Goal: Answer question/provide support: Share knowledge or assist other users

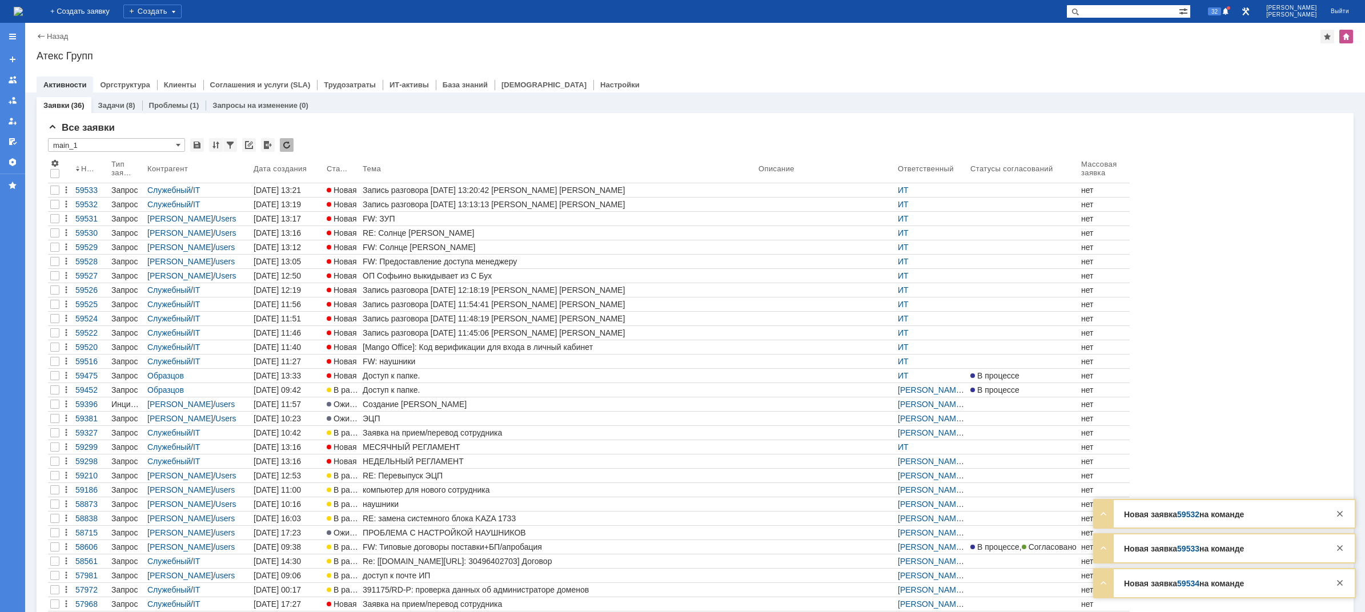
click at [395, 218] on div "FW: ЗУП" at bounding box center [558, 218] width 391 height 9
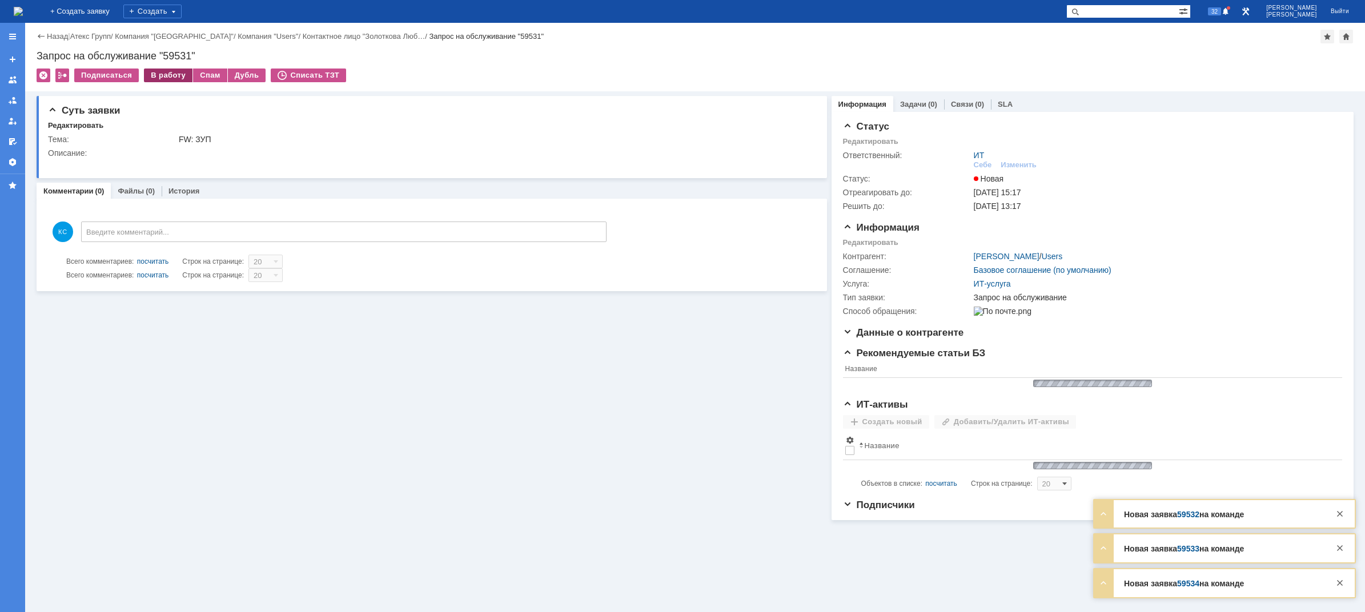
click at [159, 70] on div "В работу" at bounding box center [168, 76] width 49 height 14
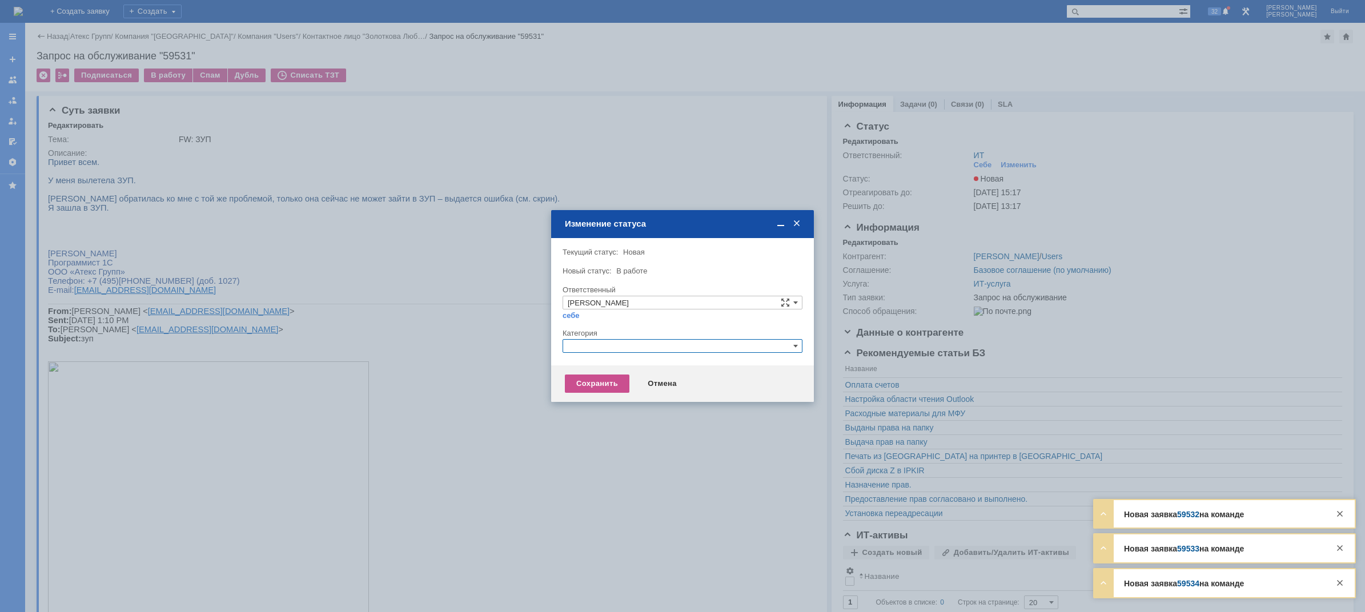
click at [590, 346] on input "text" at bounding box center [683, 346] width 240 height 14
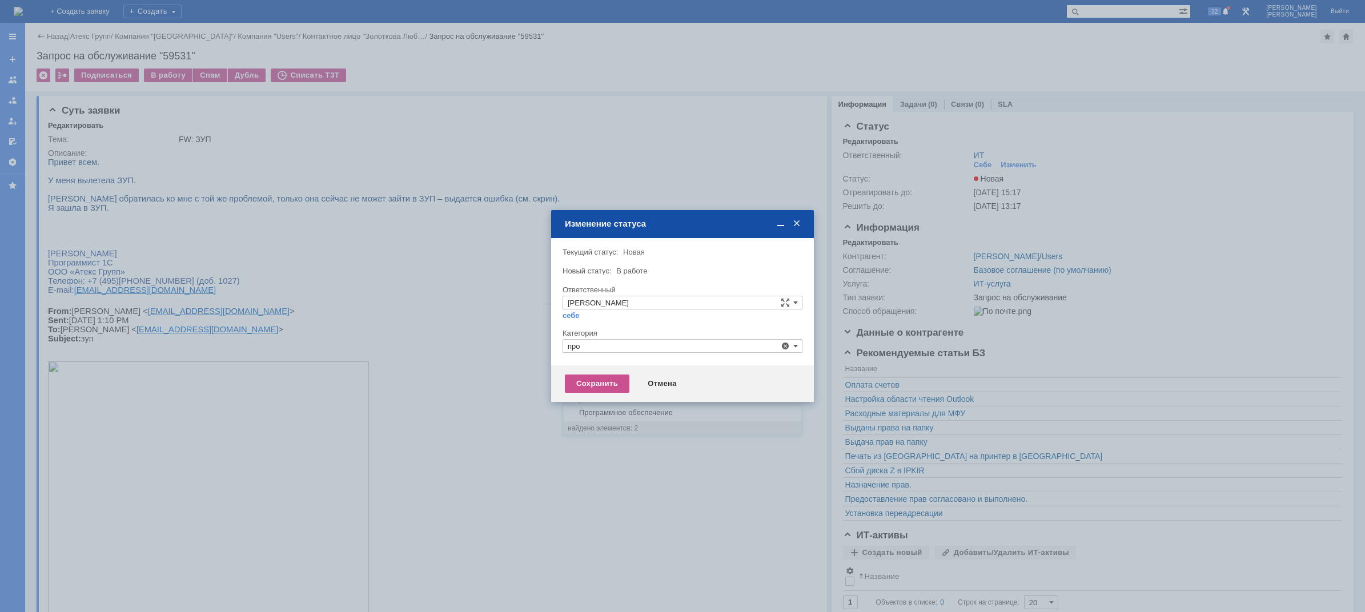
click at [600, 405] on div "Прочее" at bounding box center [682, 400] width 239 height 13
click at [597, 391] on div "Сохранить" at bounding box center [597, 384] width 65 height 18
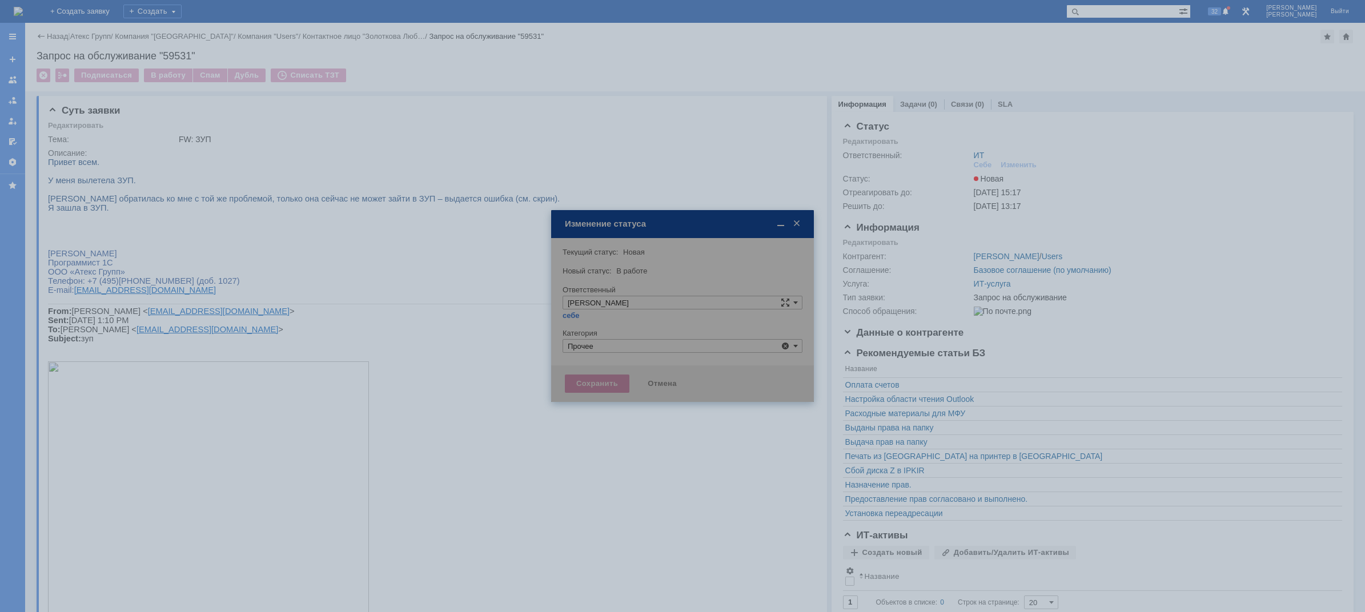
type input "Прочее"
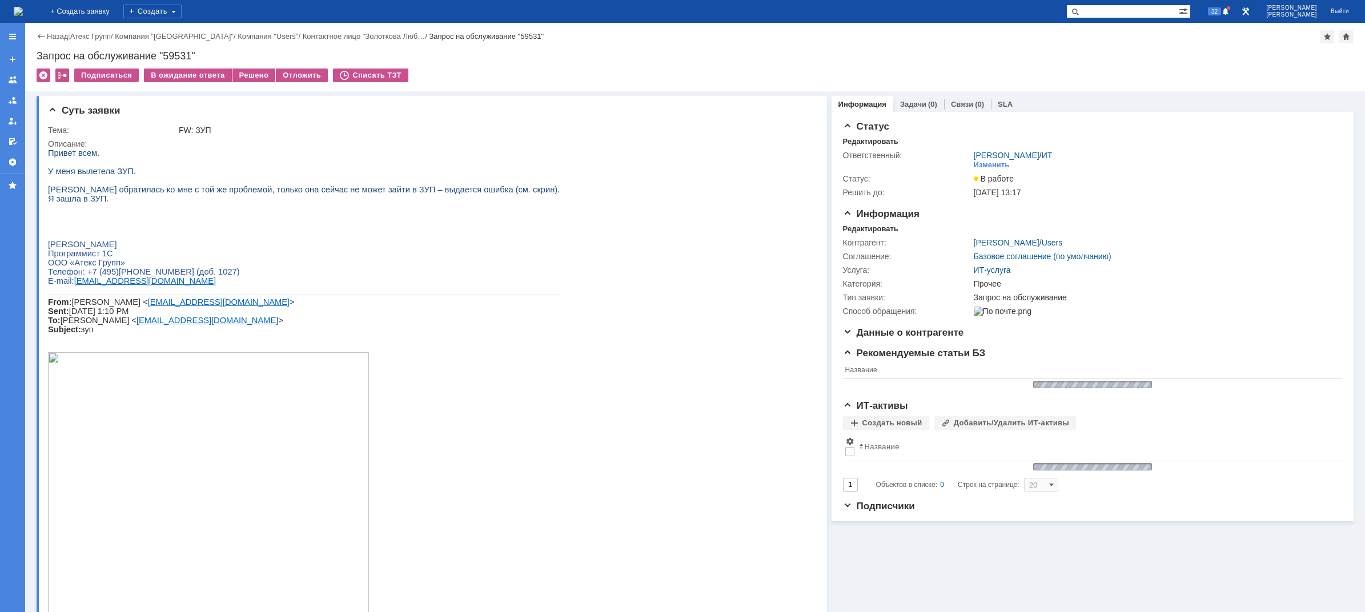
click at [23, 10] on img at bounding box center [18, 11] width 9 height 9
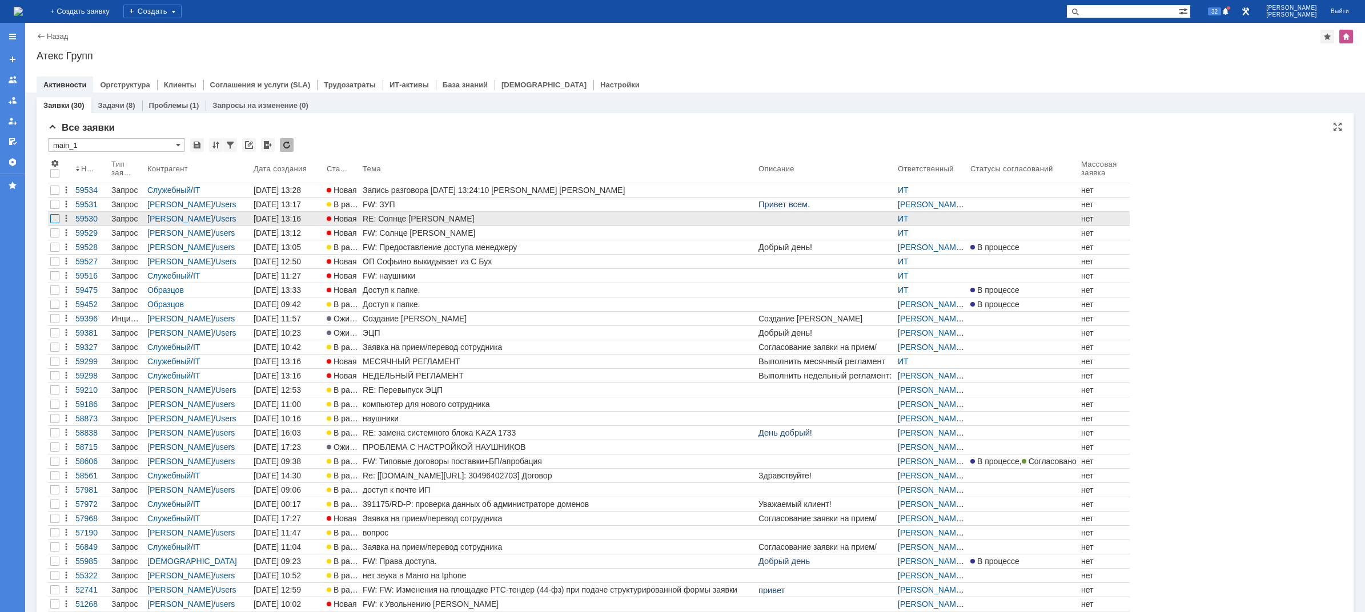
click at [55, 219] on div at bounding box center [54, 218] width 9 height 9
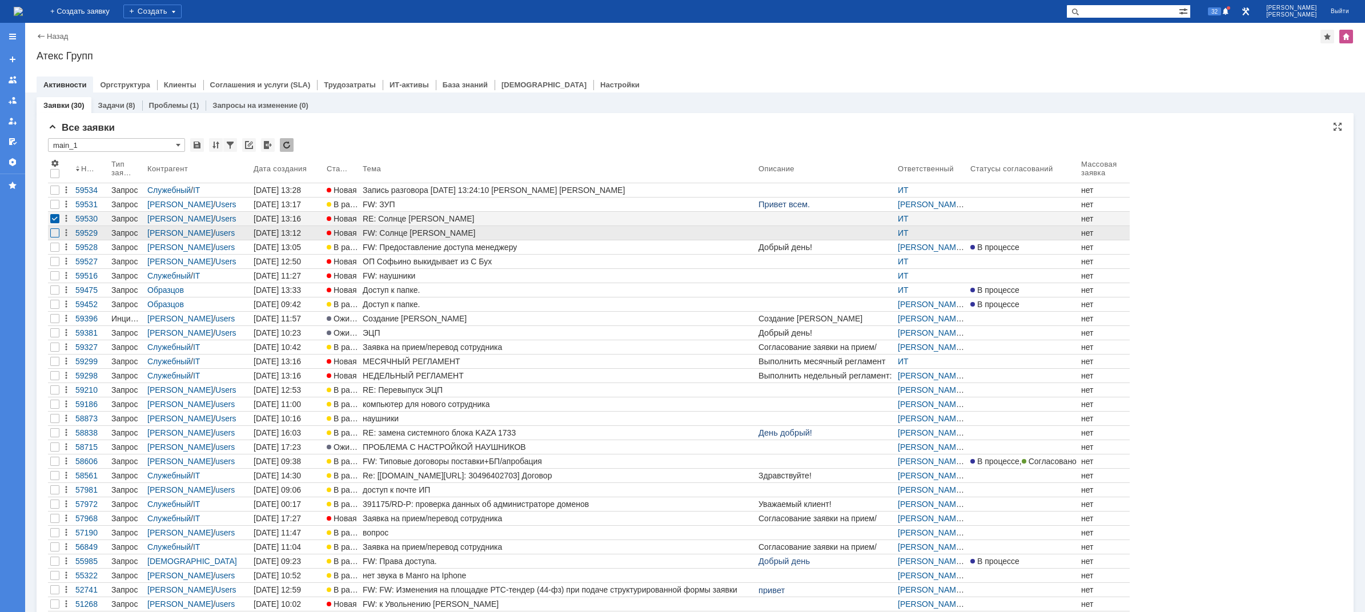
click at [54, 231] on div at bounding box center [54, 232] width 9 height 9
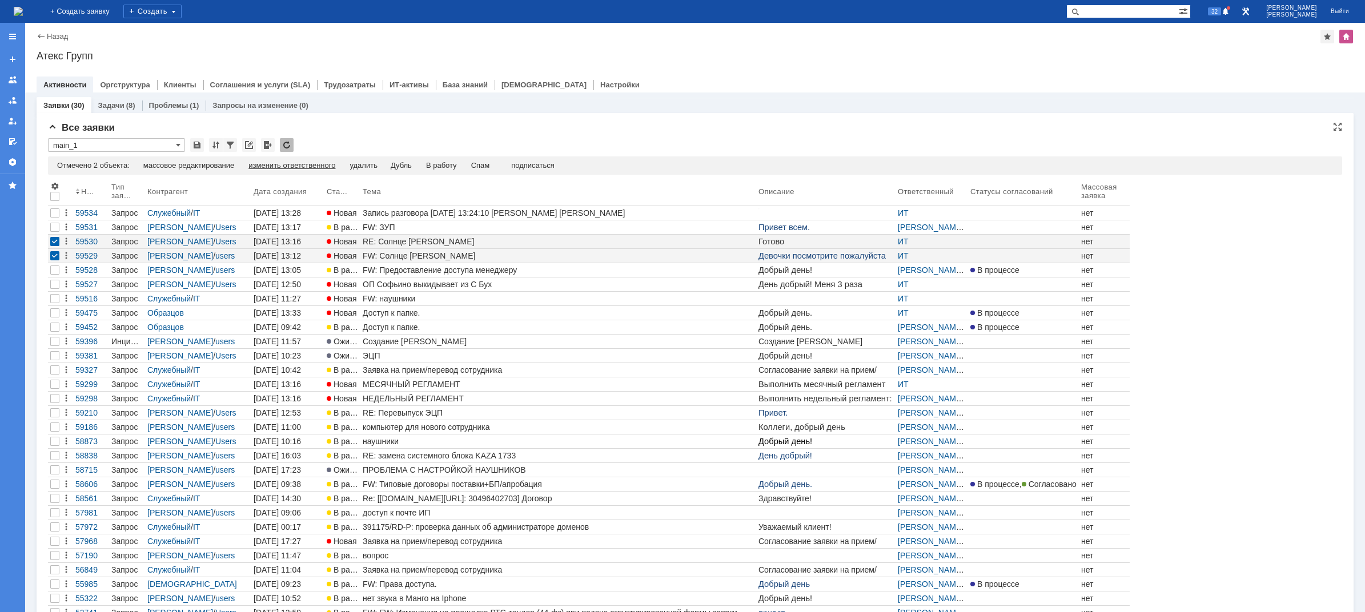
click at [259, 162] on div "изменить ответственного" at bounding box center [291, 165] width 87 height 9
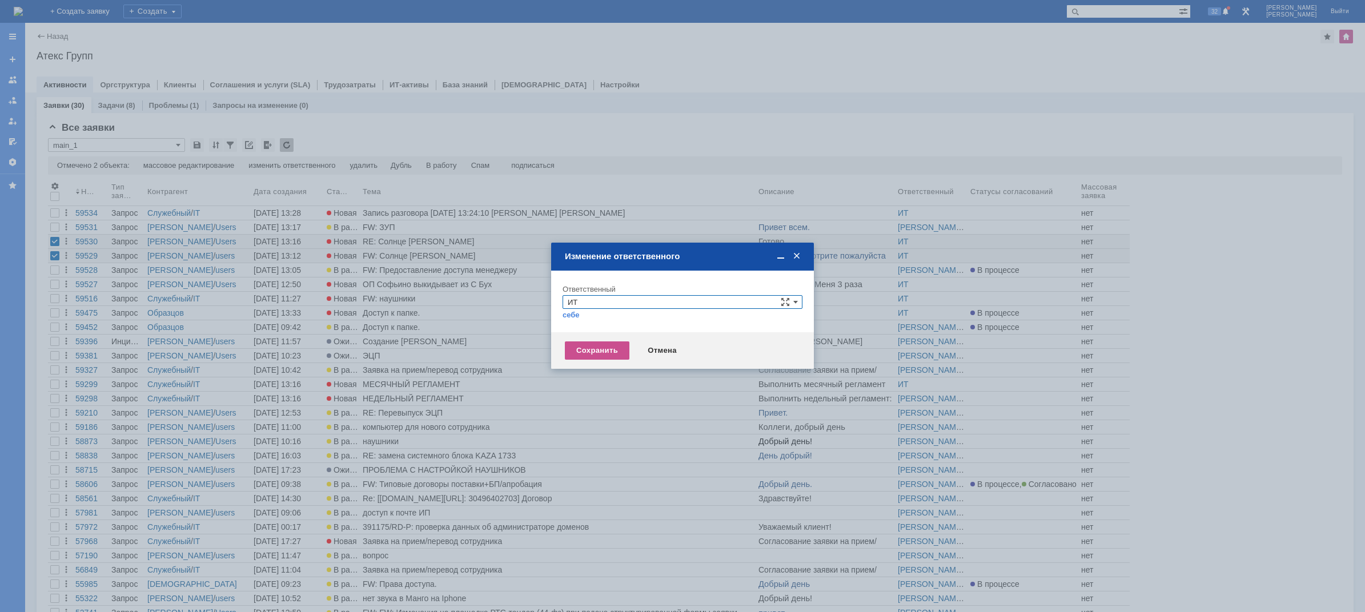
click at [607, 300] on input "ИТ" at bounding box center [683, 302] width 240 height 14
click at [593, 327] on span "АСУ" at bounding box center [683, 331] width 230 height 9
click at [584, 344] on div "Сохранить" at bounding box center [597, 351] width 65 height 18
type input "АСУ"
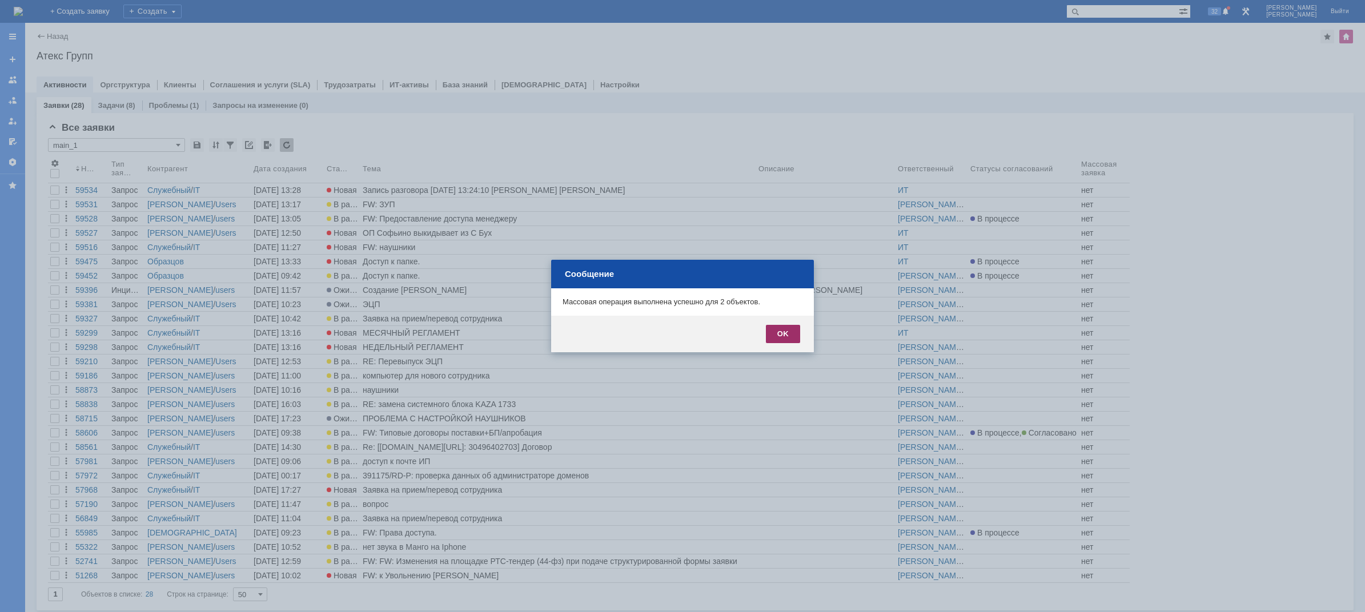
click at [795, 339] on div "OK" at bounding box center [783, 334] width 34 height 18
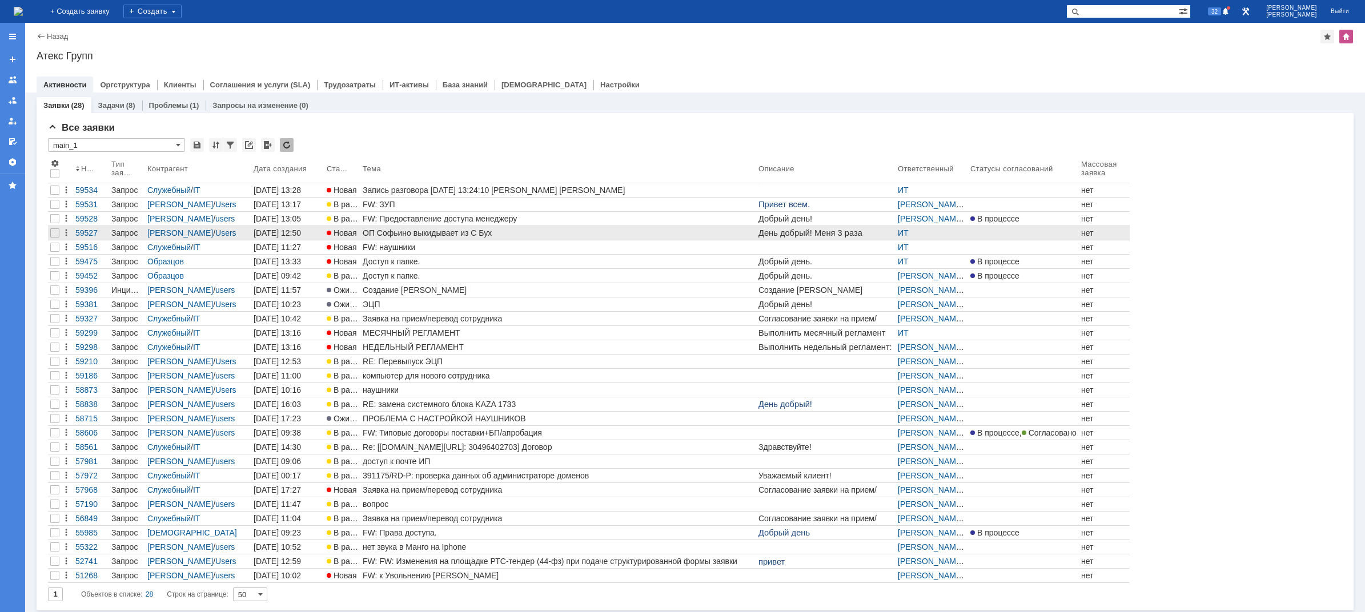
click at [378, 239] on link "ОП Софьино выкидывает из С Бух" at bounding box center [558, 233] width 396 height 14
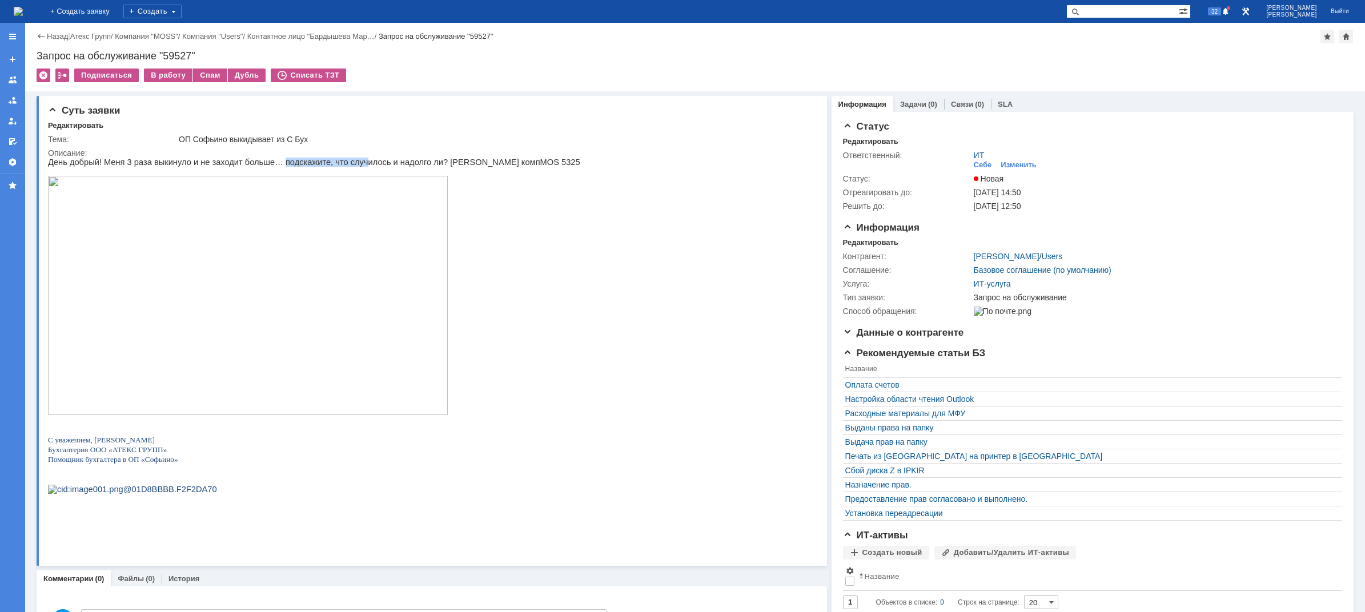
drag, startPoint x: 264, startPoint y: 166, endPoint x: 356, endPoint y: 162, distance: 92.0
click at [340, 165] on p "День добрый! Меня 3 раза выкинуло и не заходит больше… подскажите, что случилос…" at bounding box center [314, 162] width 532 height 9
drag, startPoint x: 390, startPoint y: 163, endPoint x: 410, endPoint y: 166, distance: 20.3
click at [405, 166] on p "День добрый! Меня 3 раза выкинуло и не заходит больше… подскажите, что случилос…" at bounding box center [314, 162] width 532 height 9
click at [166, 78] on div "В работу" at bounding box center [168, 76] width 49 height 14
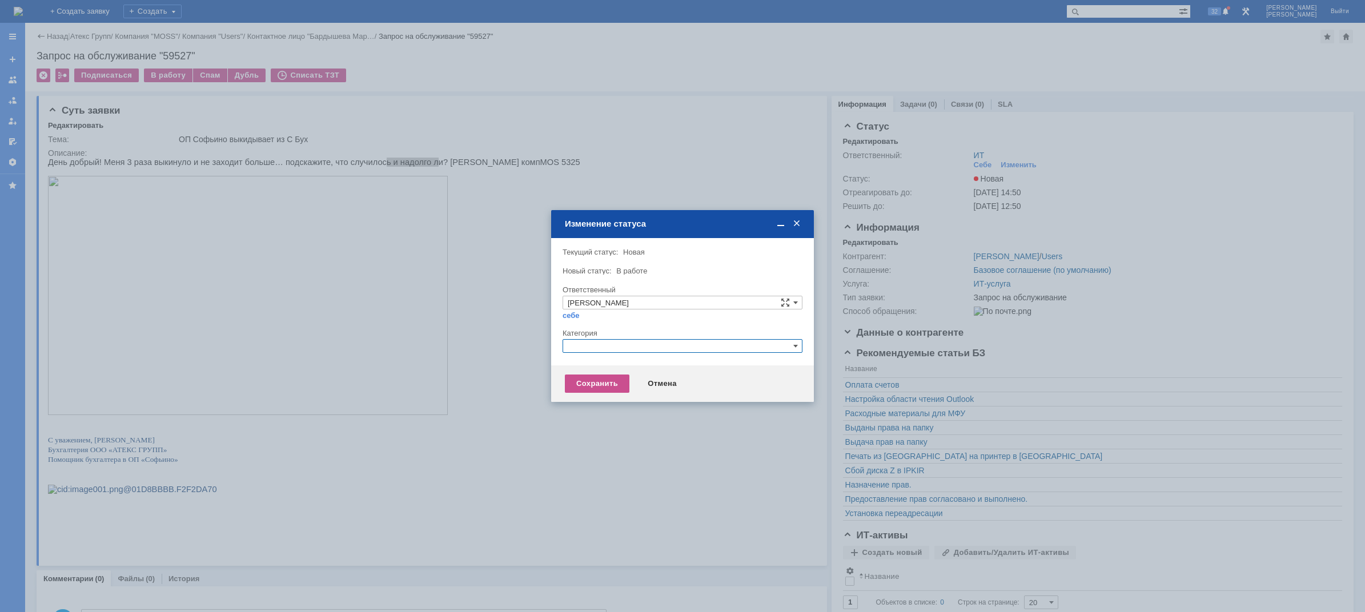
click at [587, 341] on input "text" at bounding box center [683, 346] width 240 height 14
type input "про"
click at [592, 392] on div "[не указано]" at bounding box center [682, 386] width 239 height 13
click at [585, 347] on input "text" at bounding box center [683, 346] width 240 height 14
click at [584, 400] on span "Прочее" at bounding box center [683, 399] width 230 height 9
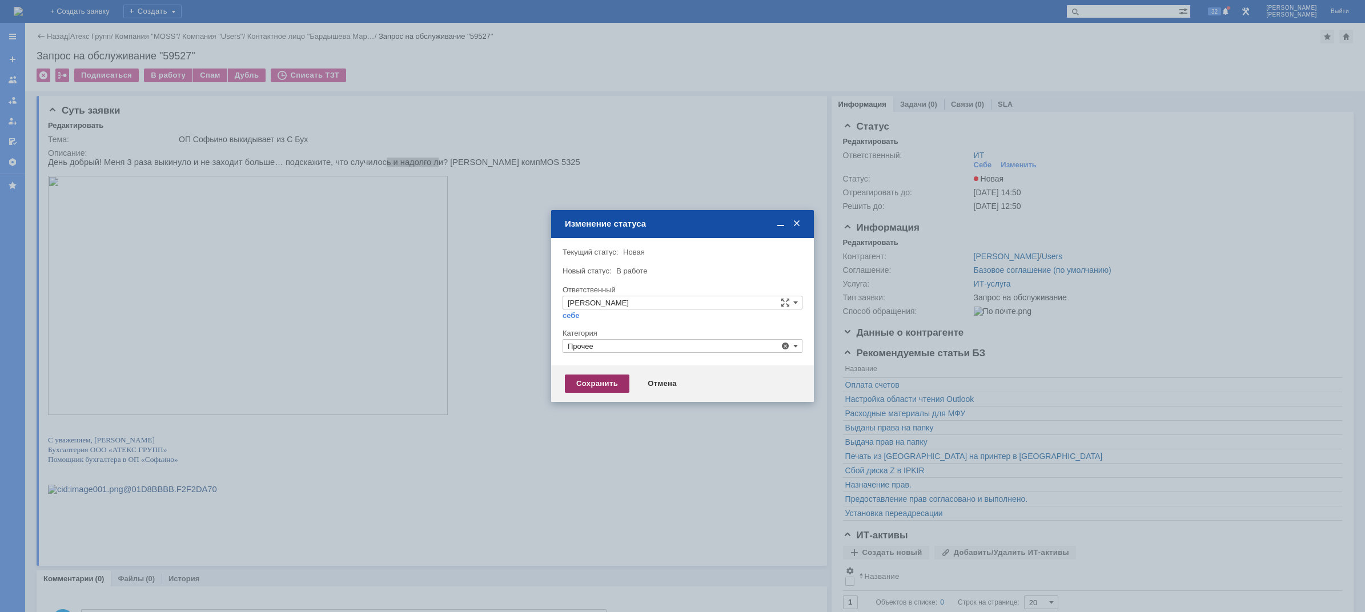
click at [587, 384] on div "Сохранить" at bounding box center [597, 384] width 65 height 18
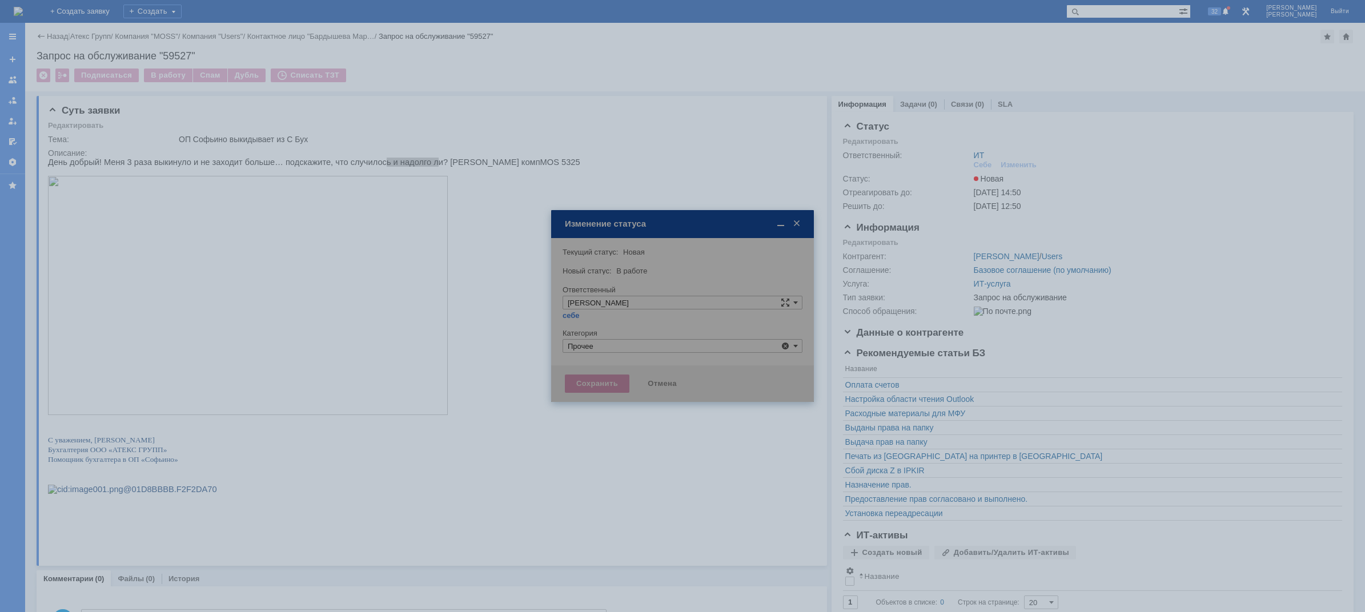
type input "Прочее"
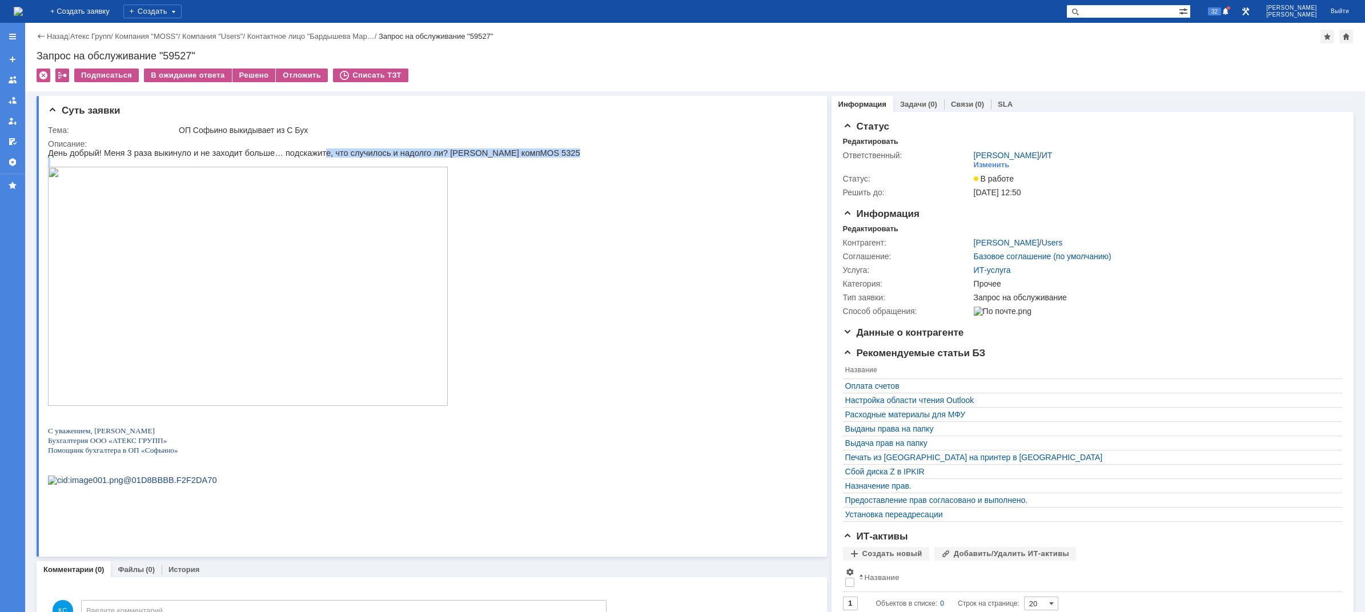
drag, startPoint x: 315, startPoint y: 151, endPoint x: 452, endPoint y: 162, distance: 138.1
click at [427, 163] on div "День добрый! Меня 3 раза выкинуло и не заходит больше… подскажите, что случилос…" at bounding box center [314, 333] width 532 height 368
click at [455, 162] on p at bounding box center [314, 162] width 532 height 9
drag, startPoint x: 463, startPoint y: 155, endPoint x: 488, endPoint y: 155, distance: 24.6
click at [481, 155] on p "День добрый! Меня 3 раза выкинуло и не заходит больше… подскажите, что случилос…" at bounding box center [314, 153] width 532 height 9
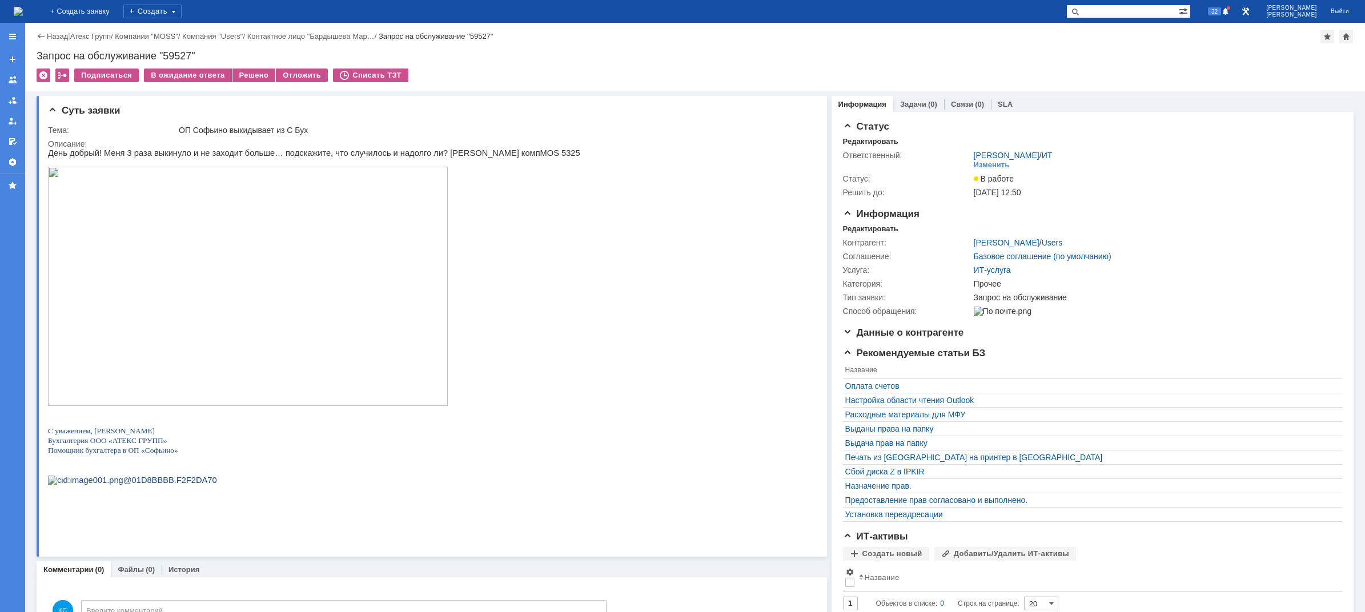
click at [498, 155] on p "День добрый! Меня 3 раза выкинуло и не заходит больше… подскажите, что случилос…" at bounding box center [314, 153] width 532 height 9
drag, startPoint x: 527, startPoint y: 154, endPoint x: 518, endPoint y: 153, distance: 8.6
click at [540, 154] on span "MOS 5325" at bounding box center [560, 153] width 40 height 9
click at [250, 74] on div "Решено" at bounding box center [253, 76] width 43 height 14
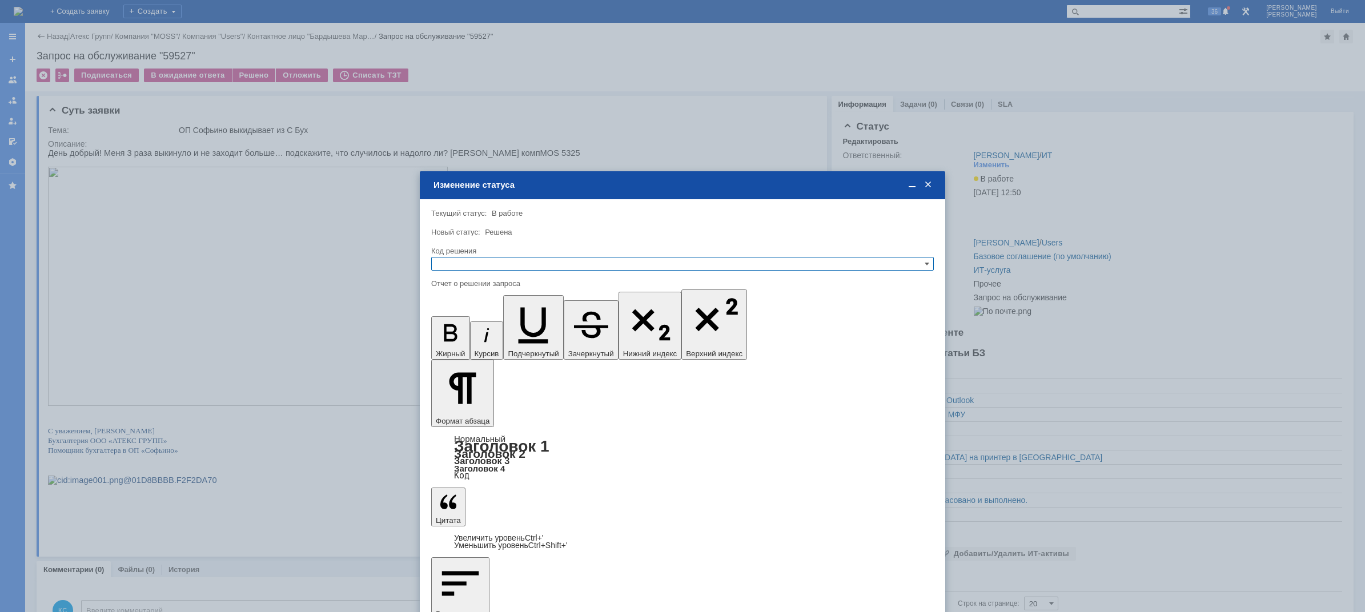
click at [520, 260] on input "text" at bounding box center [682, 264] width 503 height 14
drag, startPoint x: 500, startPoint y: 312, endPoint x: 59, endPoint y: 14, distance: 532.3
click at [500, 312] on div "Решено" at bounding box center [683, 318] width 502 height 13
type input "Решено"
drag, startPoint x: 465, startPoint y: 406, endPoint x: 465, endPoint y: 412, distance: 6.3
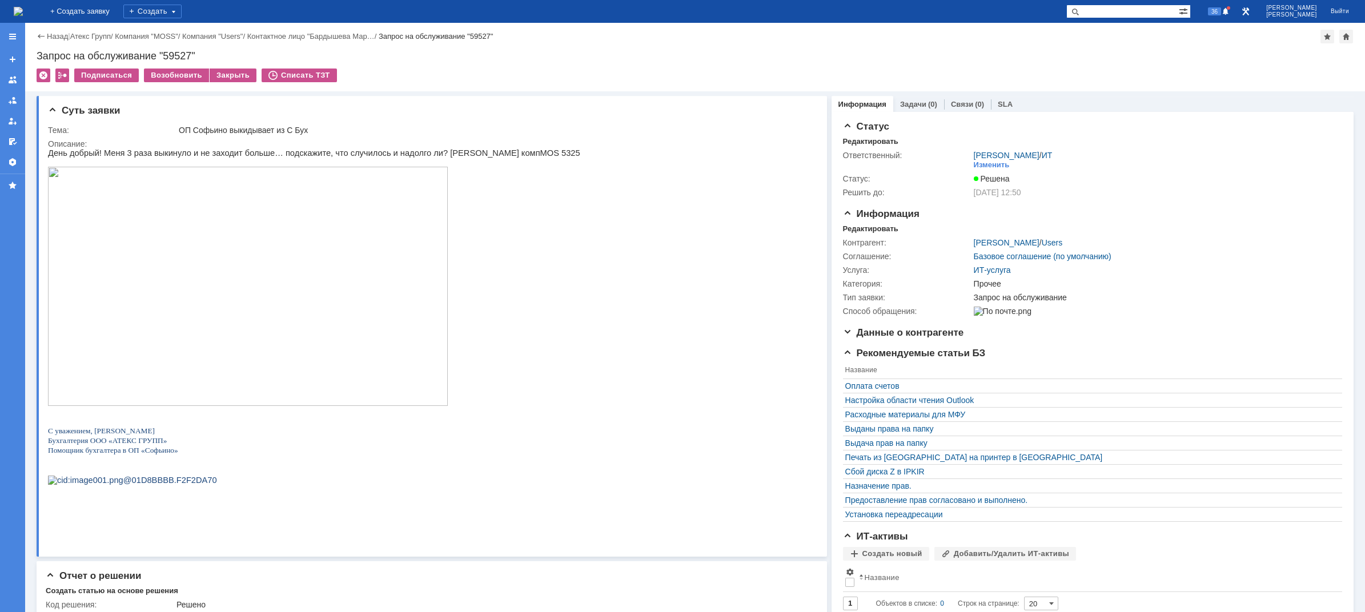
click at [23, 11] on img at bounding box center [18, 11] width 9 height 9
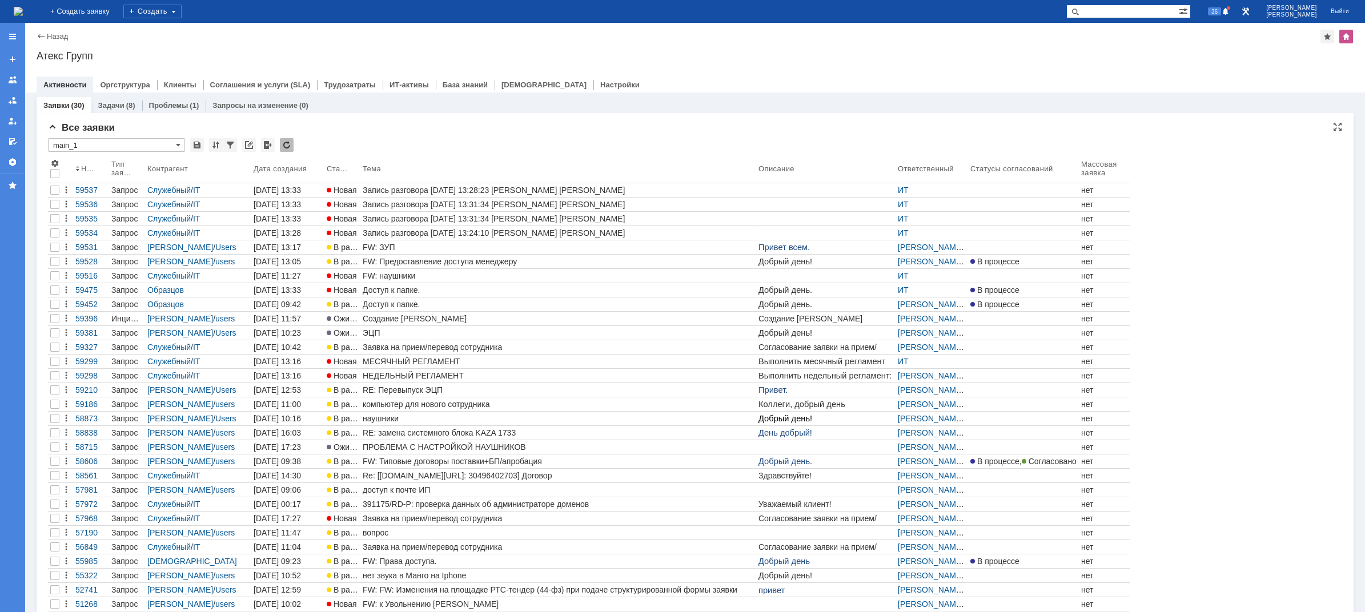
click at [1148, 174] on div "Номер Тип заявки Контрагент Дата создания Статус Тема Описание Ответственный Ст…" at bounding box center [695, 384] width 1294 height 455
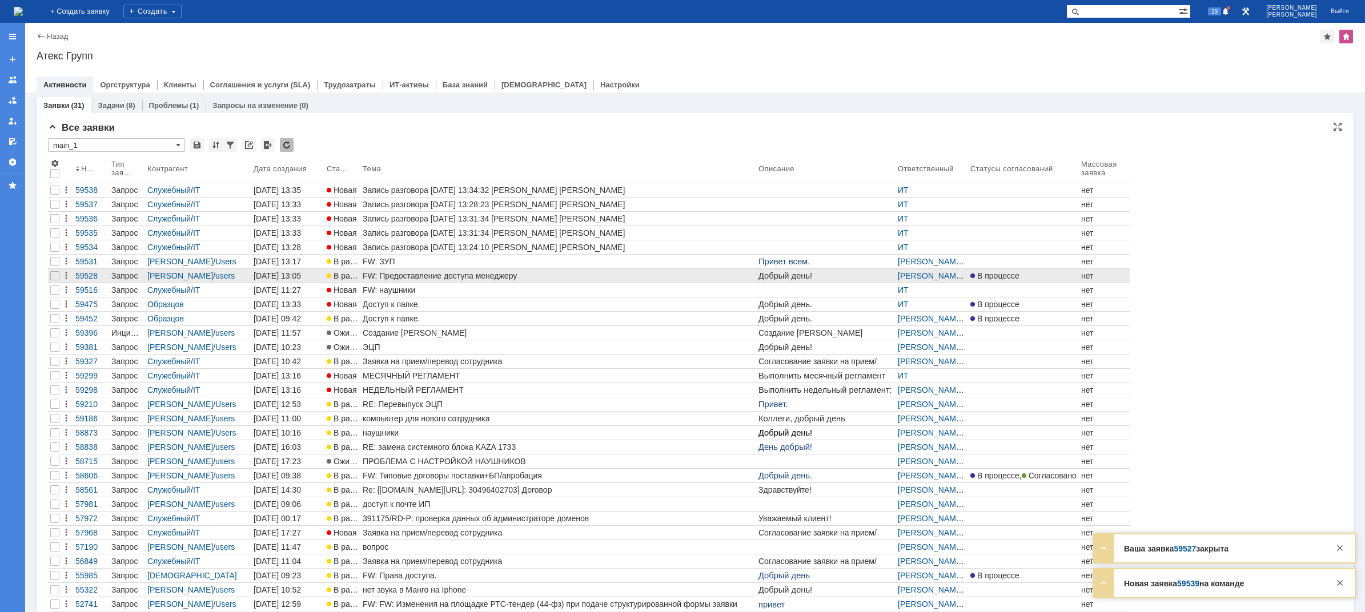
click at [492, 274] on div "FW: Предоставление доступа менеджеру" at bounding box center [558, 275] width 391 height 9
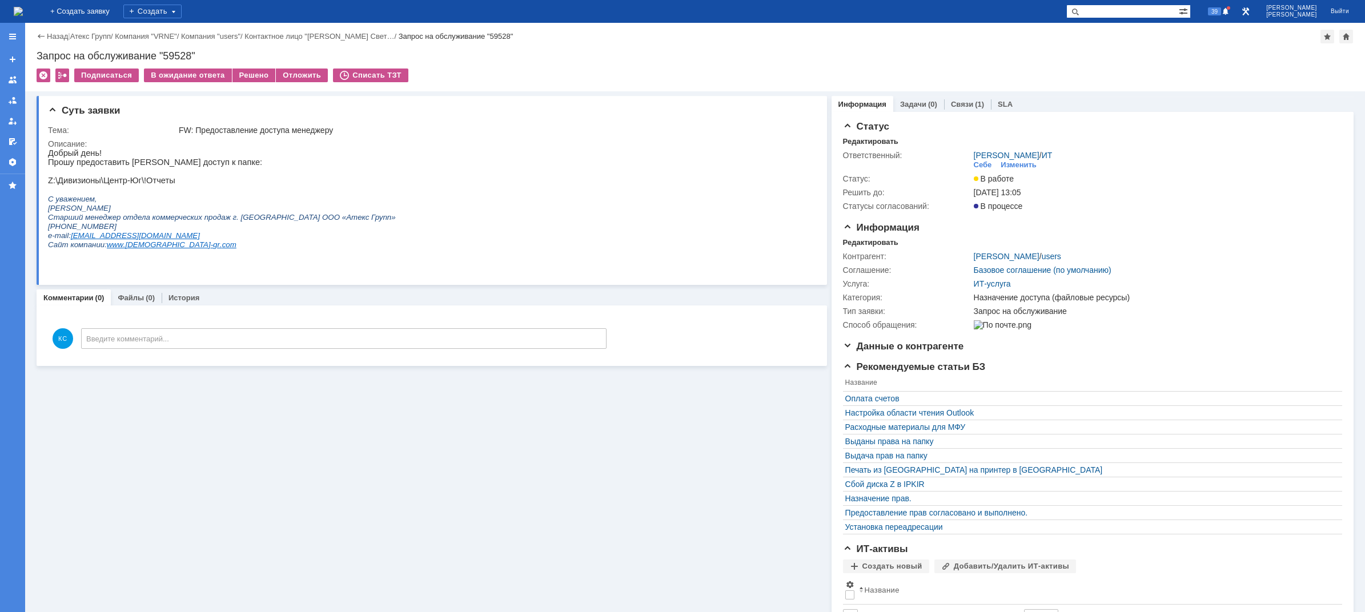
click at [23, 13] on img at bounding box center [18, 11] width 9 height 9
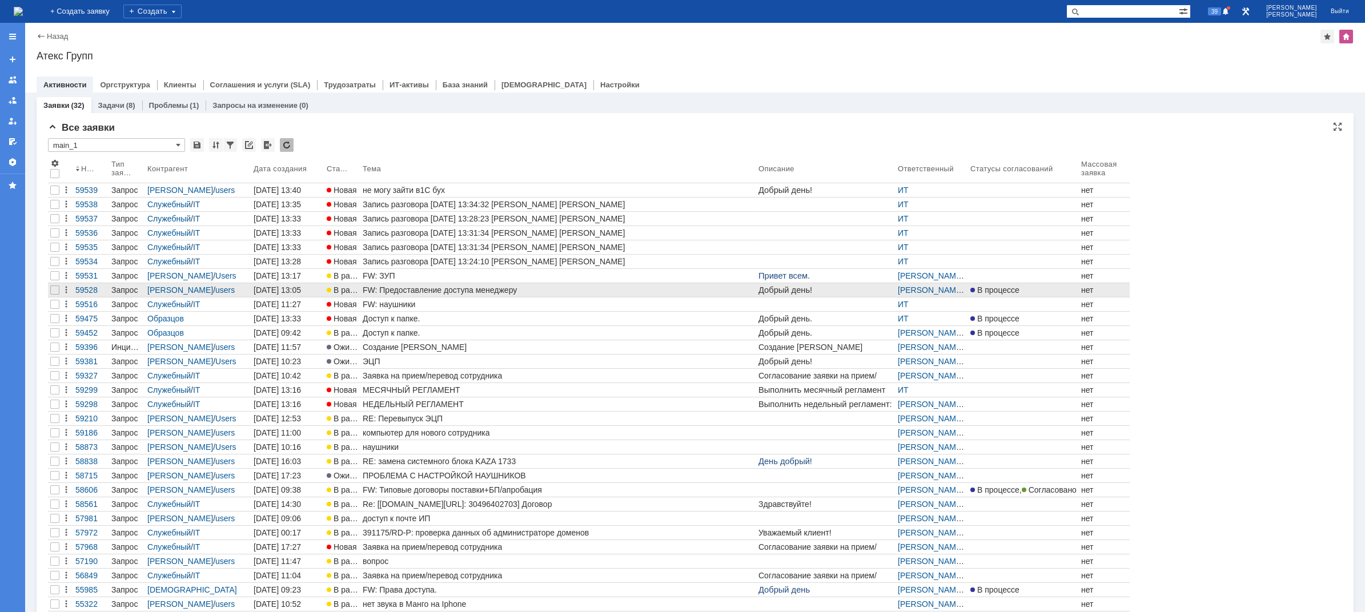
click at [434, 294] on div "FW: Предоставление доступа менеджеру" at bounding box center [558, 290] width 391 height 9
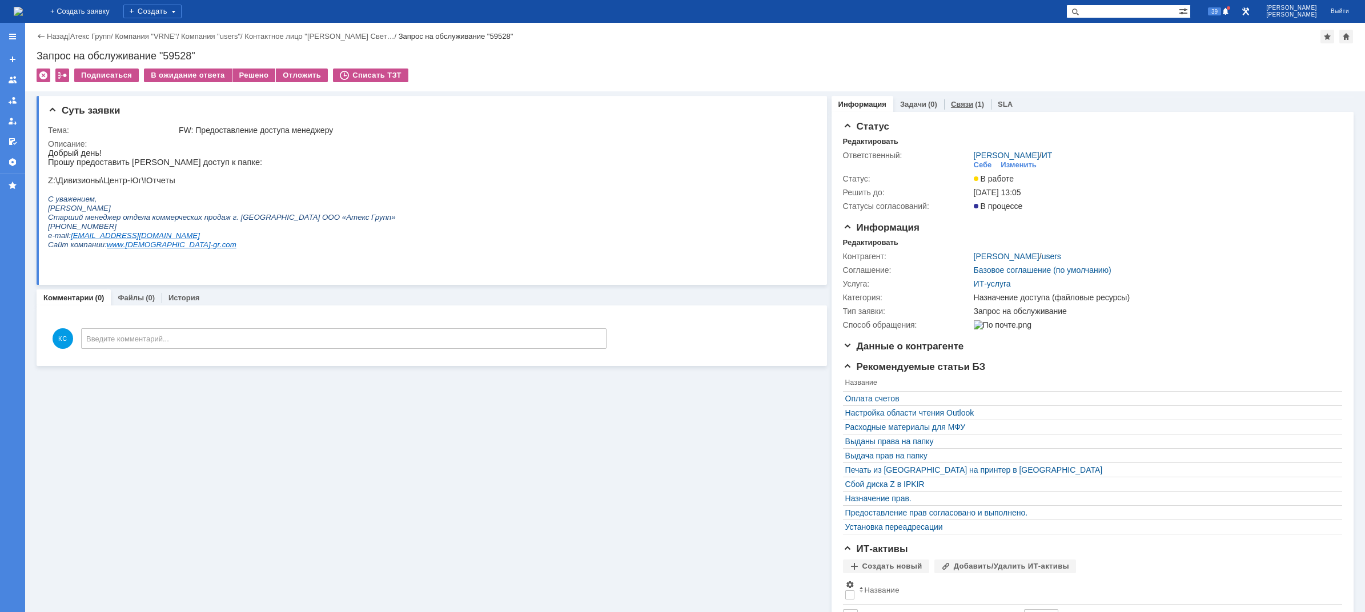
click at [957, 110] on div "Связи (1)" at bounding box center [967, 104] width 47 height 17
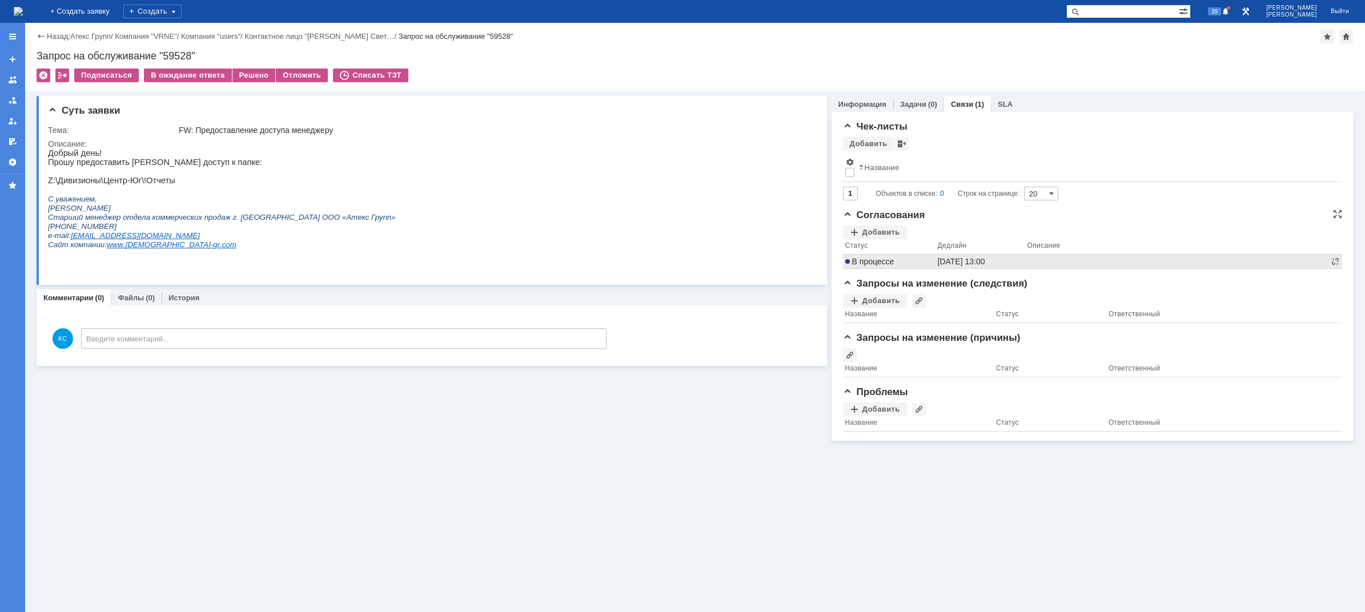
click at [891, 260] on span "В процессе" at bounding box center [869, 261] width 49 height 9
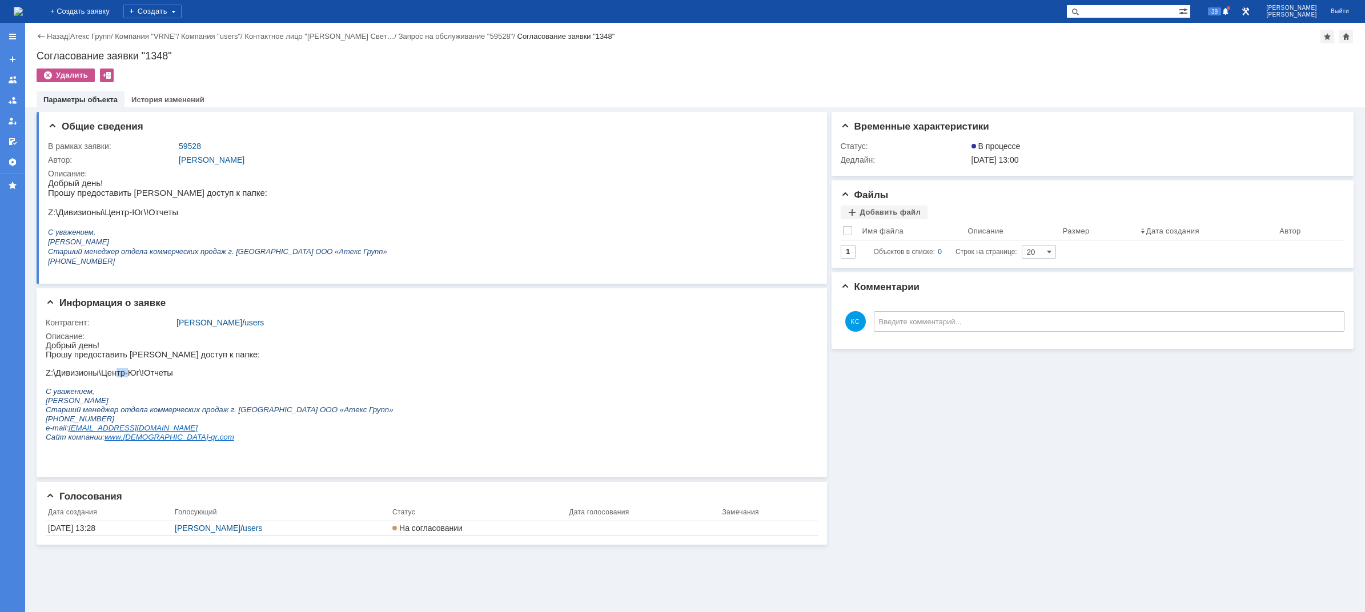
drag, startPoint x: 113, startPoint y: 376, endPoint x: 158, endPoint y: 377, distance: 45.7
click at [135, 376] on p "Z:\Дивизионы\Центр-Юг\!Отчеты" at bounding box center [220, 372] width 348 height 9
drag, startPoint x: 158, startPoint y: 377, endPoint x: 153, endPoint y: 382, distance: 7.3
click at [158, 378] on p "Z:\Дивизионы\Центр-Юг\!Отчеты" at bounding box center [220, 372] width 348 height 9
click at [23, 14] on img at bounding box center [18, 11] width 9 height 9
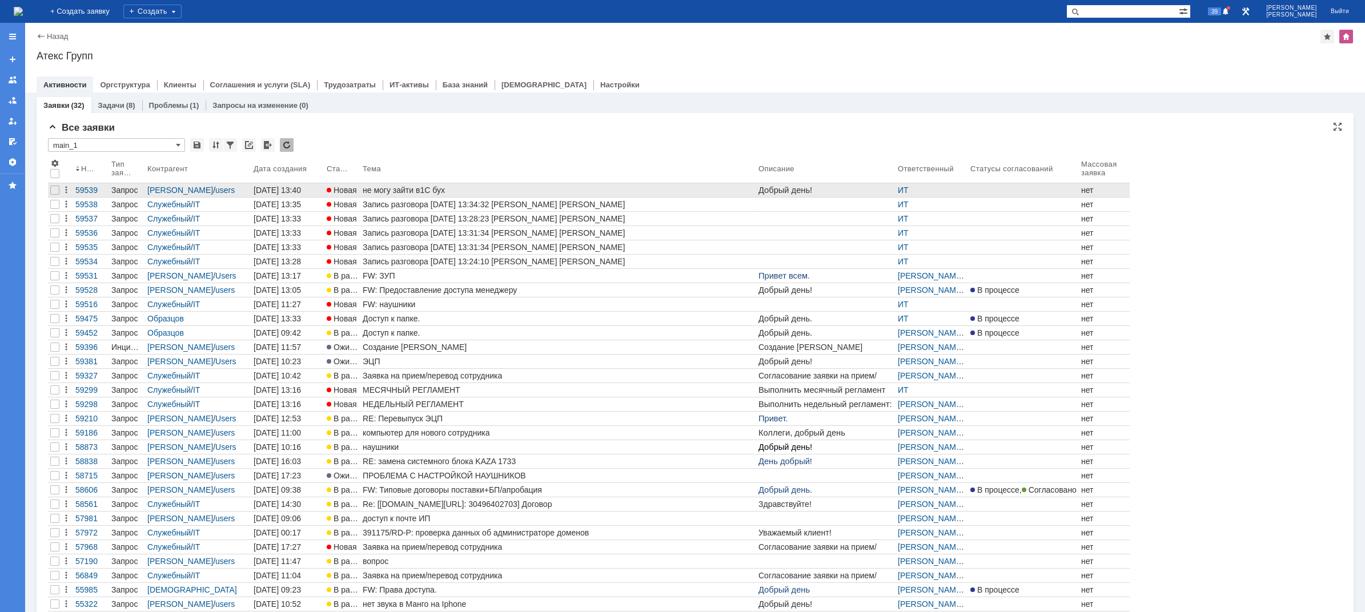
click at [518, 187] on div "не могу зайти в1С бух" at bounding box center [558, 190] width 391 height 9
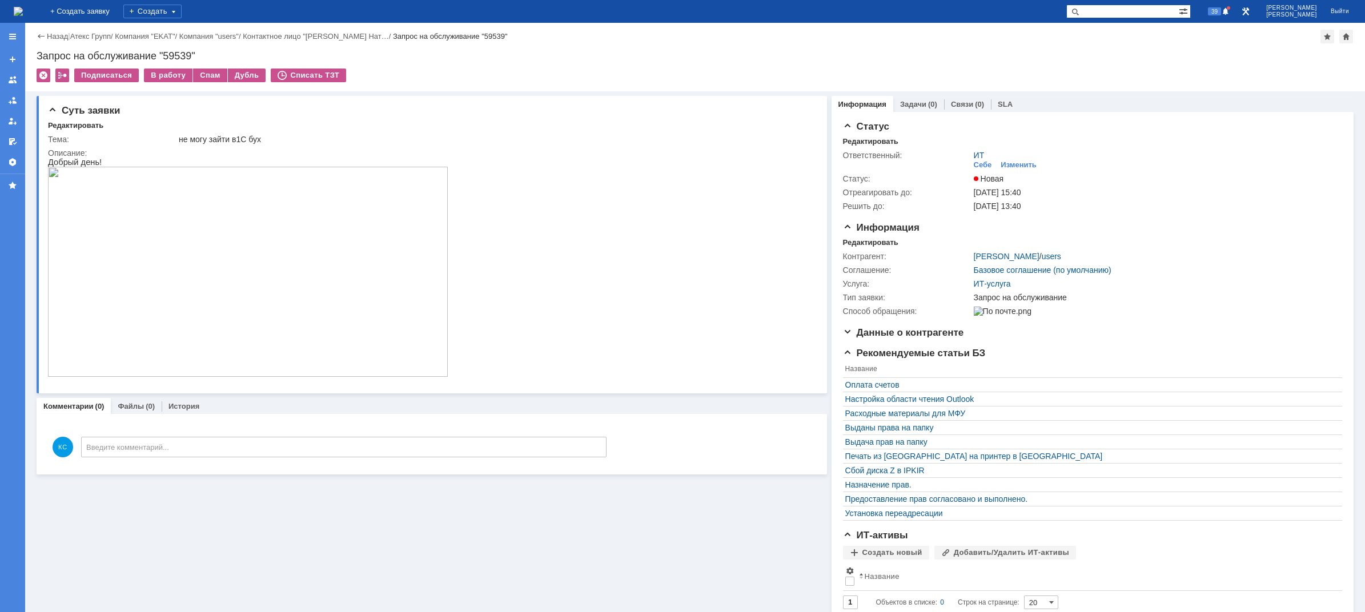
click at [261, 276] on img at bounding box center [248, 272] width 400 height 210
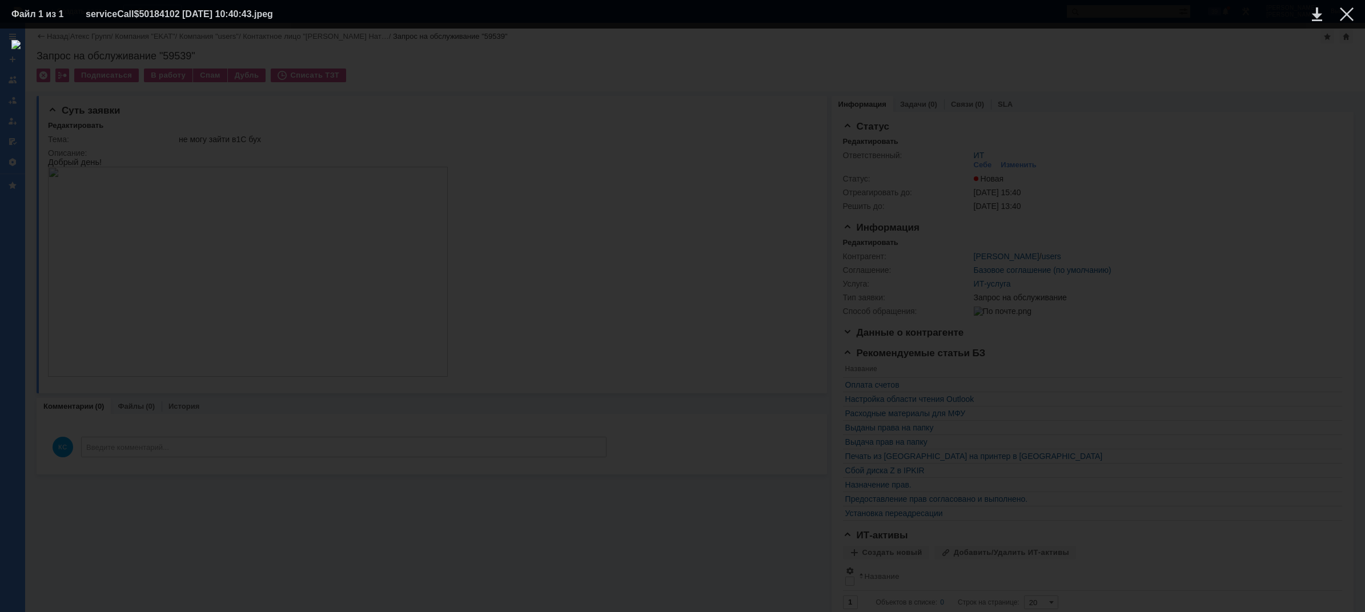
click at [1134, 156] on div at bounding box center [682, 320] width 1342 height 561
click at [1352, 15] on div at bounding box center [1347, 14] width 14 height 14
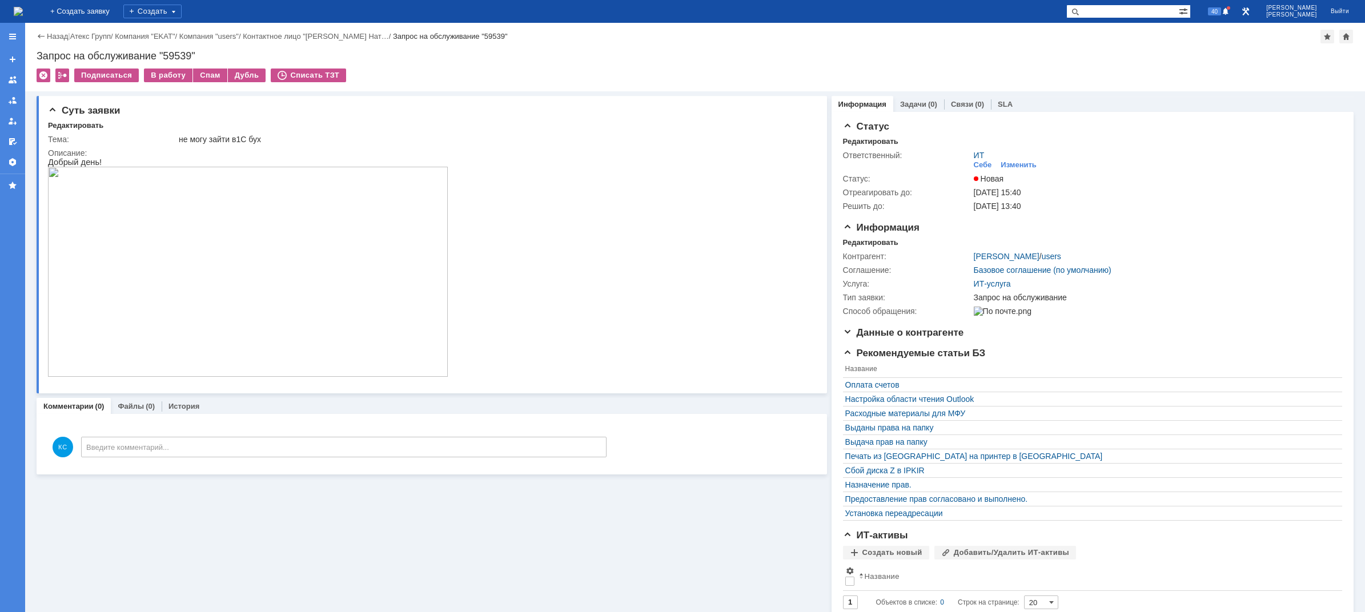
click at [23, 16] on img at bounding box center [18, 11] width 9 height 9
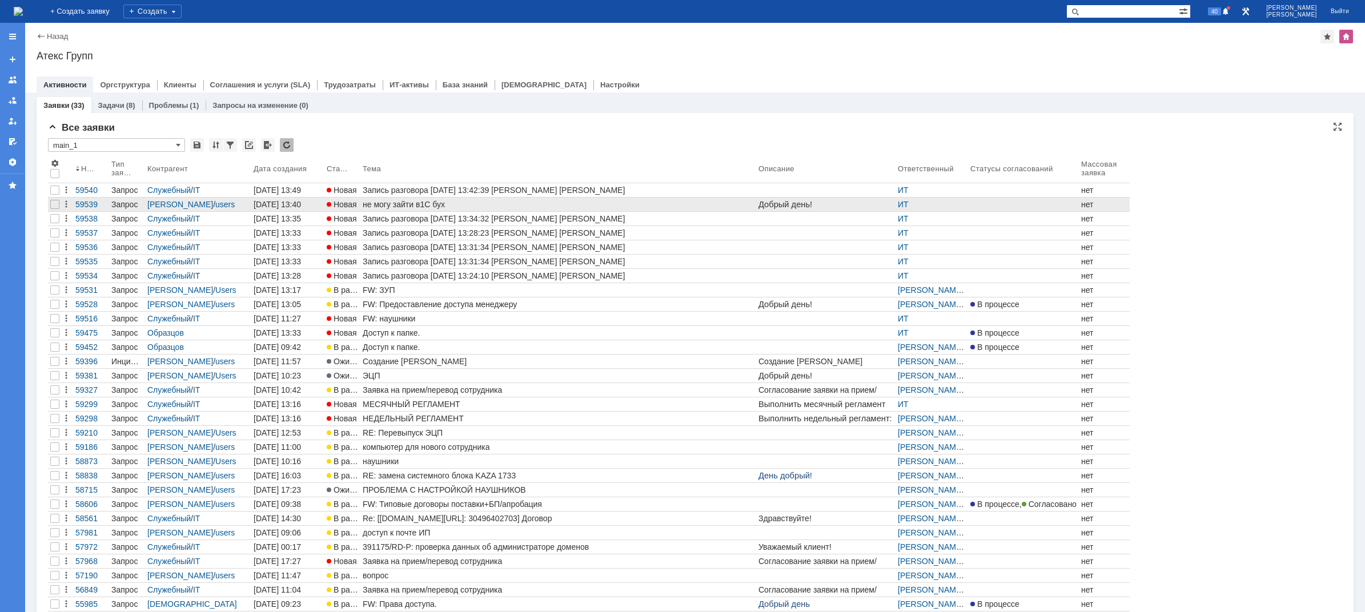
click at [422, 203] on div "не могу зайти в1С бух" at bounding box center [558, 204] width 391 height 9
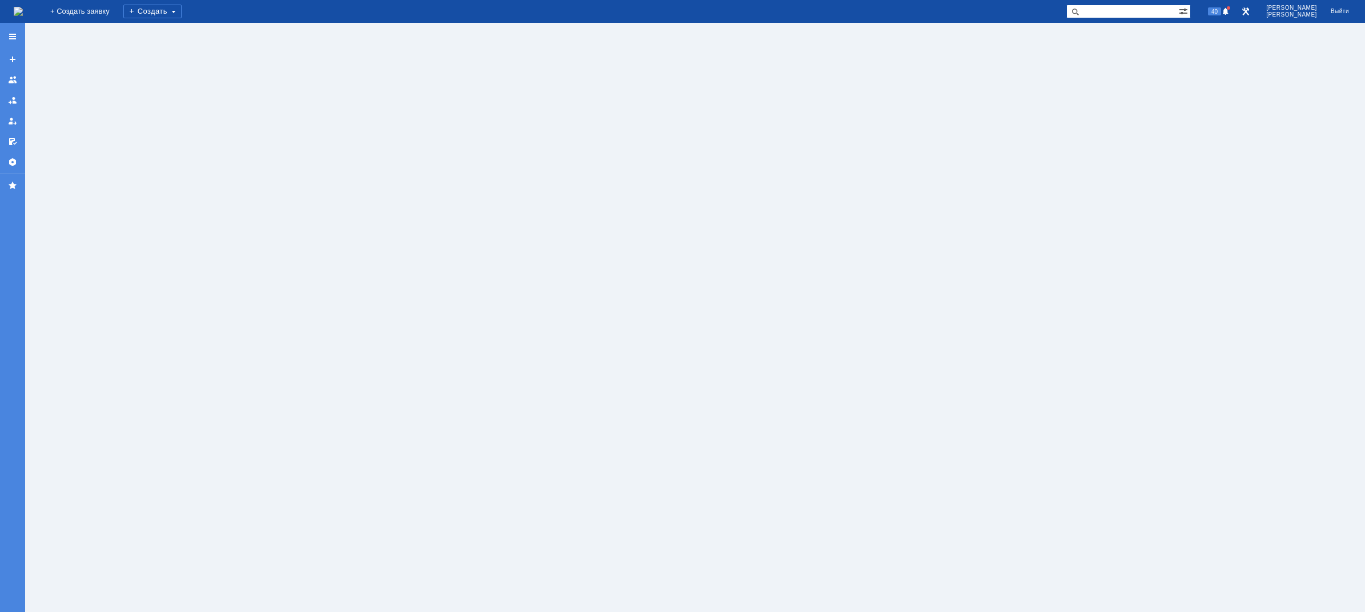
click at [422, 203] on div at bounding box center [695, 318] width 1340 height 590
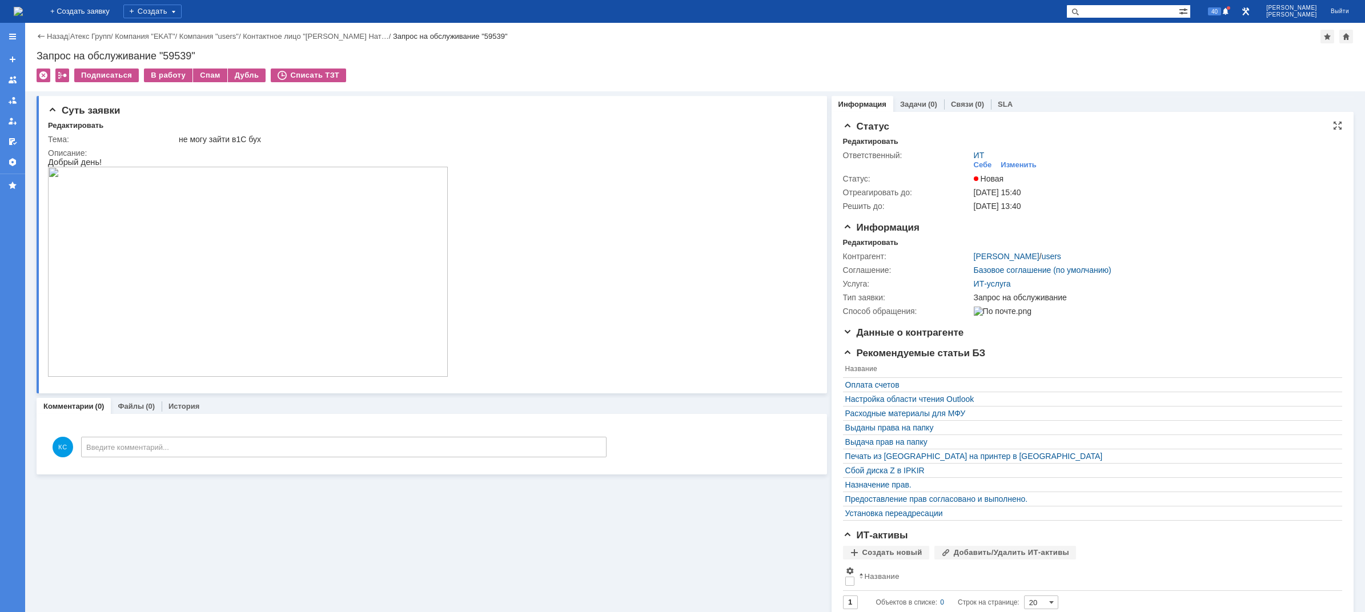
click at [987, 165] on td "Себе" at bounding box center [985, 165] width 23 height 11
click at [981, 165] on div "Себе" at bounding box center [983, 165] width 18 height 9
click at [23, 14] on img at bounding box center [18, 11] width 9 height 9
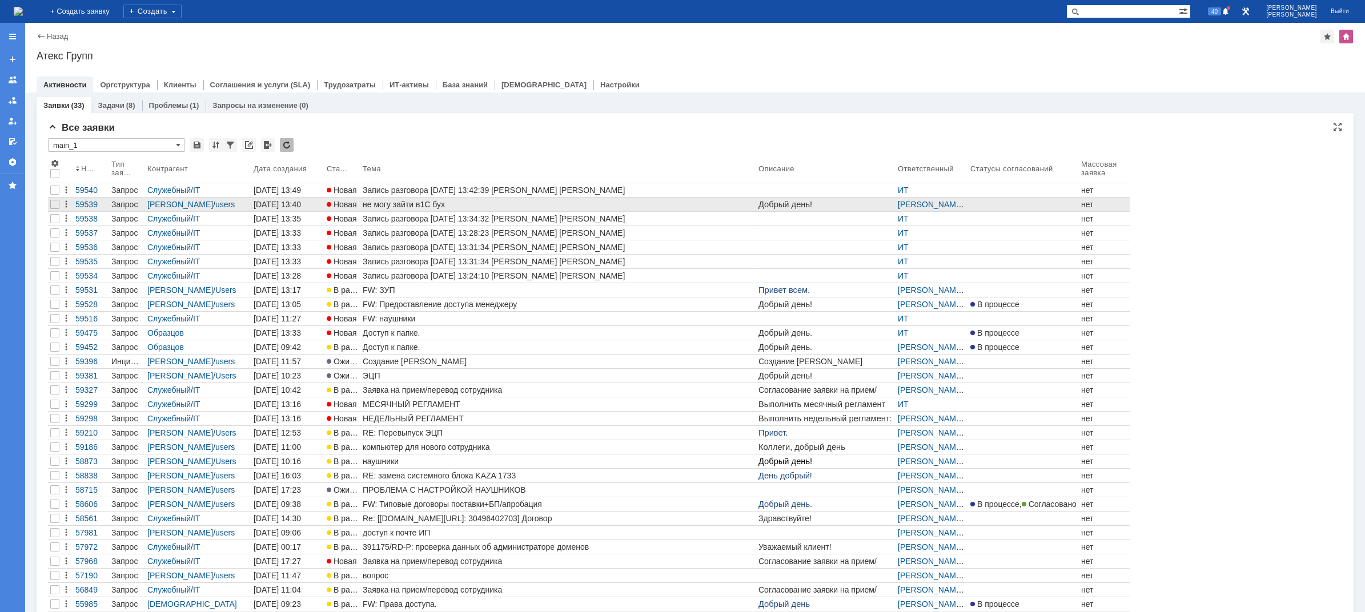
click at [478, 207] on div "не могу зайти в1С бух" at bounding box center [558, 204] width 391 height 9
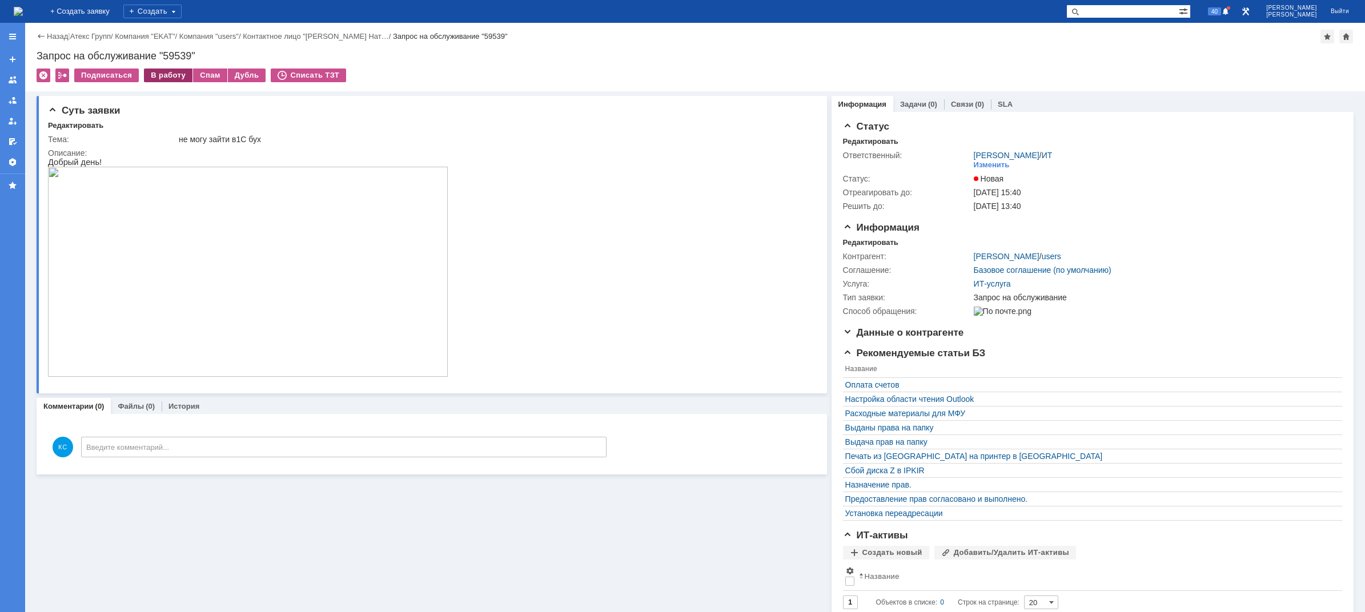
drag, startPoint x: 169, startPoint y: 60, endPoint x: 169, endPoint y: 69, distance: 8.6
click at [169, 61] on div "Запрос на обслуживание "59539"" at bounding box center [695, 55] width 1317 height 11
click at [169, 71] on div "В работу" at bounding box center [168, 76] width 49 height 14
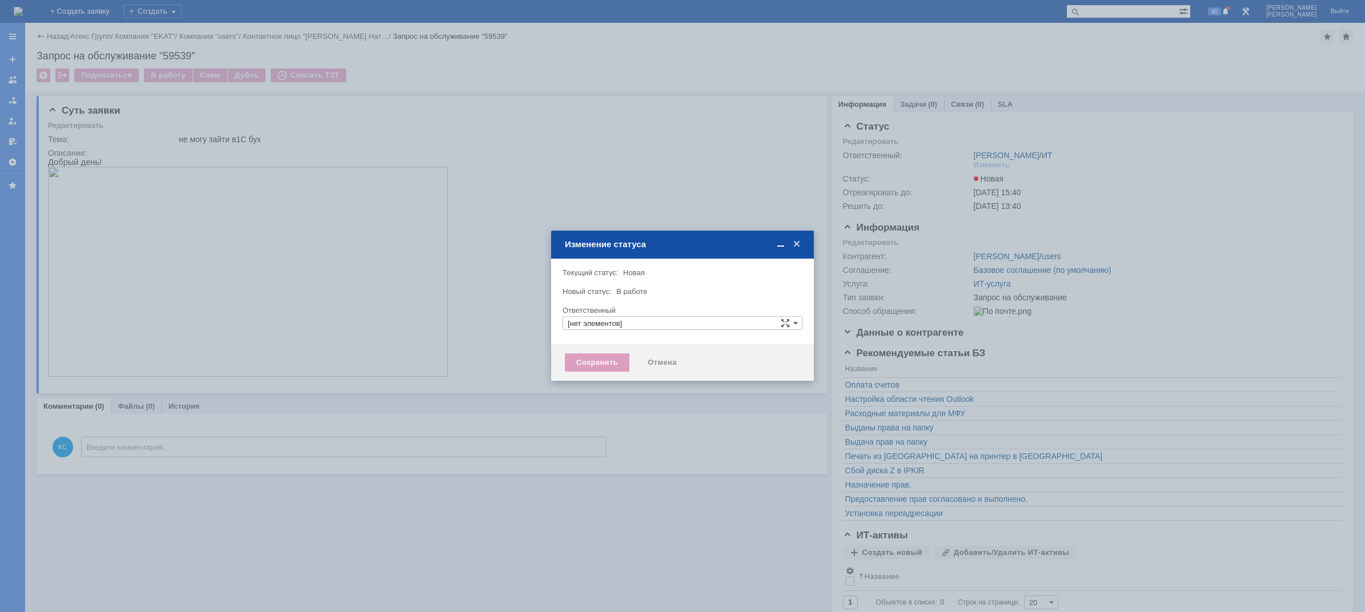
type input "[PERSON_NAME]"
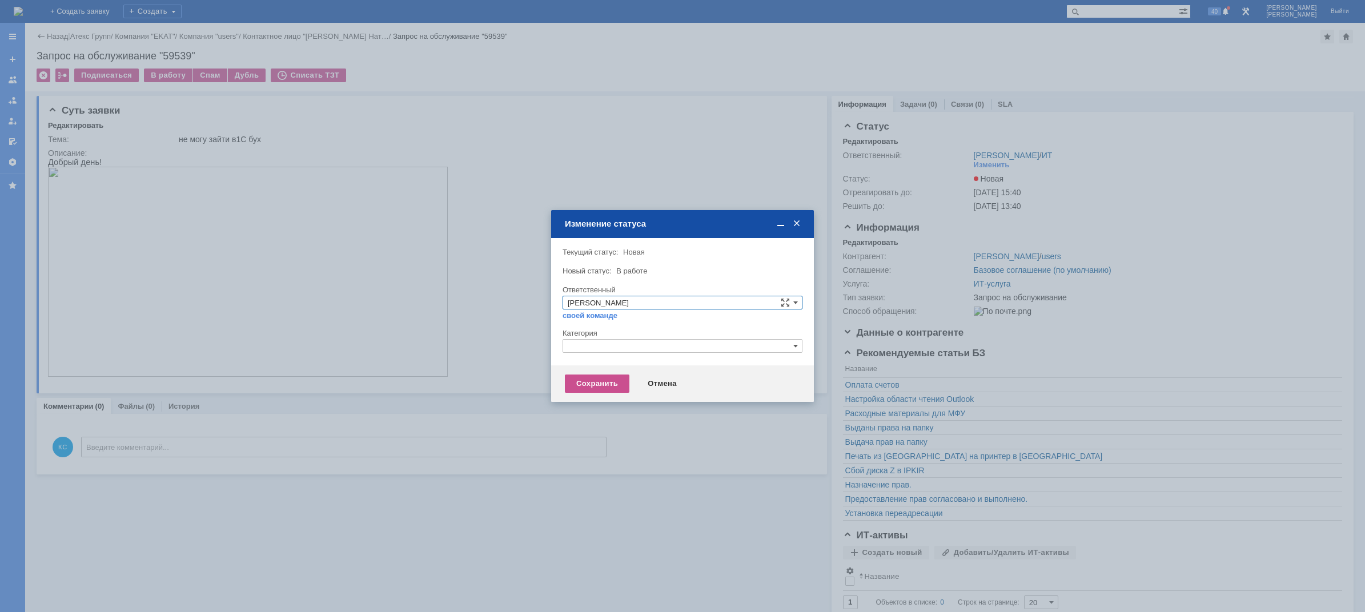
click at [611, 342] on input "text" at bounding box center [683, 346] width 240 height 14
click at [596, 375] on span "1С" at bounding box center [683, 375] width 230 height 9
click at [593, 380] on div "Сохранить" at bounding box center [597, 384] width 65 height 18
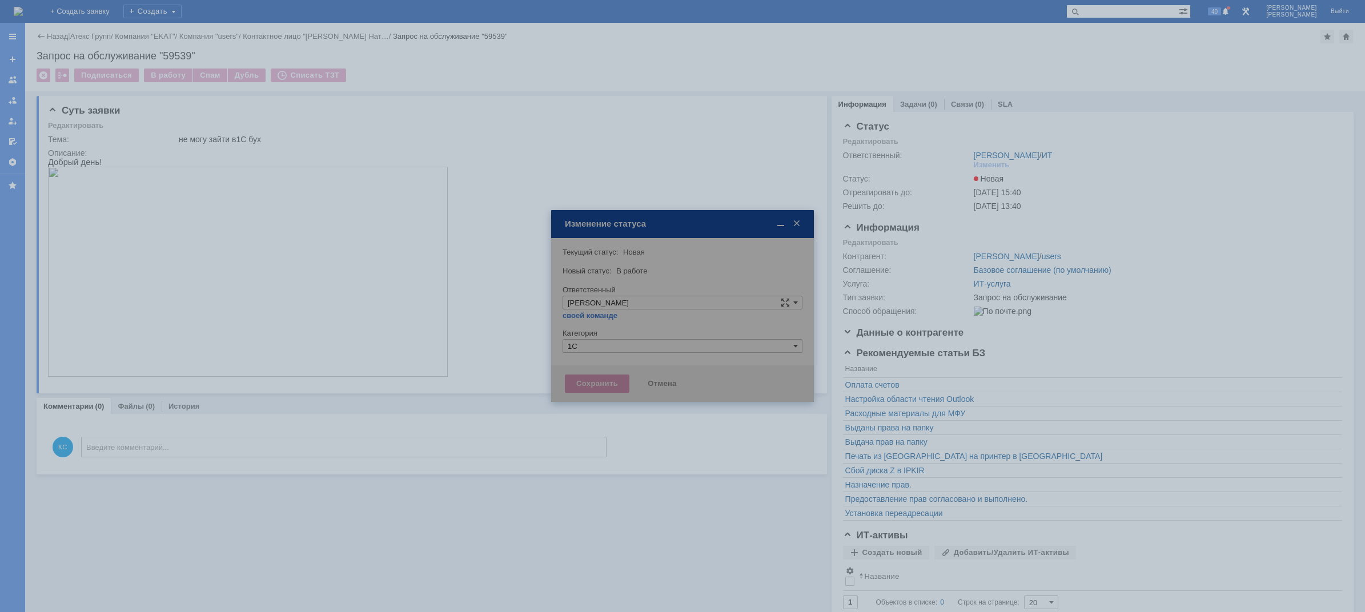
type input "1С"
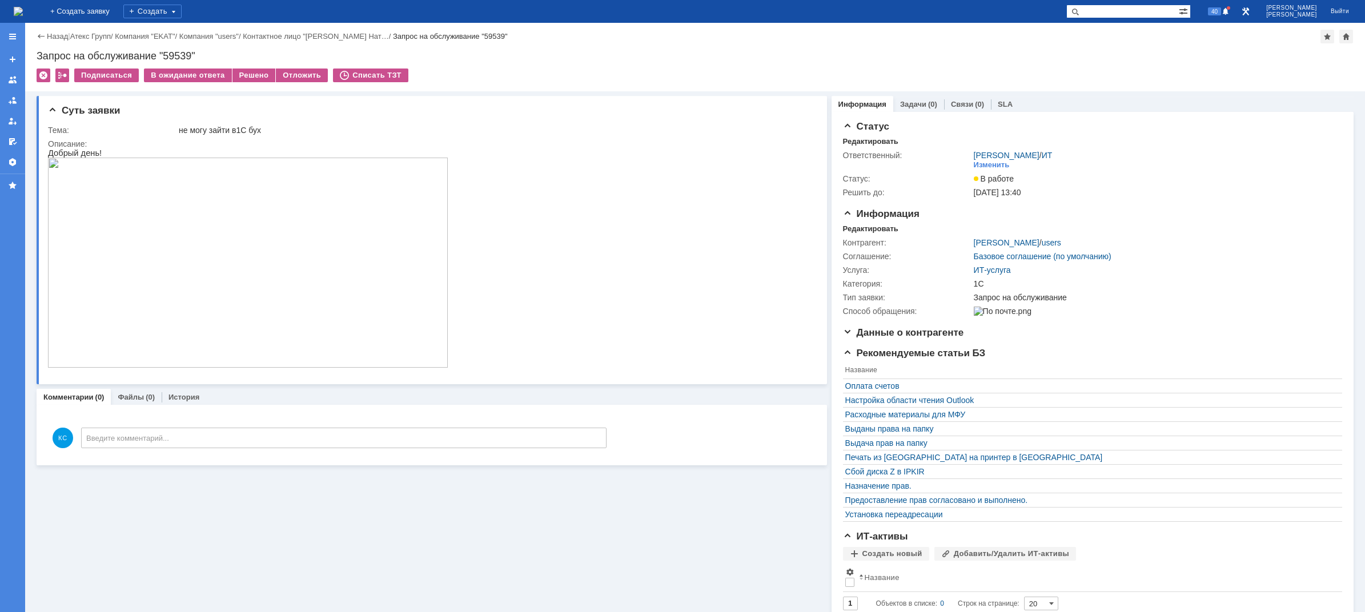
click at [202, 240] on img at bounding box center [248, 263] width 400 height 210
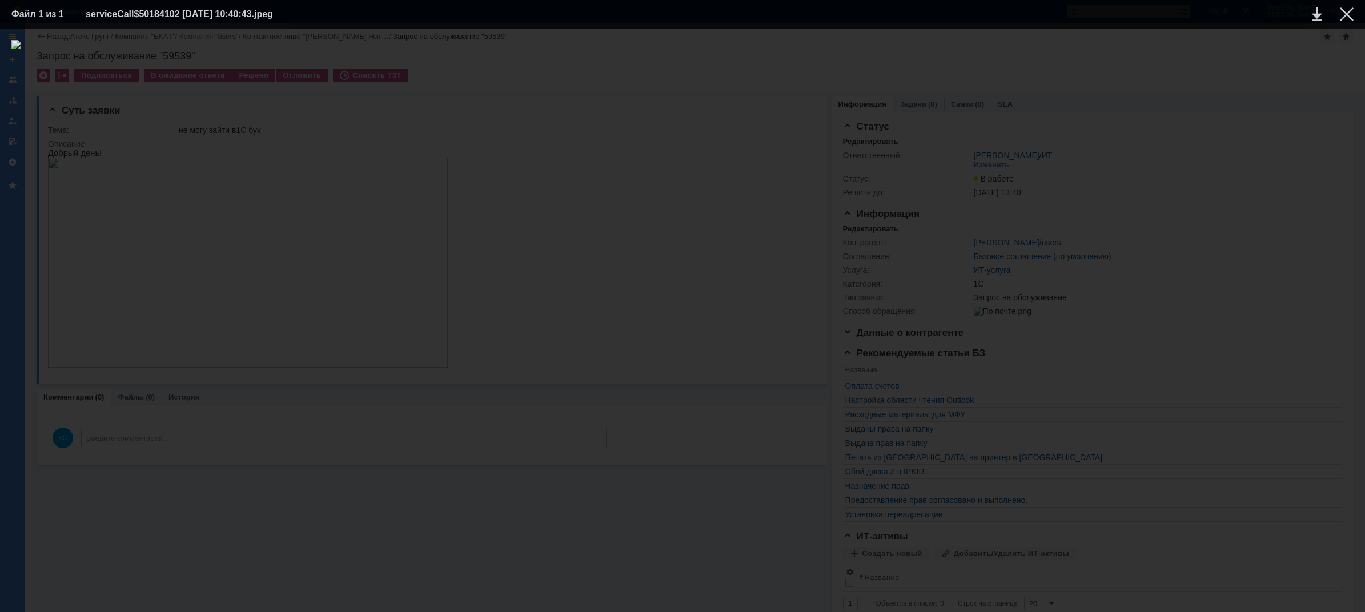
click at [690, 103] on div at bounding box center [682, 320] width 1342 height 561
click at [687, 116] on div at bounding box center [682, 320] width 1342 height 561
click at [1344, 15] on div at bounding box center [1347, 14] width 14 height 14
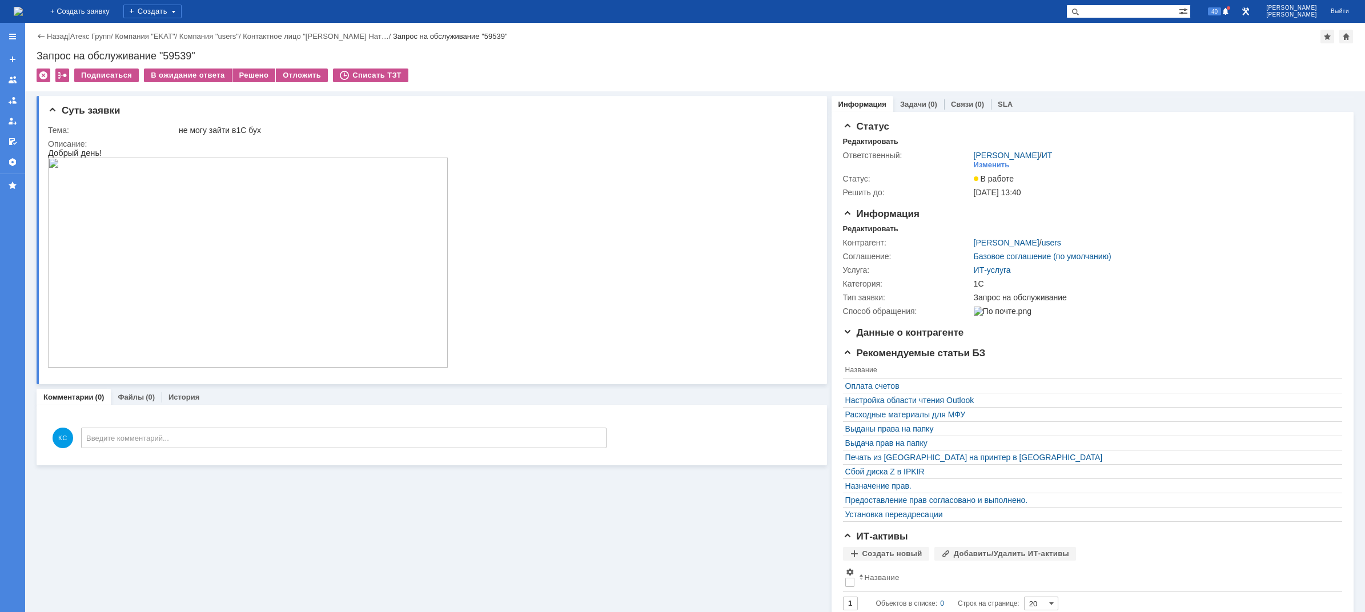
click at [23, 13] on img at bounding box center [18, 11] width 9 height 9
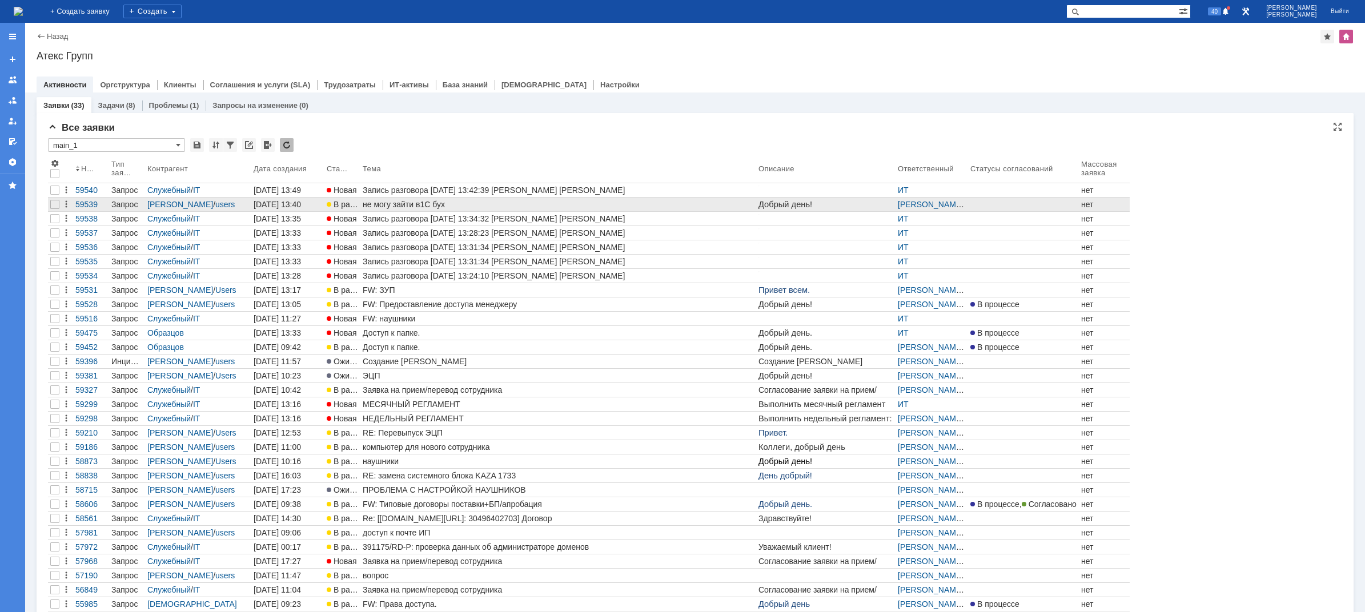
click at [392, 201] on div "не могу зайти в1С бух" at bounding box center [558, 204] width 391 height 9
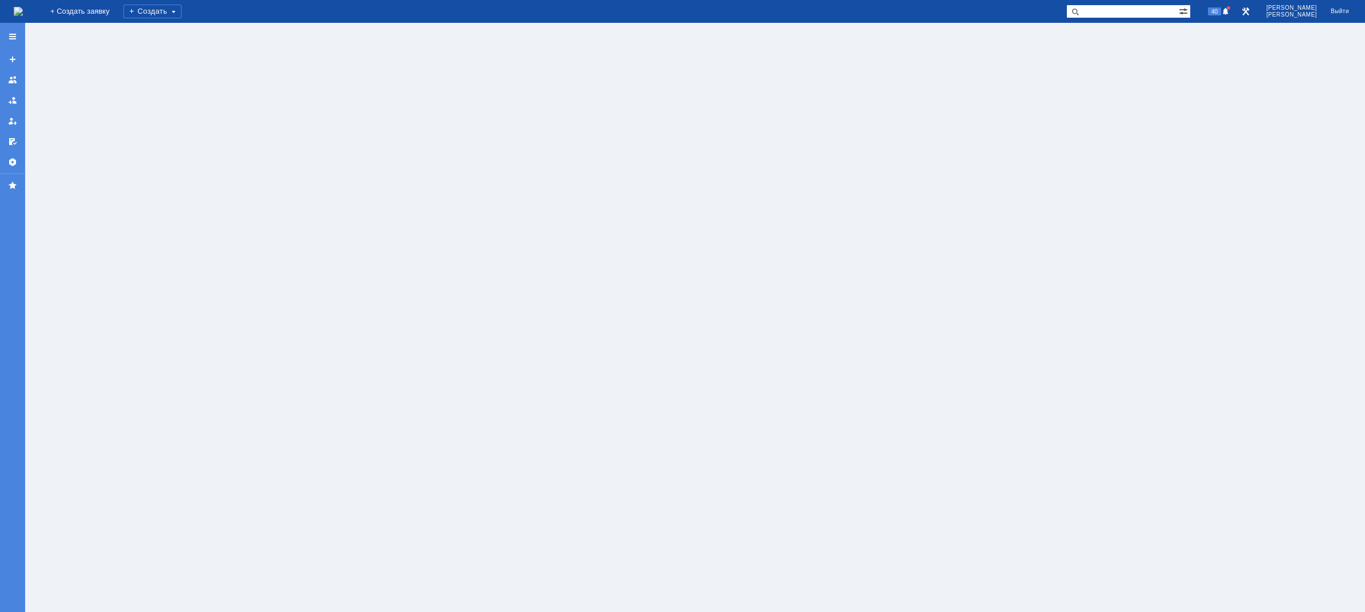
click at [392, 201] on div at bounding box center [695, 318] width 1340 height 590
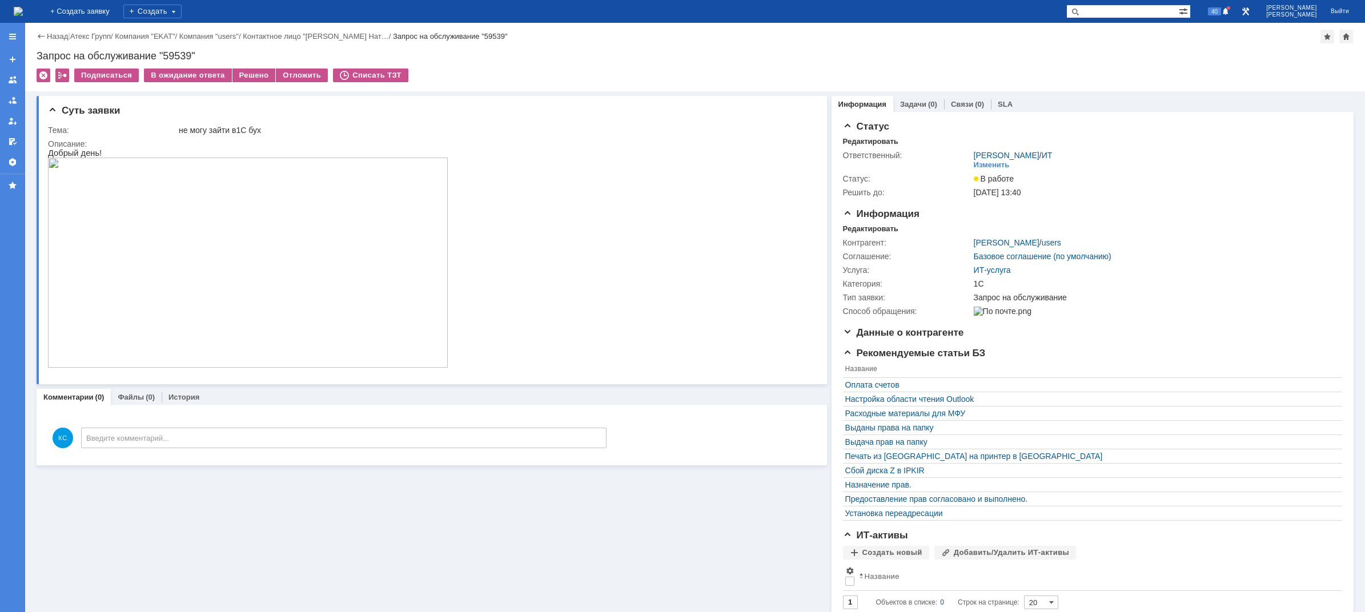
click at [240, 202] on img at bounding box center [248, 263] width 400 height 210
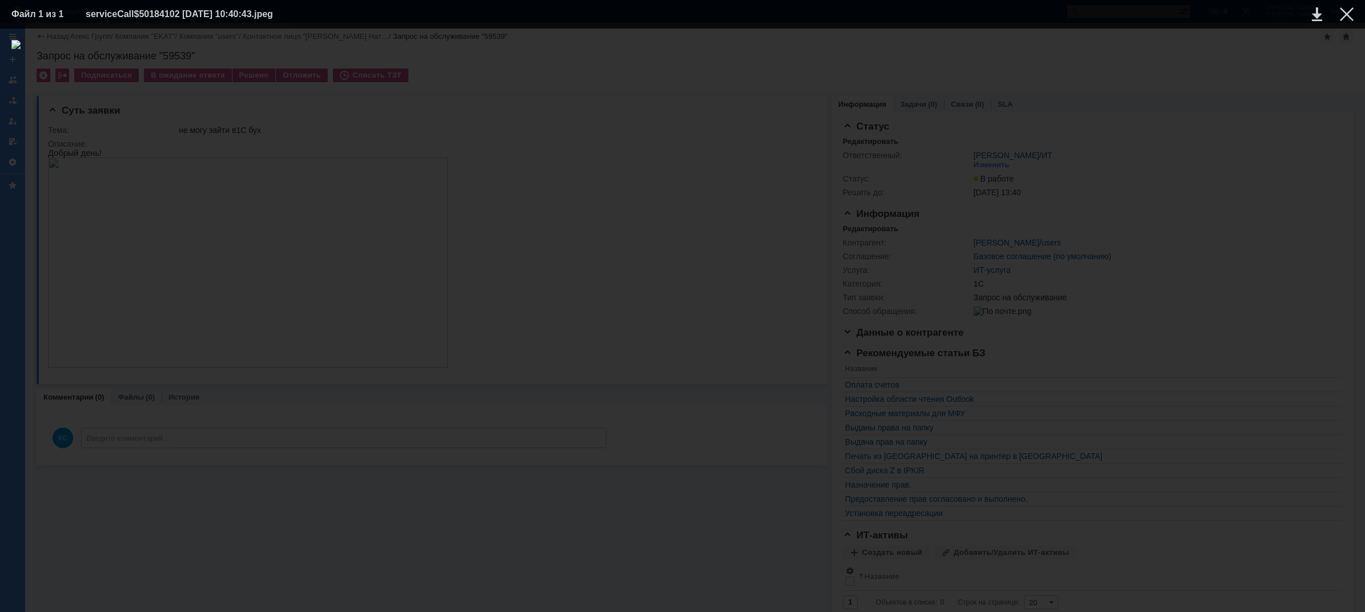
click at [1057, 203] on div at bounding box center [682, 320] width 1342 height 561
click at [1343, 11] on div at bounding box center [1347, 14] width 14 height 14
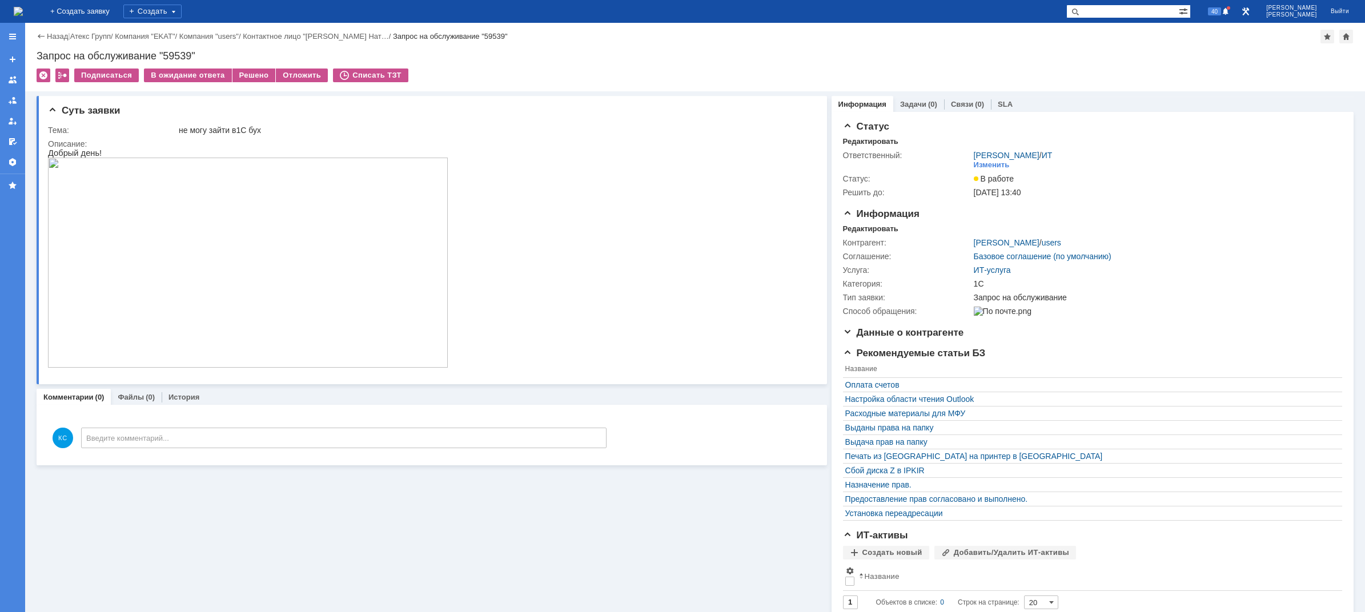
click at [23, 21] on div "На домашнюю" at bounding box center [18, 11] width 9 height 23
click at [23, 10] on img at bounding box center [18, 11] width 9 height 9
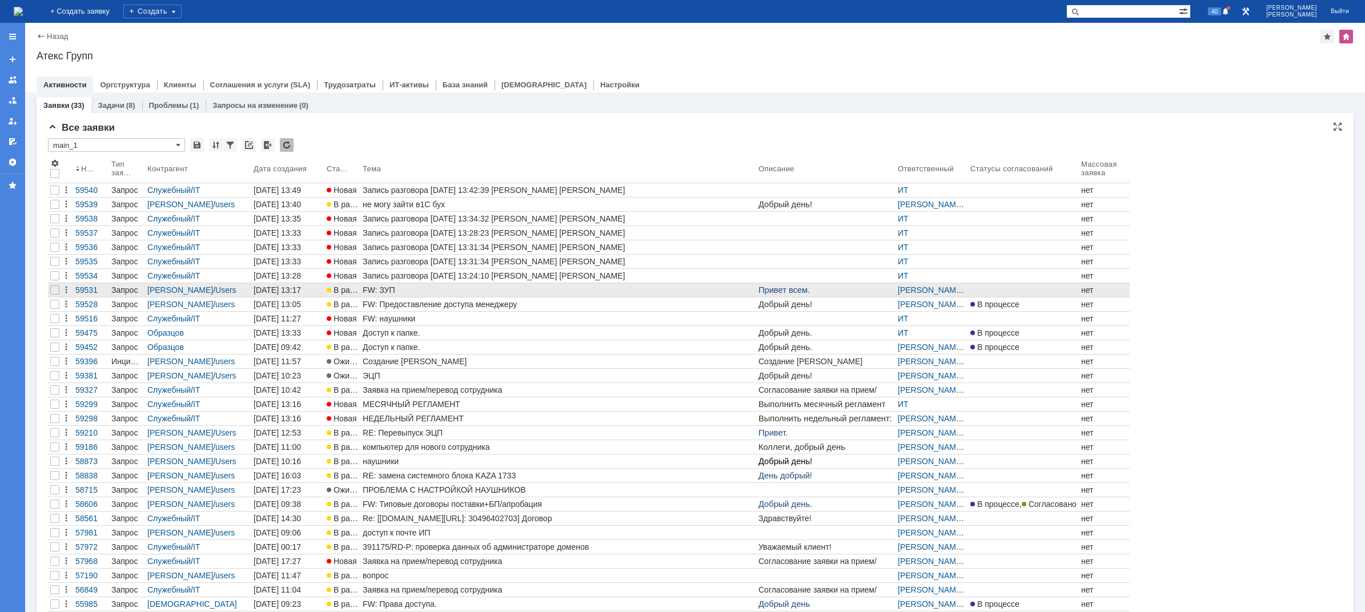
click at [383, 291] on div "FW: ЗУП" at bounding box center [558, 290] width 391 height 9
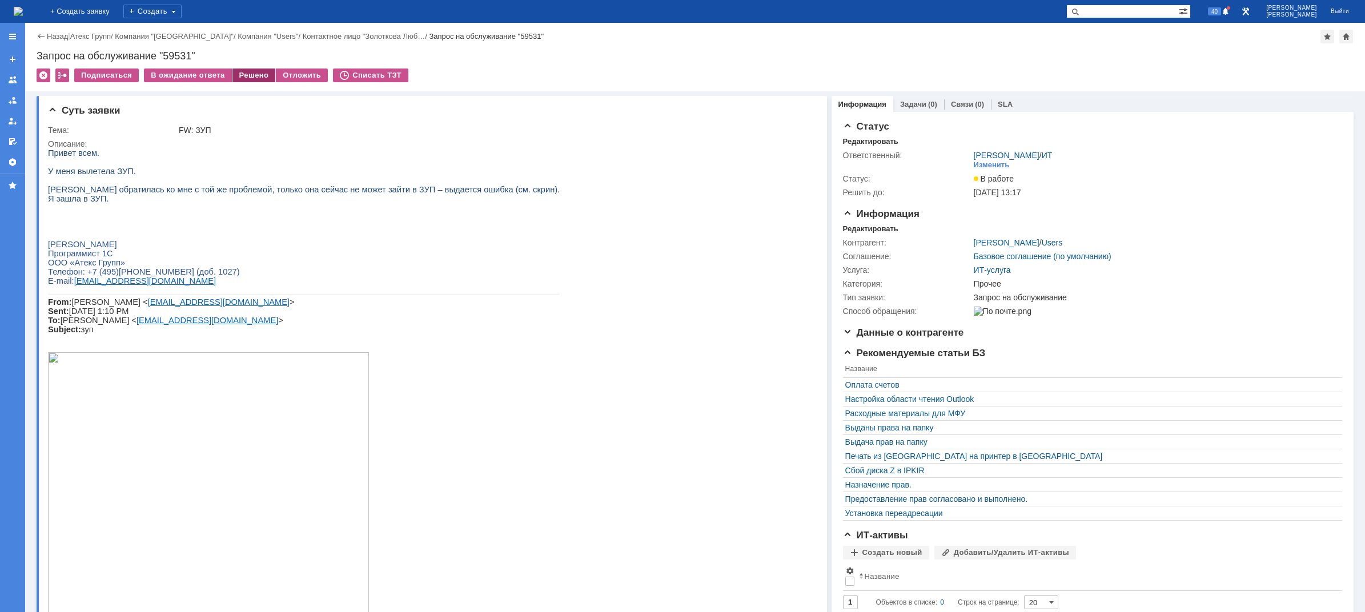
click at [252, 79] on div "Решено" at bounding box center [253, 76] width 43 height 14
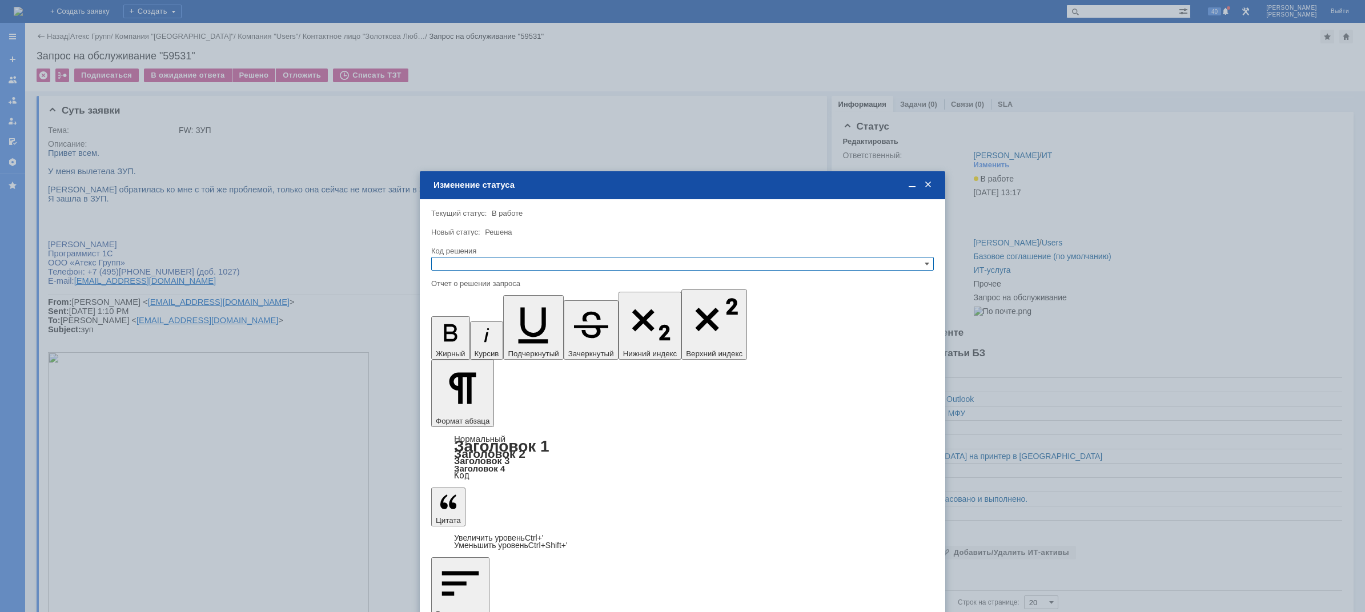
click at [542, 261] on input "text" at bounding box center [682, 264] width 503 height 14
click at [458, 318] on span "Решено" at bounding box center [682, 319] width 492 height 9
type input "Решено"
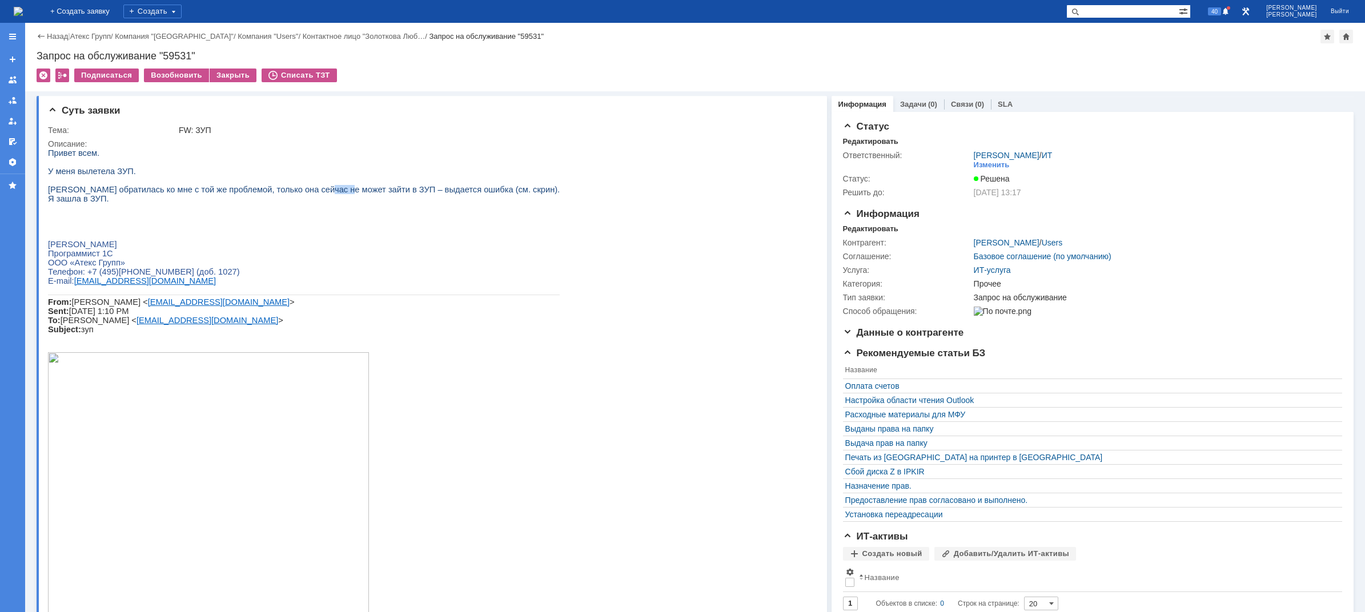
drag, startPoint x: 299, startPoint y: 195, endPoint x: 335, endPoint y: 196, distance: 35.4
click at [327, 194] on span "Савина Наталья обратилась ко мне с той же проблемой, только она сейчас не может…" at bounding box center [304, 189] width 512 height 9
drag, startPoint x: 335, startPoint y: 196, endPoint x: 356, endPoint y: 197, distance: 21.2
click at [356, 194] on span "Савина Наталья обратилась ко мне с той же проблемой, только она сейчас не может…" at bounding box center [304, 189] width 512 height 9
drag, startPoint x: 371, startPoint y: 199, endPoint x: 409, endPoint y: 197, distance: 38.3
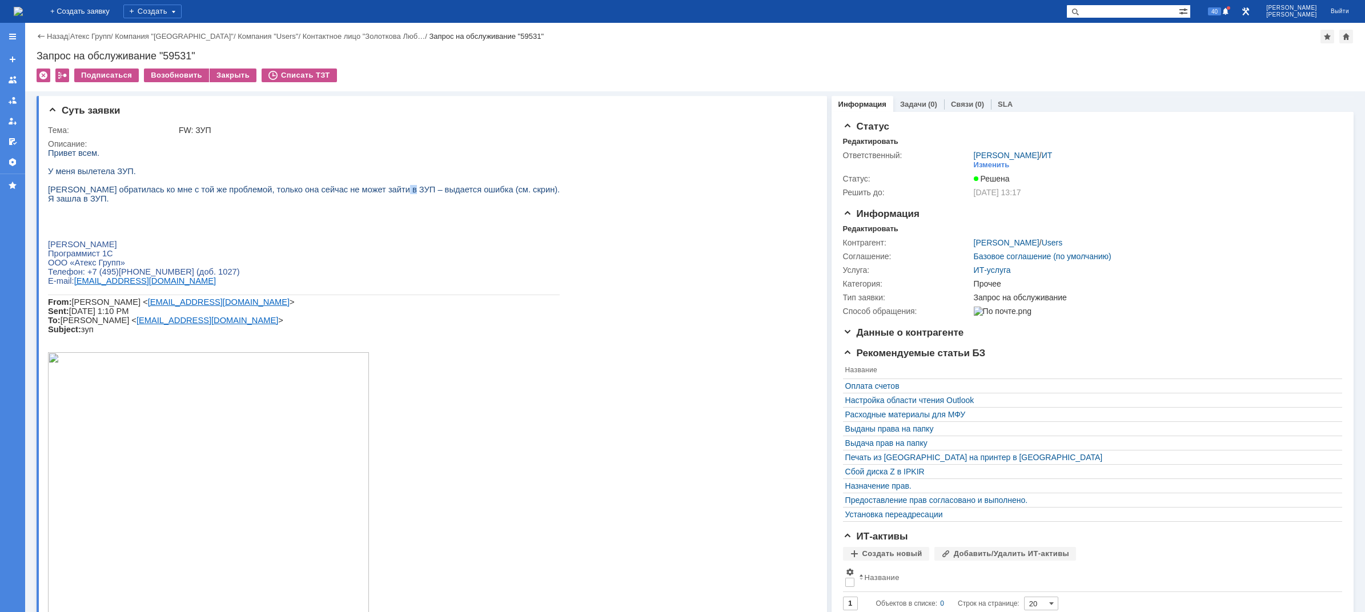
click at [377, 194] on span "Савина Наталья обратилась ко мне с той же проблемой, только она сейчас не может…" at bounding box center [304, 189] width 512 height 9
drag, startPoint x: 422, startPoint y: 195, endPoint x: 444, endPoint y: 194, distance: 22.3
click at [438, 194] on span "Савина Наталья обратилась ко мне с той же проблемой, только она сейчас не может…" at bounding box center [304, 189] width 512 height 9
drag, startPoint x: 468, startPoint y: 194, endPoint x: 482, endPoint y: 194, distance: 13.1
click at [479, 194] on span "Савина Наталья обратилась ко мне с той же проблемой, только она сейчас не может…" at bounding box center [304, 189] width 512 height 9
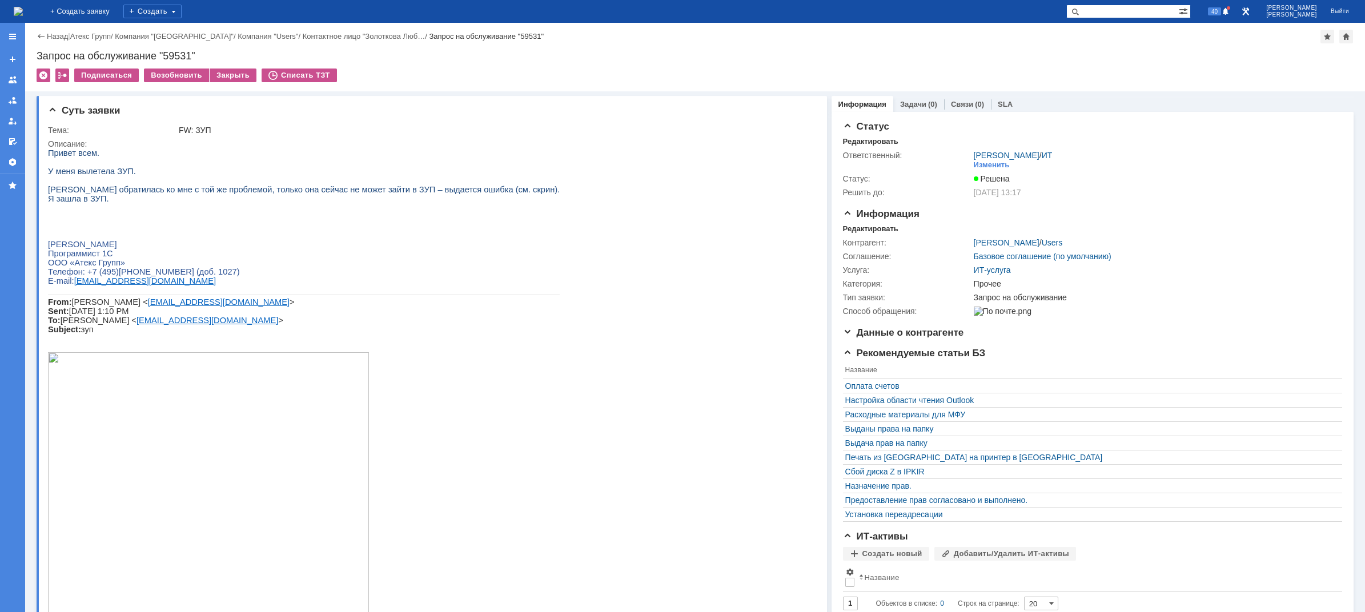
drag, startPoint x: 163, startPoint y: 197, endPoint x: 174, endPoint y: 195, distance: 10.4
click at [171, 194] on span "Савина Наталья обратилась ко мне с той же проблемой, только она сейчас не может…" at bounding box center [304, 189] width 512 height 9
click at [23, 10] on img at bounding box center [18, 11] width 9 height 9
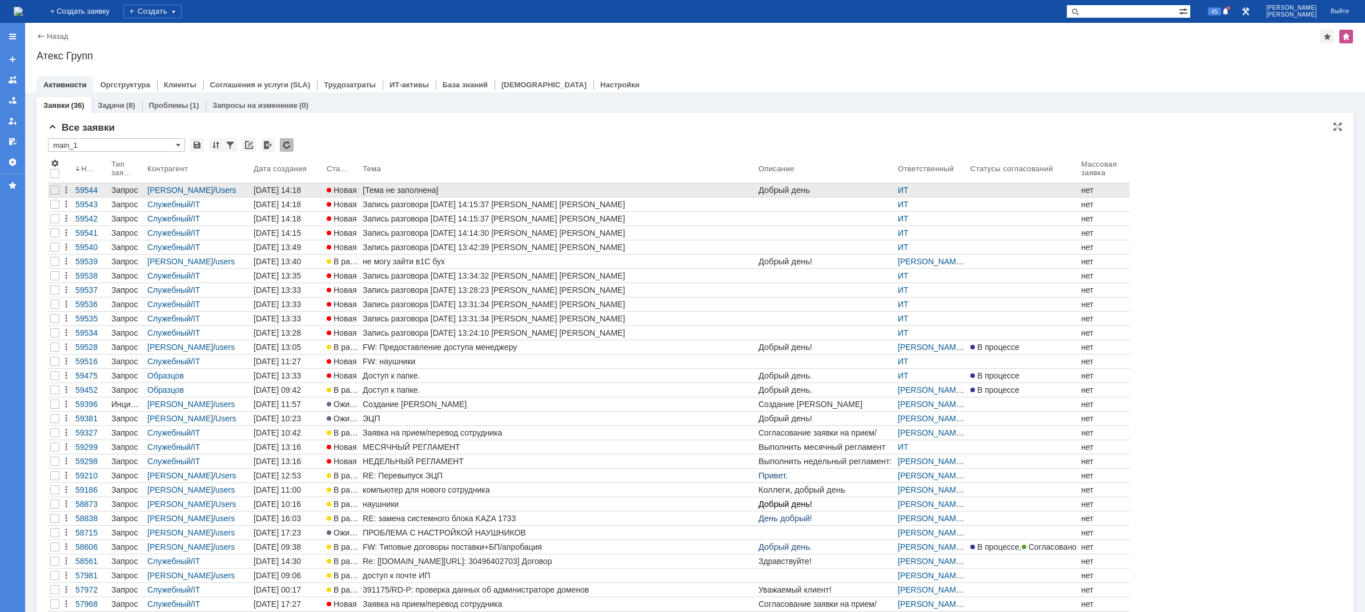
click at [450, 186] on div "[Тема не заполнена]" at bounding box center [558, 190] width 391 height 9
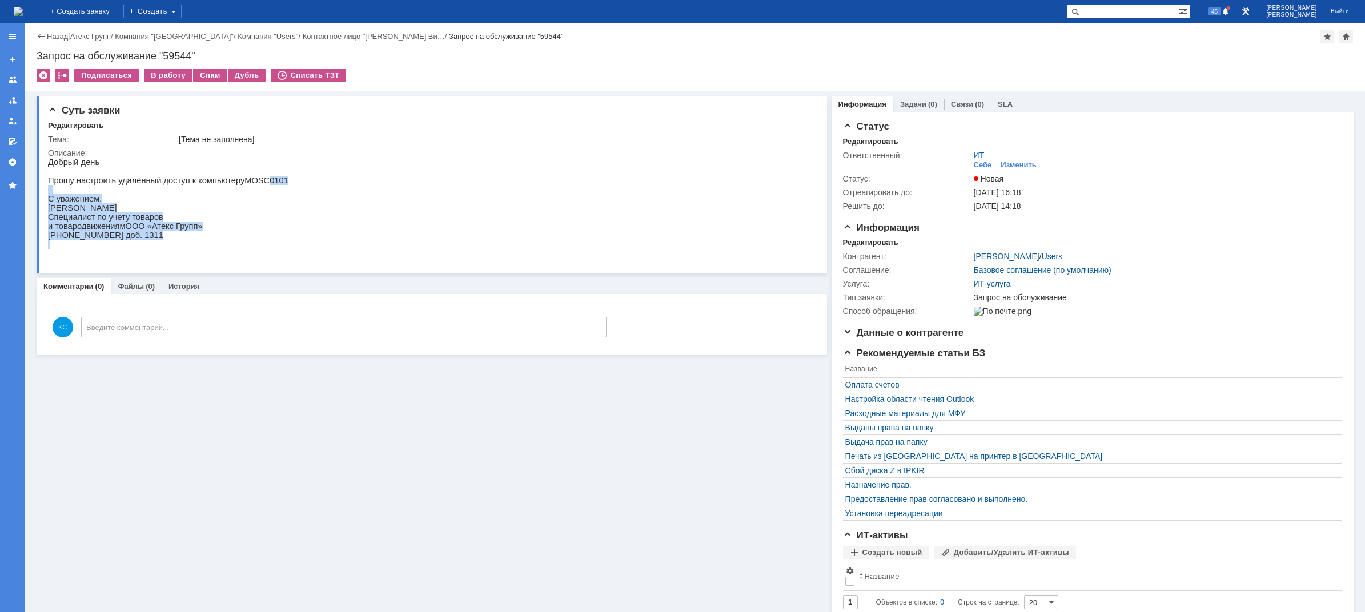
drag, startPoint x: 251, startPoint y: 183, endPoint x: 279, endPoint y: 183, distance: 28.6
click at [279, 183] on html "Добрый день Прошу настроить удалённый доступ к компьютеру MOSC 0101 С уважением…" at bounding box center [428, 203] width 761 height 91
click at [244, 182] on span "MOSC" at bounding box center [256, 180] width 25 height 9
click at [23, 11] on img at bounding box center [18, 11] width 9 height 9
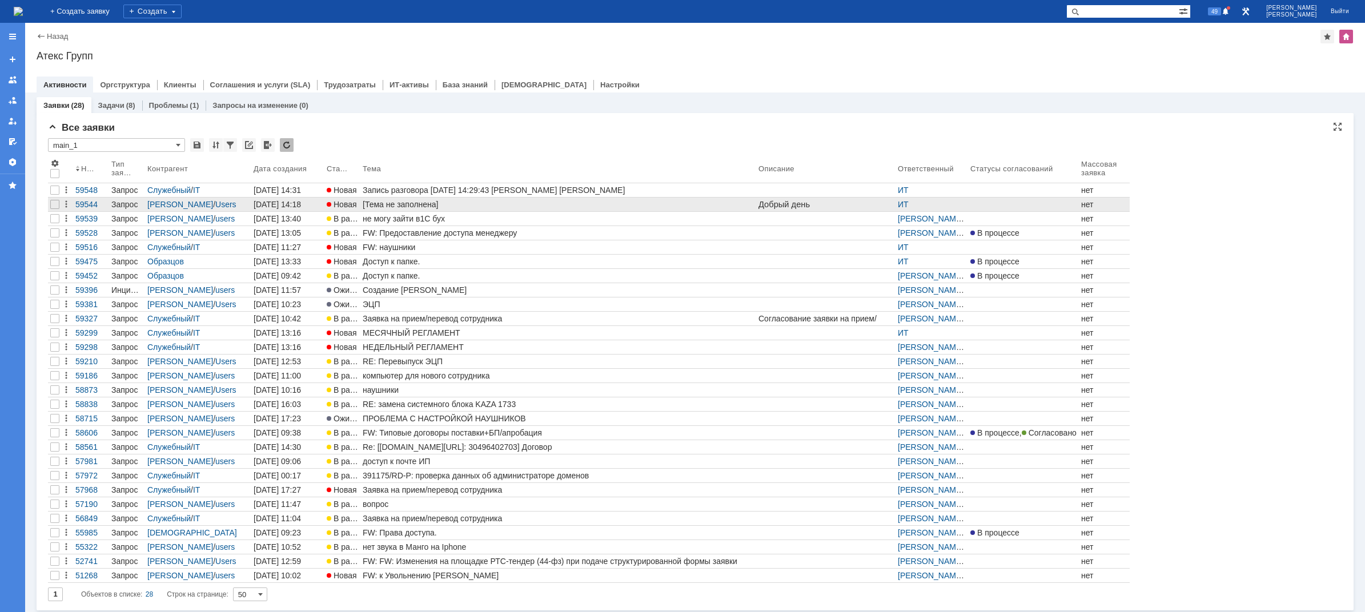
click at [430, 205] on div "[Тема не заполнена]" at bounding box center [558, 204] width 391 height 9
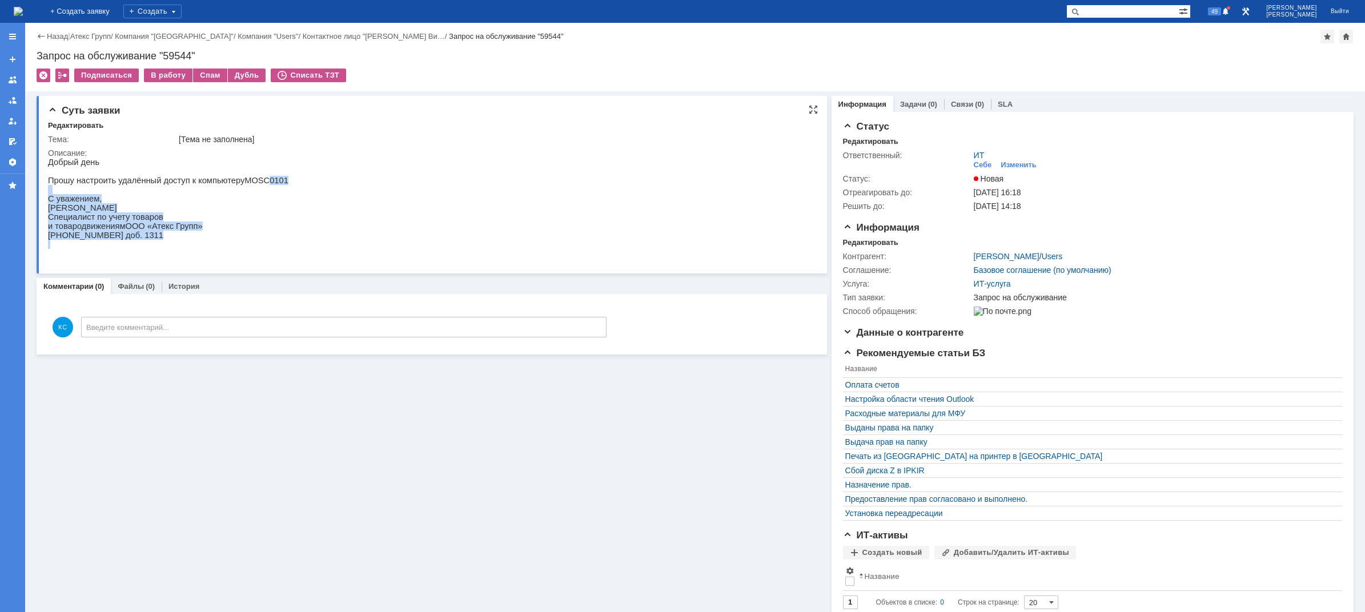
drag, startPoint x: 251, startPoint y: 186, endPoint x: 280, endPoint y: 191, distance: 29.0
click at [279, 191] on html "Добрый день Прошу настроить удалённый доступ к компьютеру MOSC 0101 С уважением…" at bounding box center [428, 203] width 761 height 91
click at [202, 182] on p "Прошу настроить удалённый доступ к компьютеру MOSC 0101" at bounding box center [168, 180] width 240 height 9
drag, startPoint x: 179, startPoint y: 181, endPoint x: 216, endPoint y: 181, distance: 37.1
click at [203, 181] on p "Прошу настроить удалённый доступ к компьютеру MOSC 0101" at bounding box center [168, 180] width 240 height 9
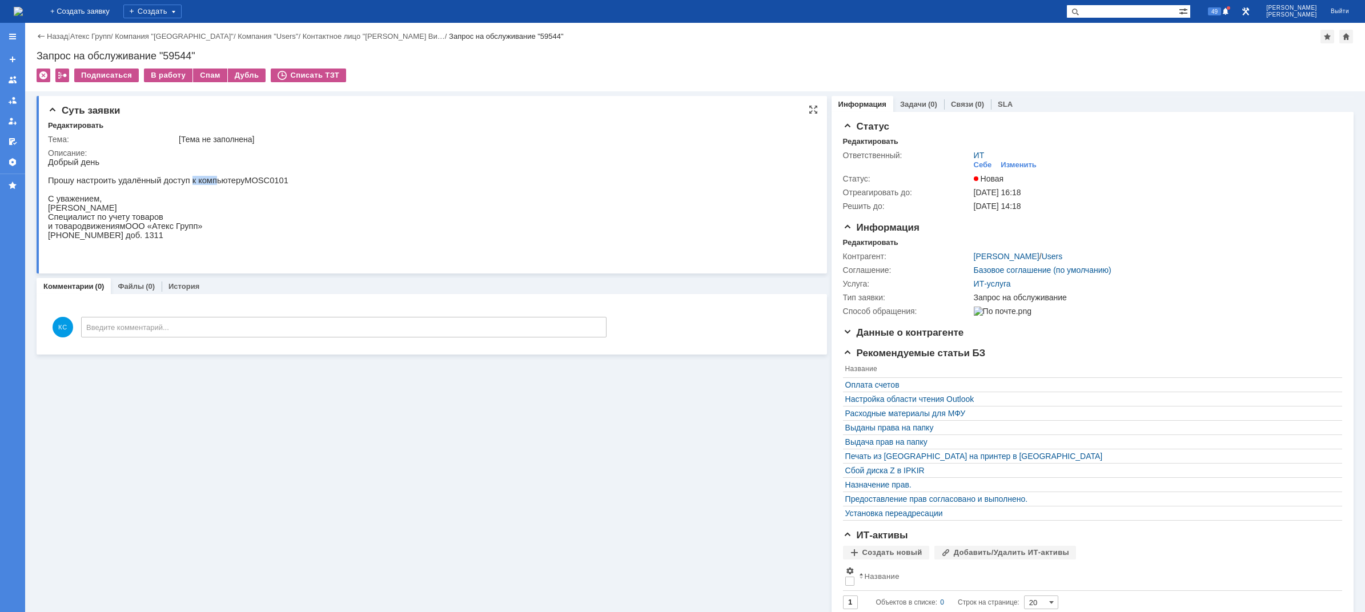
drag, startPoint x: 228, startPoint y: 181, endPoint x: 229, endPoint y: 169, distance: 12.6
click at [230, 182] on p "Прошу настроить удалённый доступ к компьютеру MOSC 0101" at bounding box center [168, 180] width 240 height 9
click at [165, 73] on div "В работу" at bounding box center [168, 76] width 49 height 14
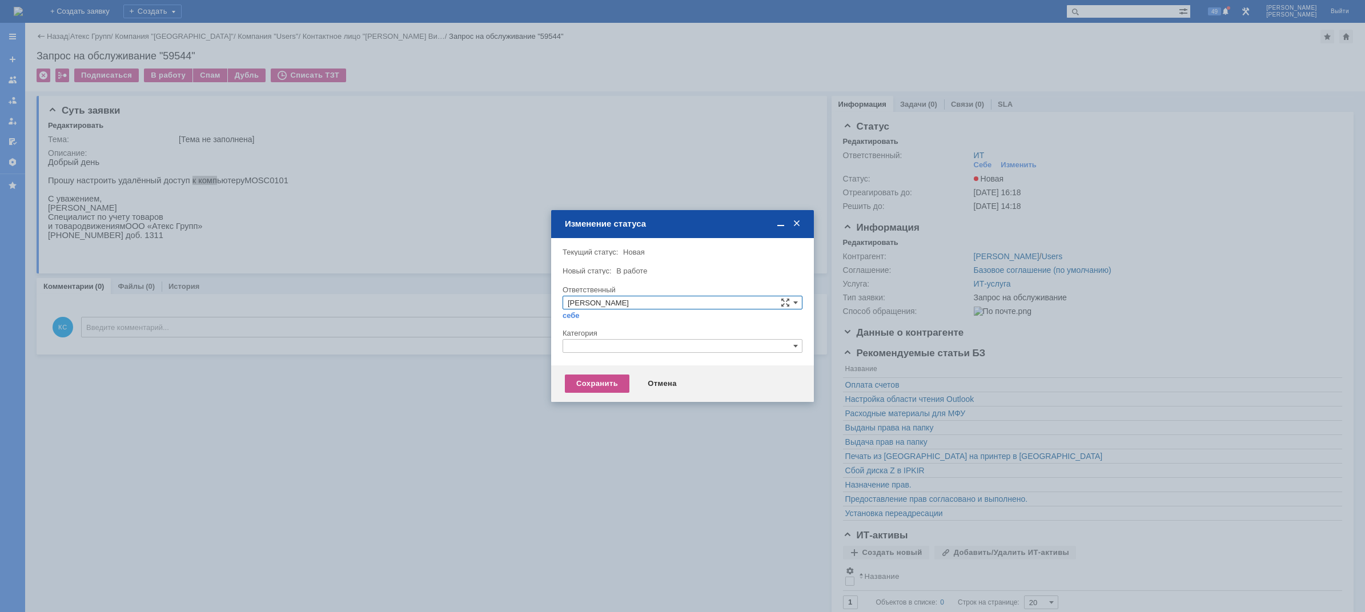
click at [588, 350] on input "text" at bounding box center [683, 346] width 240 height 14
click at [599, 400] on span "Прочее" at bounding box center [683, 399] width 230 height 9
type input "Прочее"
click at [596, 382] on div "Сохранить" at bounding box center [597, 384] width 65 height 18
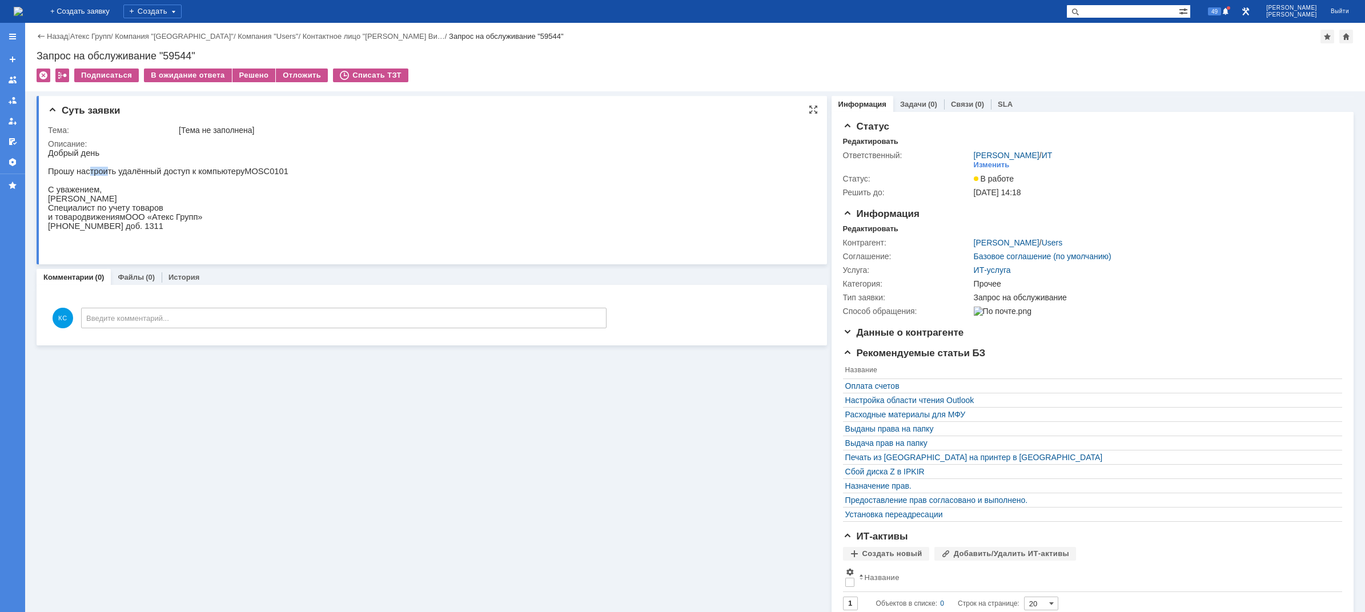
drag, startPoint x: 85, startPoint y: 173, endPoint x: 117, endPoint y: 175, distance: 32.6
click at [116, 175] on p "Прошу настроить удалённый доступ к компьютеру MOSC 0101" at bounding box center [168, 171] width 240 height 9
click at [132, 175] on p "Прошу настроить удалённый доступ к компьютеру MOSC 0101" at bounding box center [168, 171] width 240 height 9
drag, startPoint x: 123, startPoint y: 171, endPoint x: 132, endPoint y: 172, distance: 9.2
click at [132, 172] on p "Прошу настроить удалённый доступ к компьютеру MOSC 0101" at bounding box center [168, 171] width 240 height 9
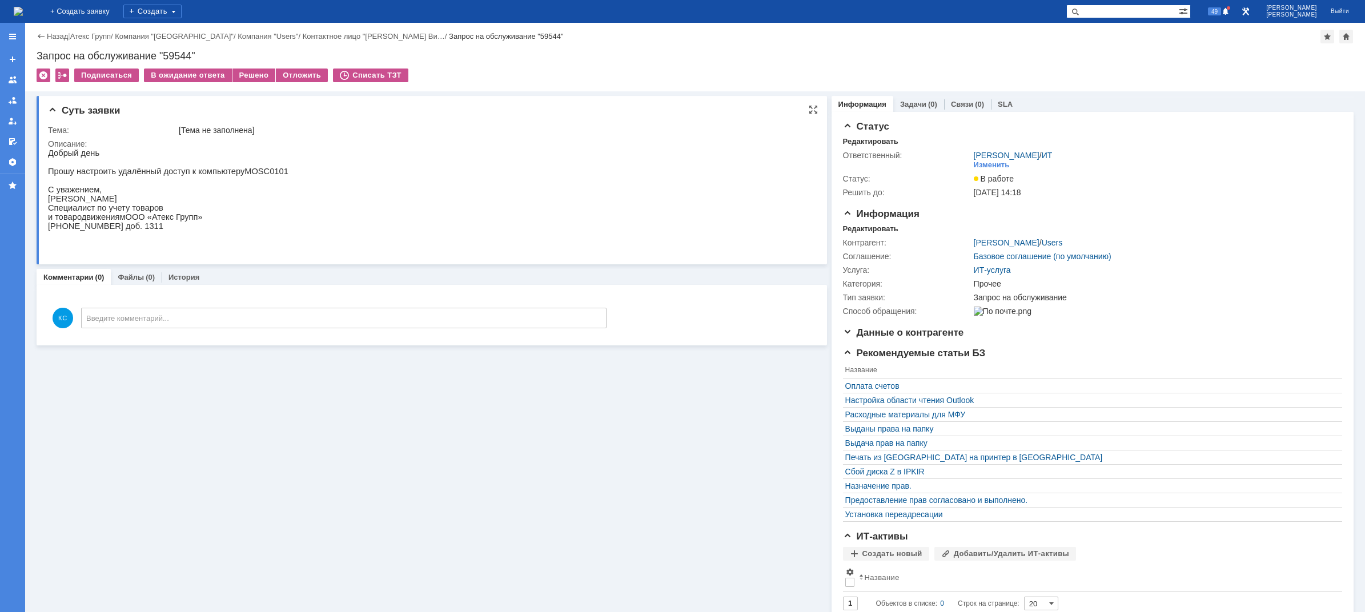
drag, startPoint x: 154, startPoint y: 175, endPoint x: 175, endPoint y: 178, distance: 21.4
click at [159, 176] on p "Прошу настроить удалённый доступ к компьютеру MOSC 0101" at bounding box center [168, 171] width 240 height 9
click at [192, 176] on p "Прошу настроить удалённый доступ к компьютеру MOSC 0101" at bounding box center [168, 171] width 240 height 9
drag, startPoint x: 243, startPoint y: 171, endPoint x: 217, endPoint y: 174, distance: 26.4
click at [223, 173] on p "Прошу настроить удалённый доступ к компьютеру MOSC 0101" at bounding box center [168, 171] width 240 height 9
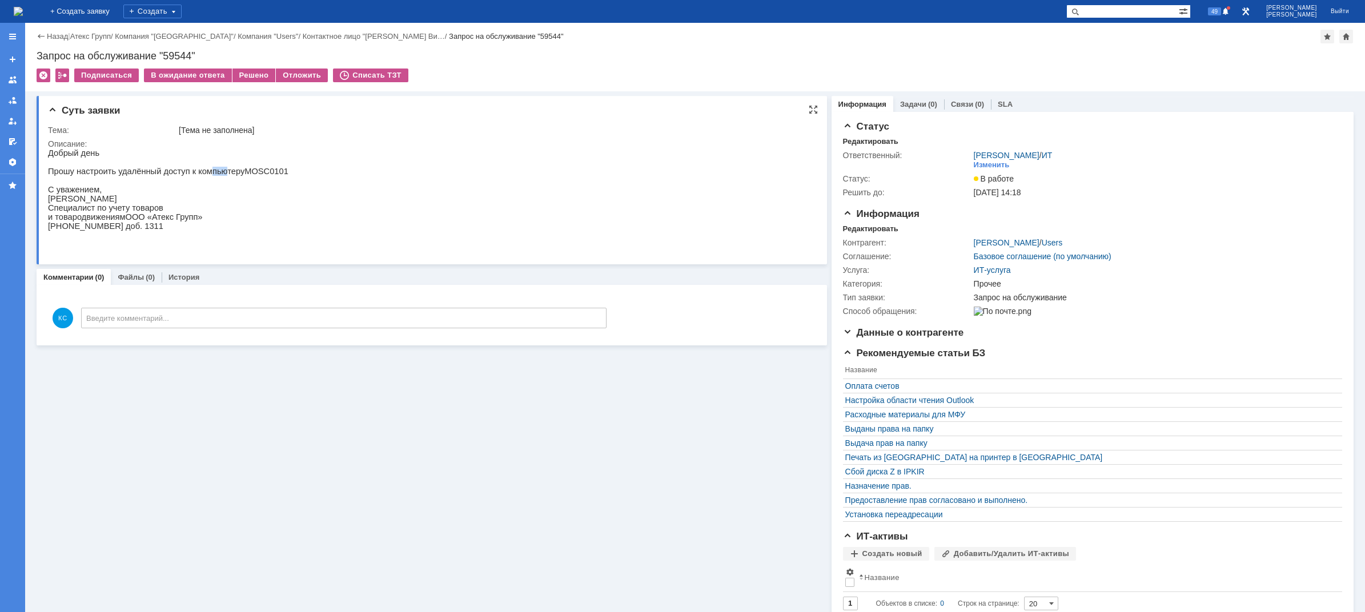
drag, startPoint x: 212, startPoint y: 174, endPoint x: 197, endPoint y: 169, distance: 16.6
click at [197, 169] on p "Прошу настроить удалённый доступ к компьютеру MOSC 0101" at bounding box center [168, 171] width 240 height 9
drag, startPoint x: 258, startPoint y: 175, endPoint x: 251, endPoint y: 175, distance: 6.9
click at [255, 175] on p "Прошу настроить удалённый доступ к компьютеру MOSC 0101" at bounding box center [168, 171] width 240 height 9
click at [252, 175] on p "Прошу настроить удалённый доступ к компьютеру MOSC 0101" at bounding box center [168, 171] width 240 height 9
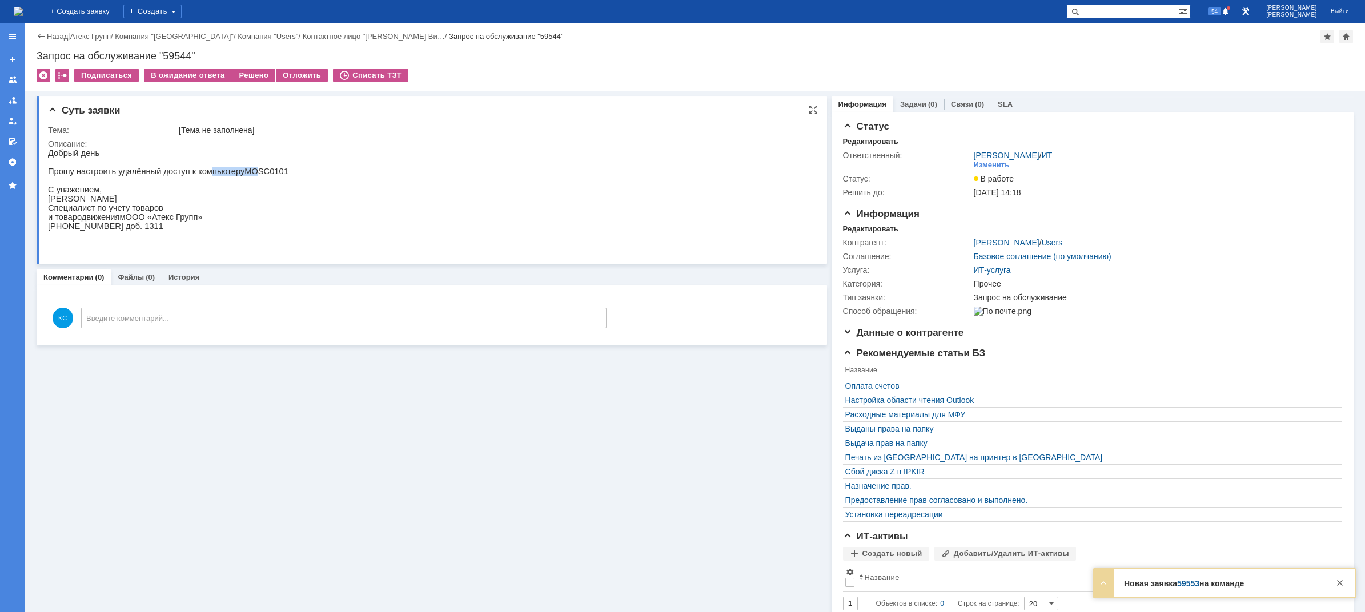
drag, startPoint x: 200, startPoint y: 173, endPoint x: 255, endPoint y: 179, distance: 55.3
click at [240, 176] on p "Прошу настроить удалённый доступ к компьютеру MOSC 0101" at bounding box center [168, 171] width 240 height 9
drag, startPoint x: 255, startPoint y: 179, endPoint x: 248, endPoint y: 178, distance: 6.5
click at [255, 179] on p at bounding box center [168, 180] width 240 height 9
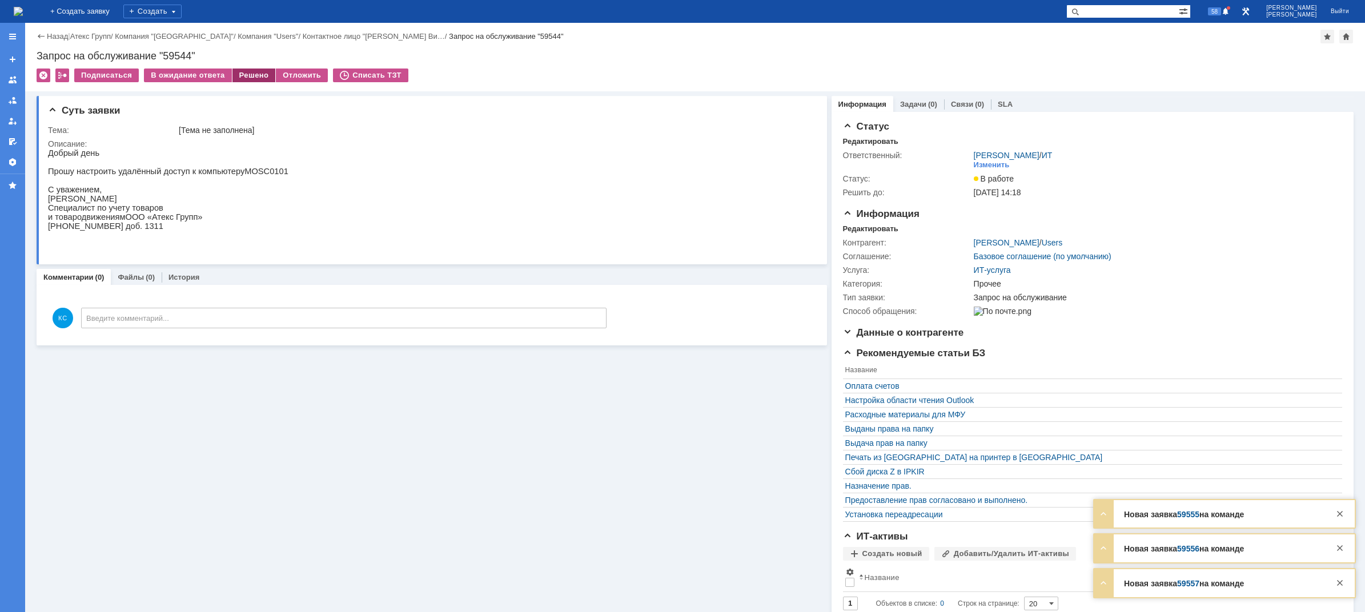
click at [249, 74] on div "Решено" at bounding box center [253, 76] width 43 height 14
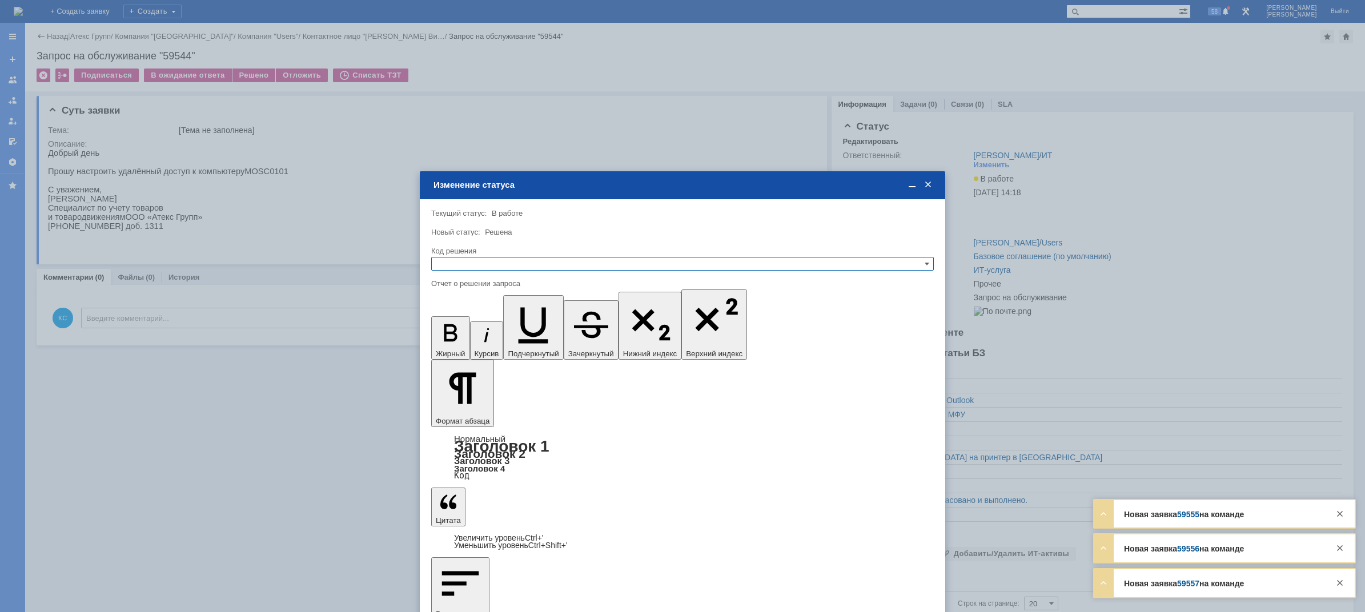
click at [463, 266] on input "text" at bounding box center [682, 264] width 503 height 14
click at [469, 317] on span "Решено" at bounding box center [682, 319] width 492 height 9
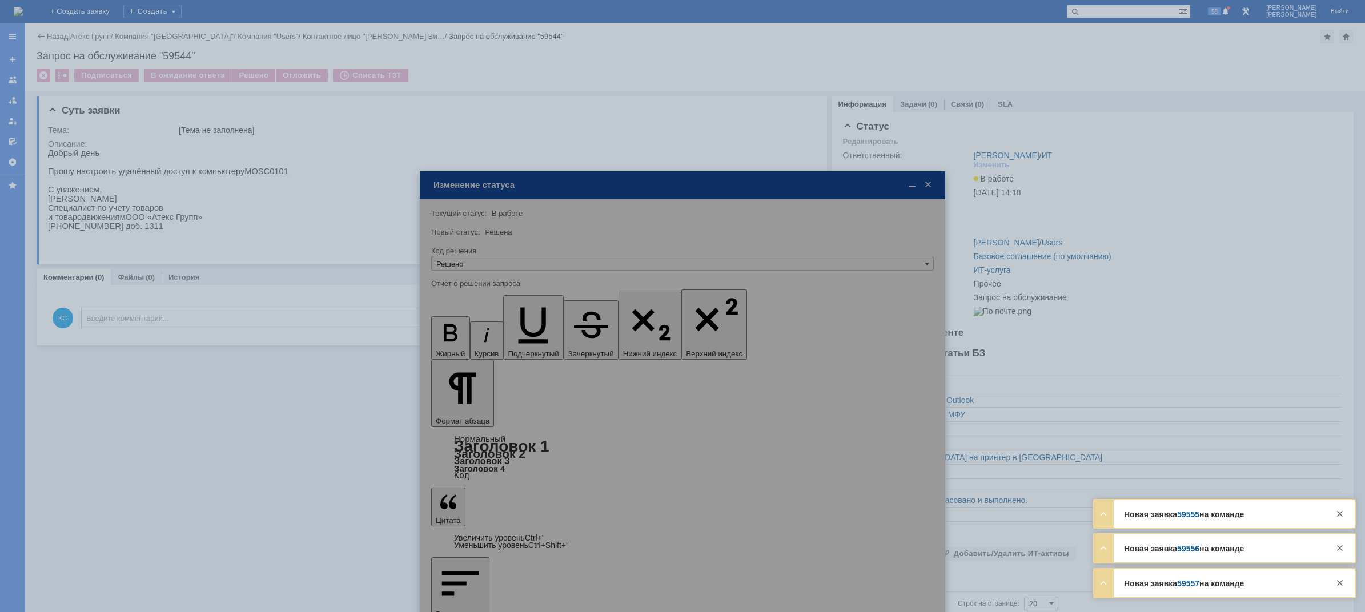
type input "Решено"
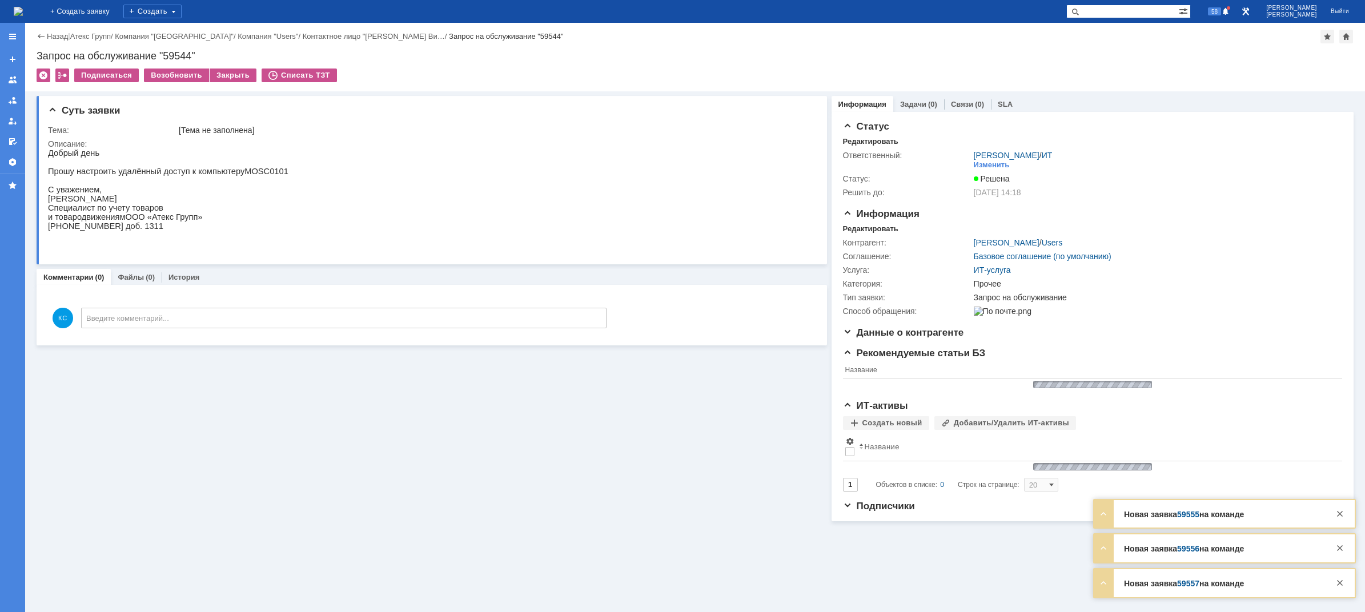
click at [23, 14] on img at bounding box center [18, 11] width 9 height 9
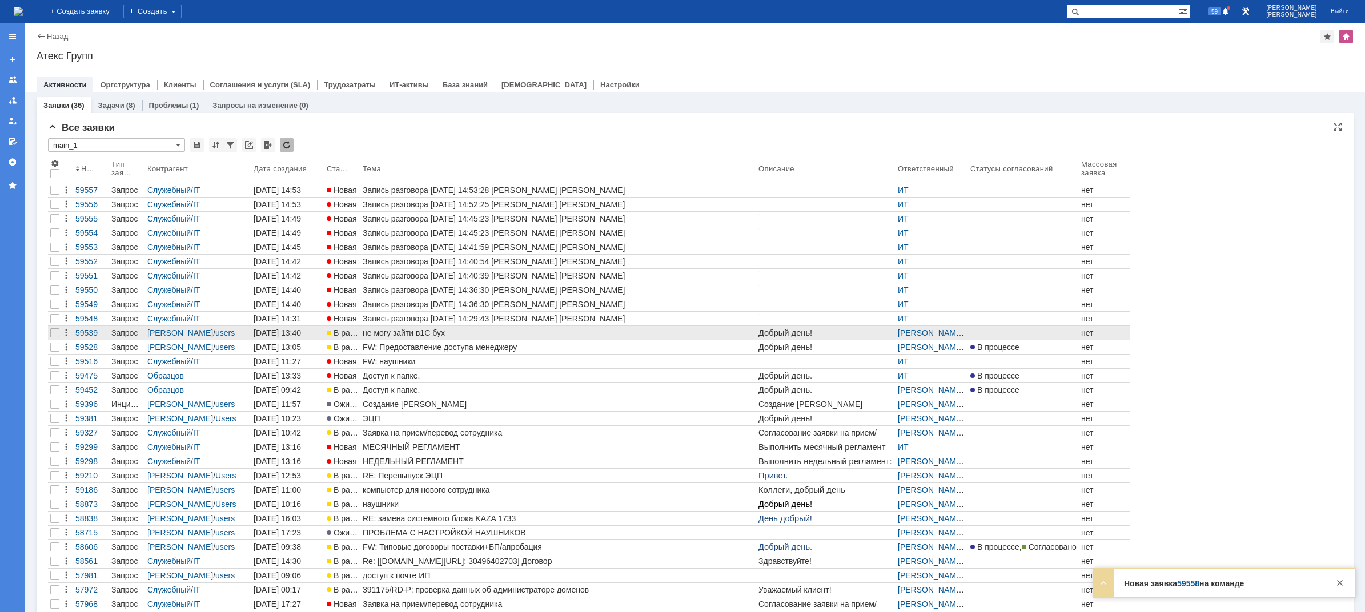
click at [431, 332] on div "не могу зайти в1С бух" at bounding box center [558, 332] width 391 height 9
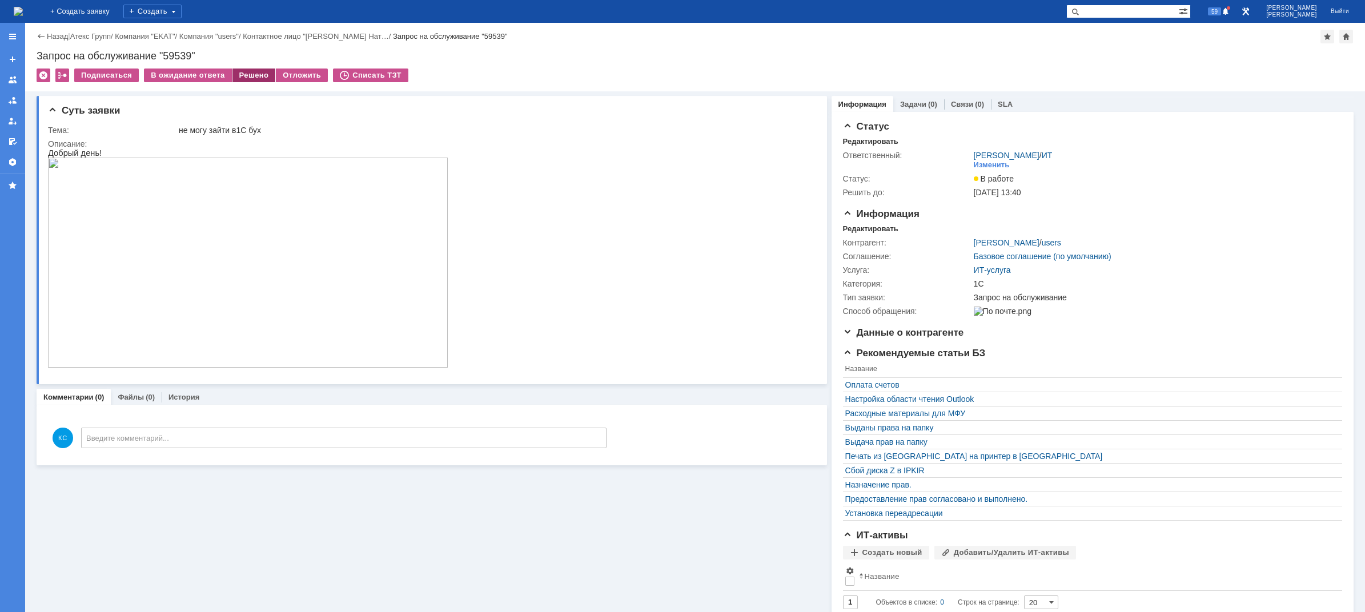
click at [247, 76] on div "Решено" at bounding box center [253, 76] width 43 height 14
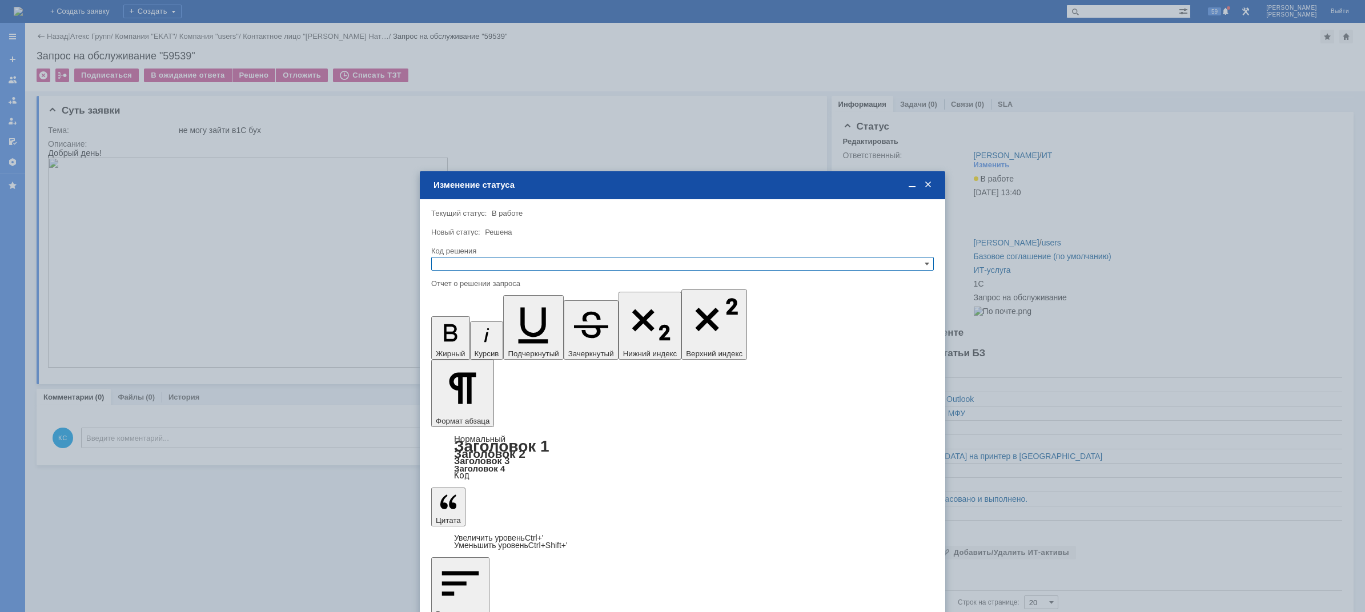
click at [472, 267] on input "text" at bounding box center [682, 264] width 503 height 14
click at [487, 295] on span "Не воспроизводится" at bounding box center [682, 292] width 492 height 9
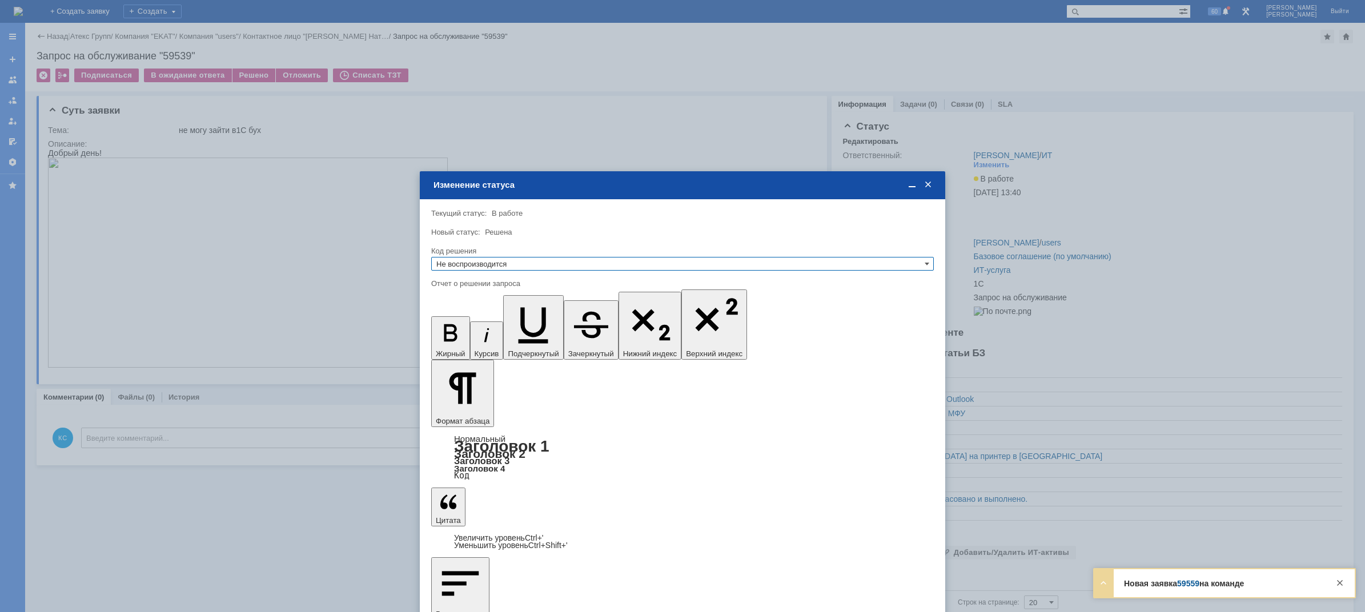
type input "Не воспроизводится"
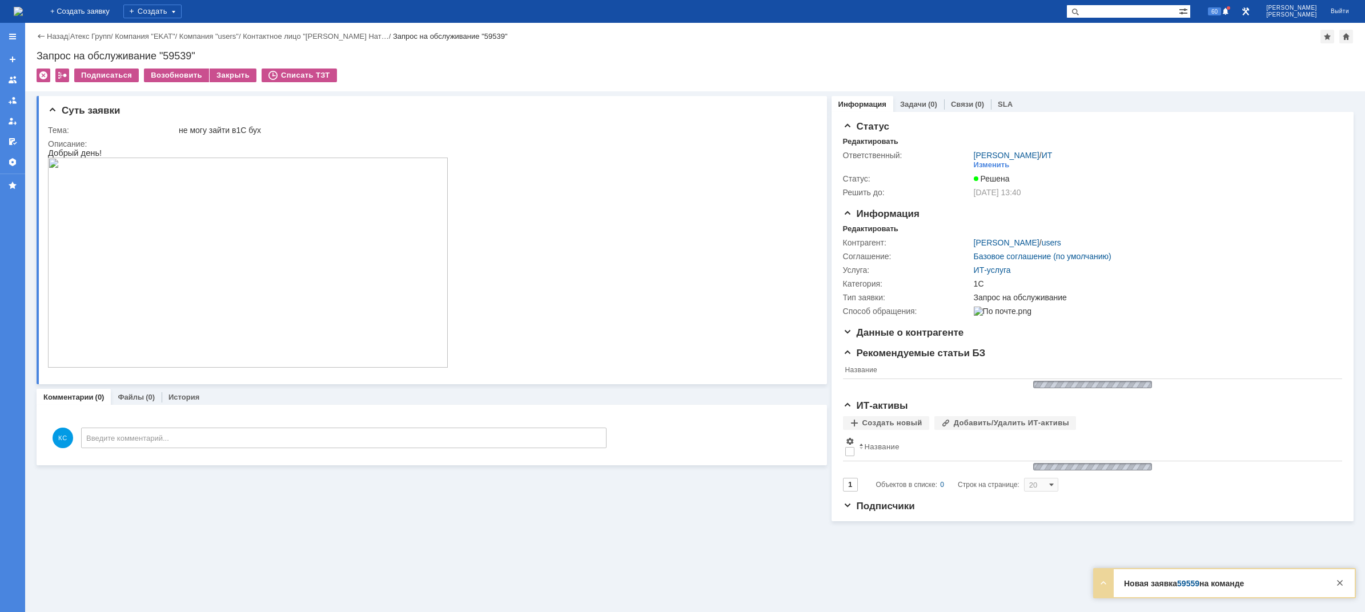
click at [23, 21] on div "На домашнюю" at bounding box center [18, 11] width 9 height 23
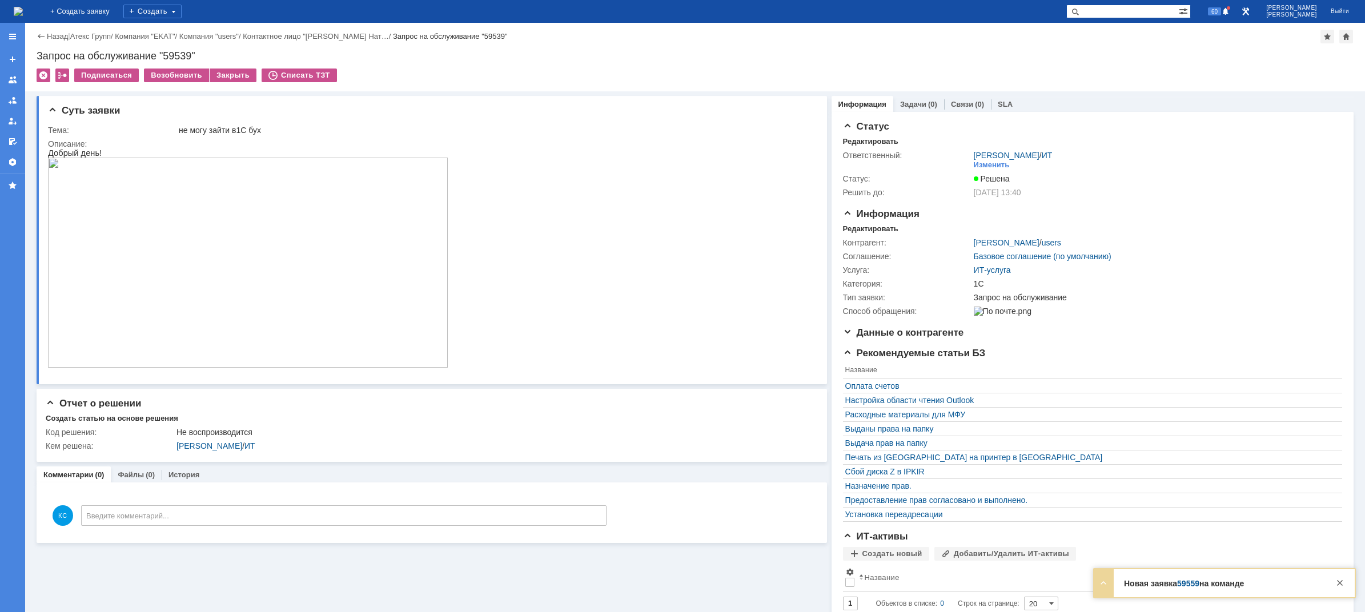
click at [23, 10] on img at bounding box center [18, 11] width 9 height 9
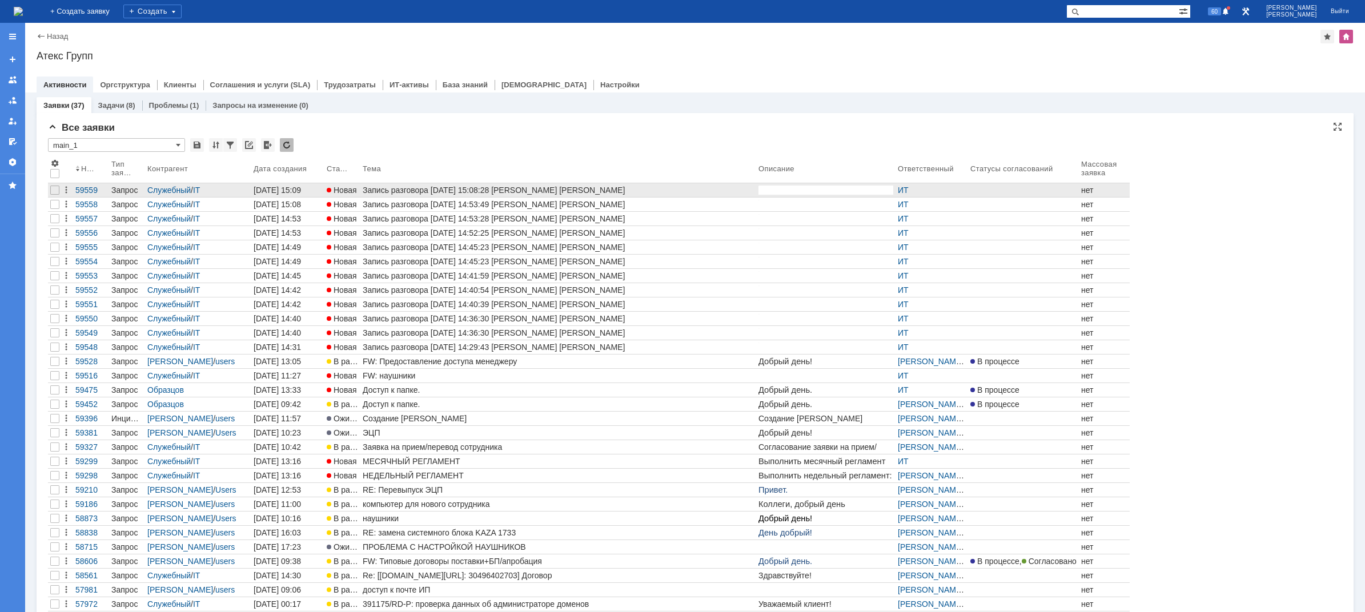
click at [496, 190] on div "Запись разговора [DATE] 15:08:28 [PERSON_NAME] [PERSON_NAME]" at bounding box center [558, 190] width 391 height 9
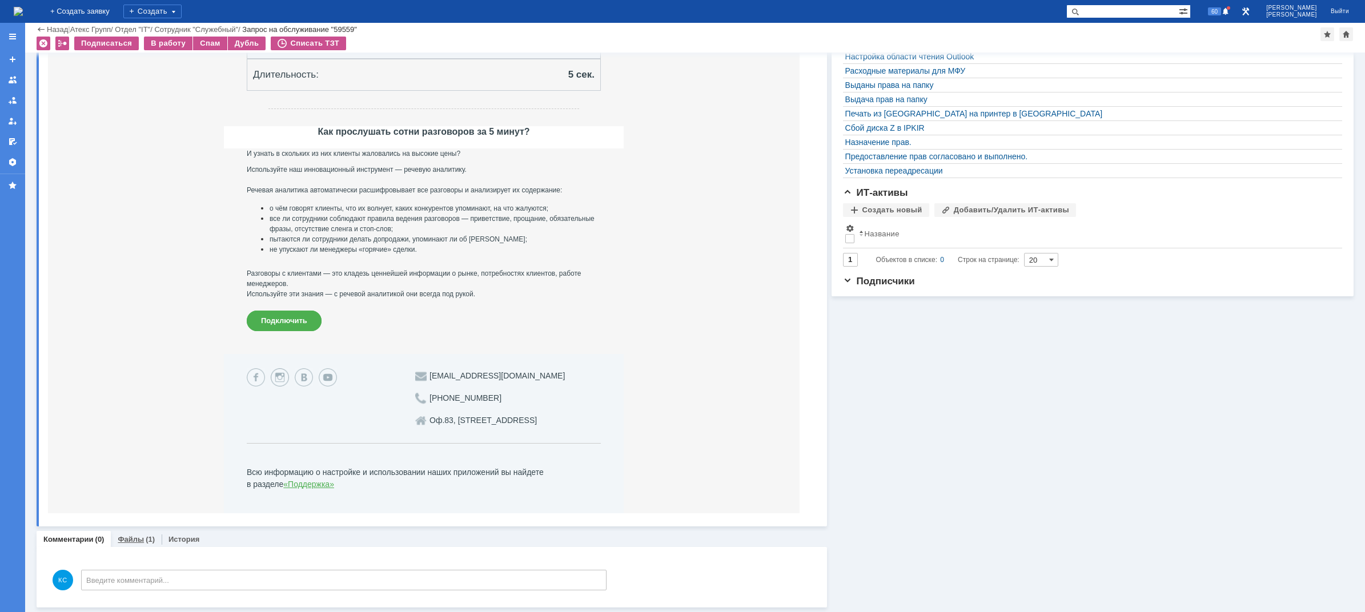
click at [146, 543] on div "(1)" at bounding box center [150, 539] width 9 height 9
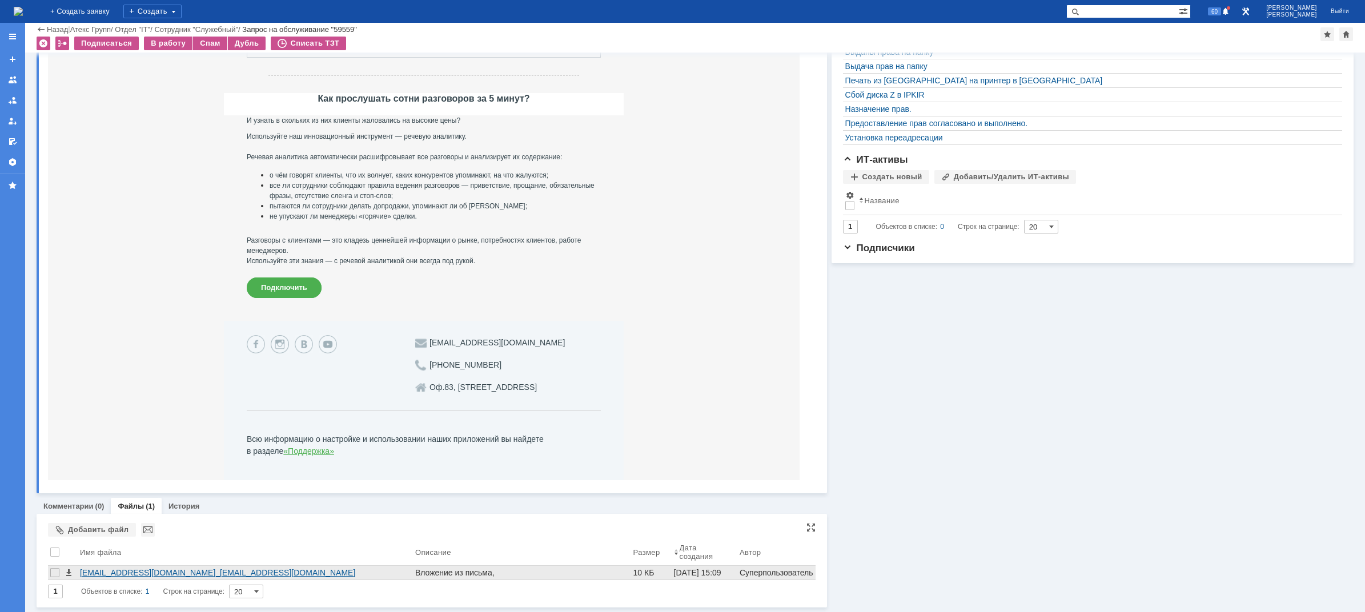
click at [179, 570] on div "sip_v.morgunov@atex.mangosip.ru__sip_e.tanas@atex.mangosip.ru__2025.10.03__15-0…" at bounding box center [245, 572] width 331 height 9
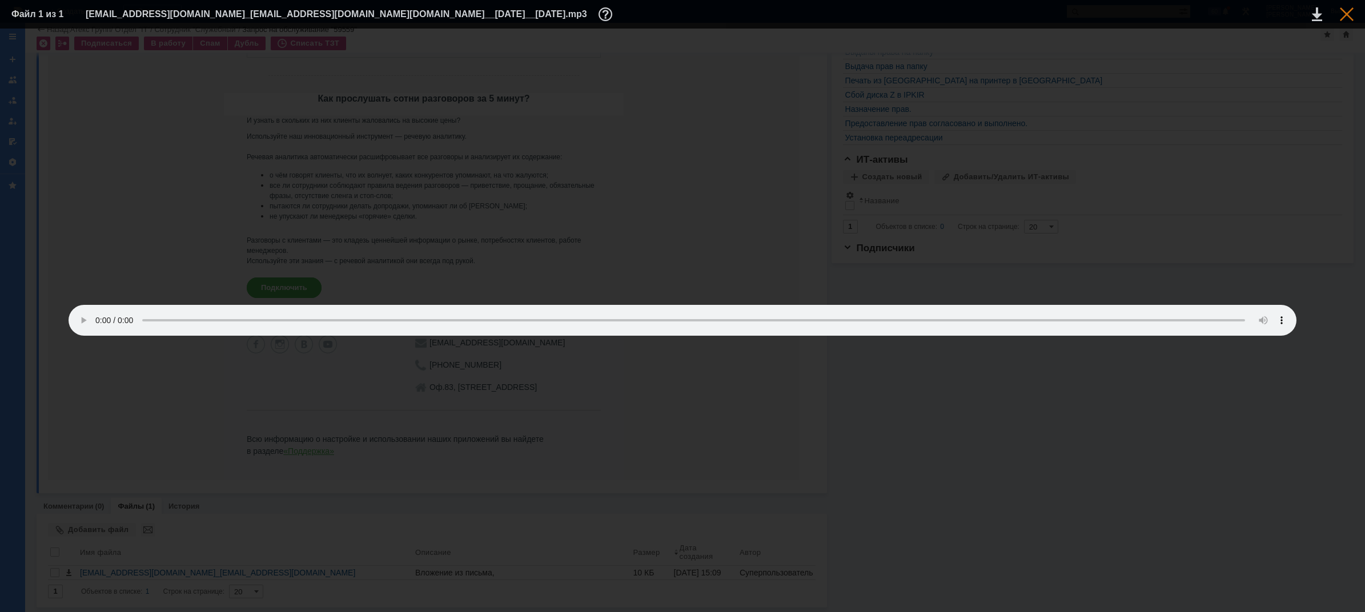
click at [1348, 16] on div at bounding box center [1347, 14] width 14 height 14
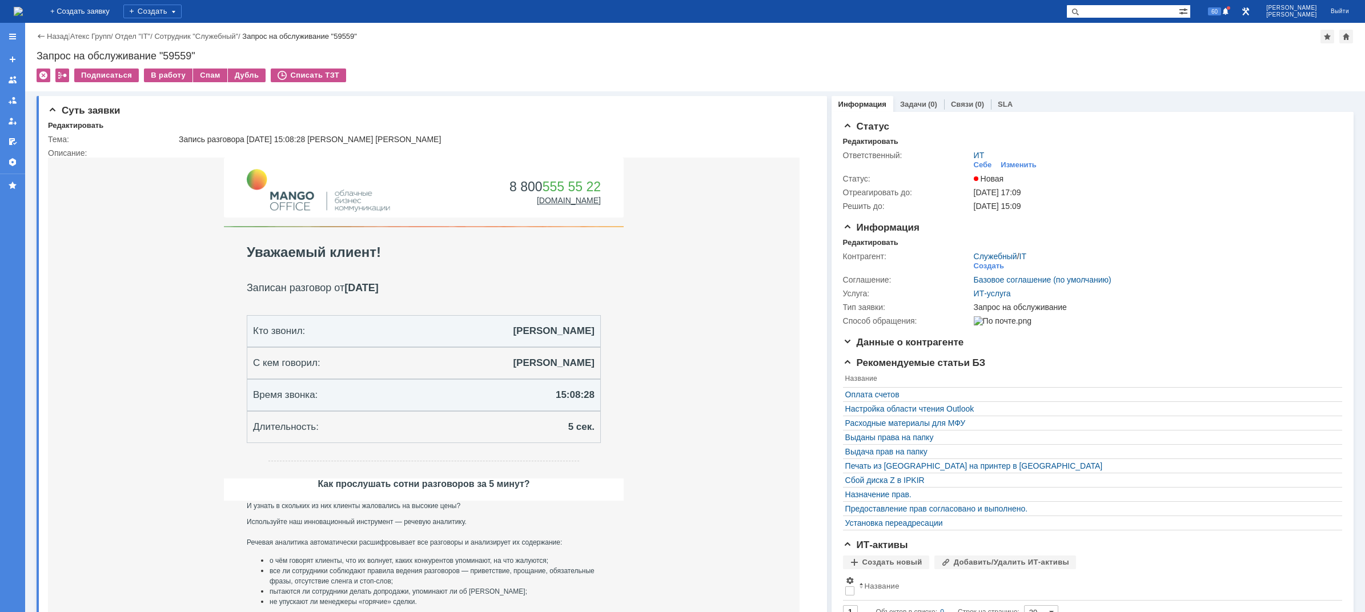
click at [23, 9] on img at bounding box center [18, 11] width 9 height 9
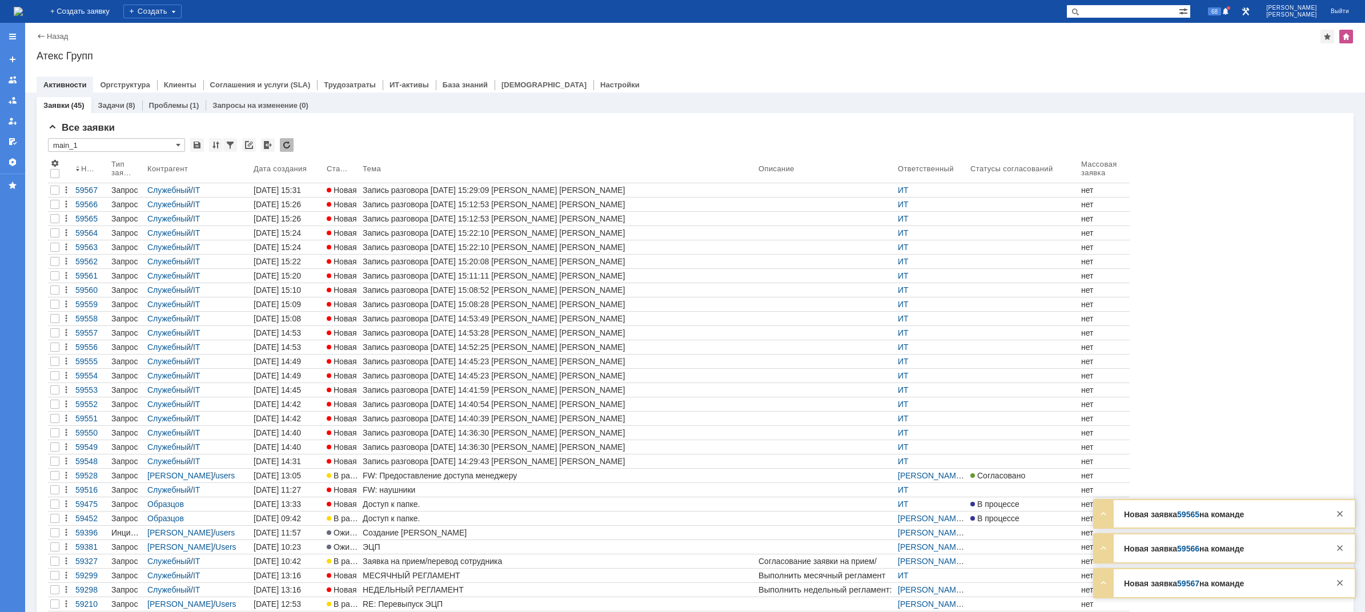
click at [23, 14] on img at bounding box center [18, 11] width 9 height 9
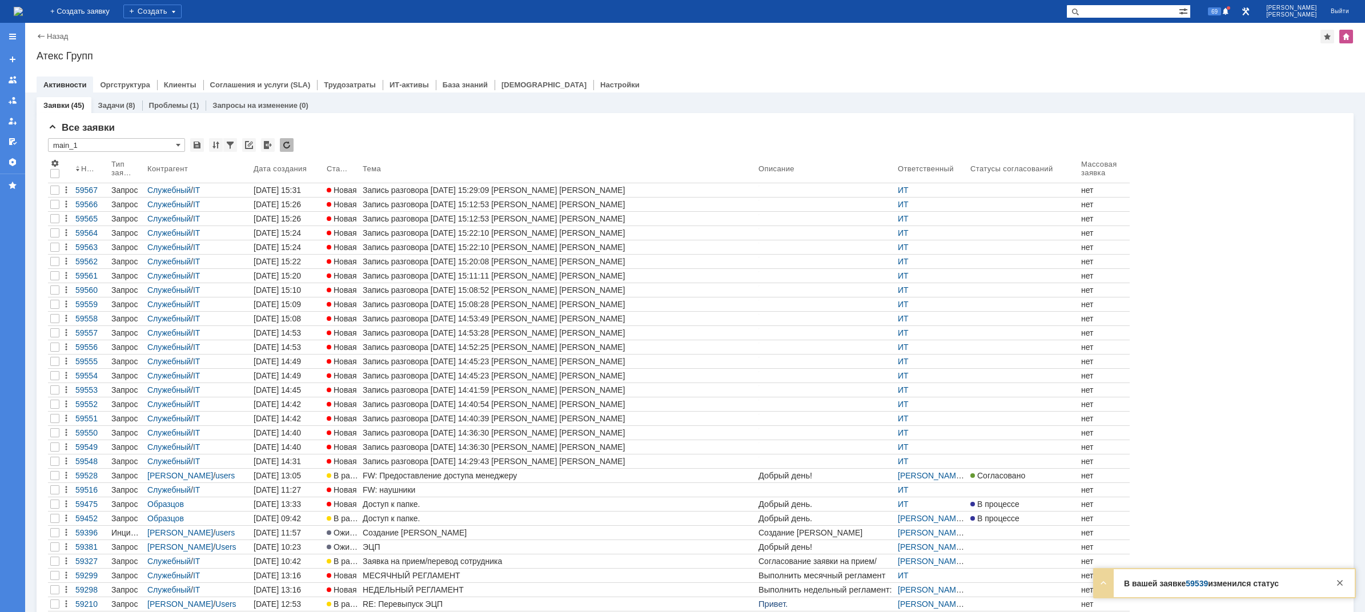
click at [23, 12] on img at bounding box center [18, 11] width 9 height 9
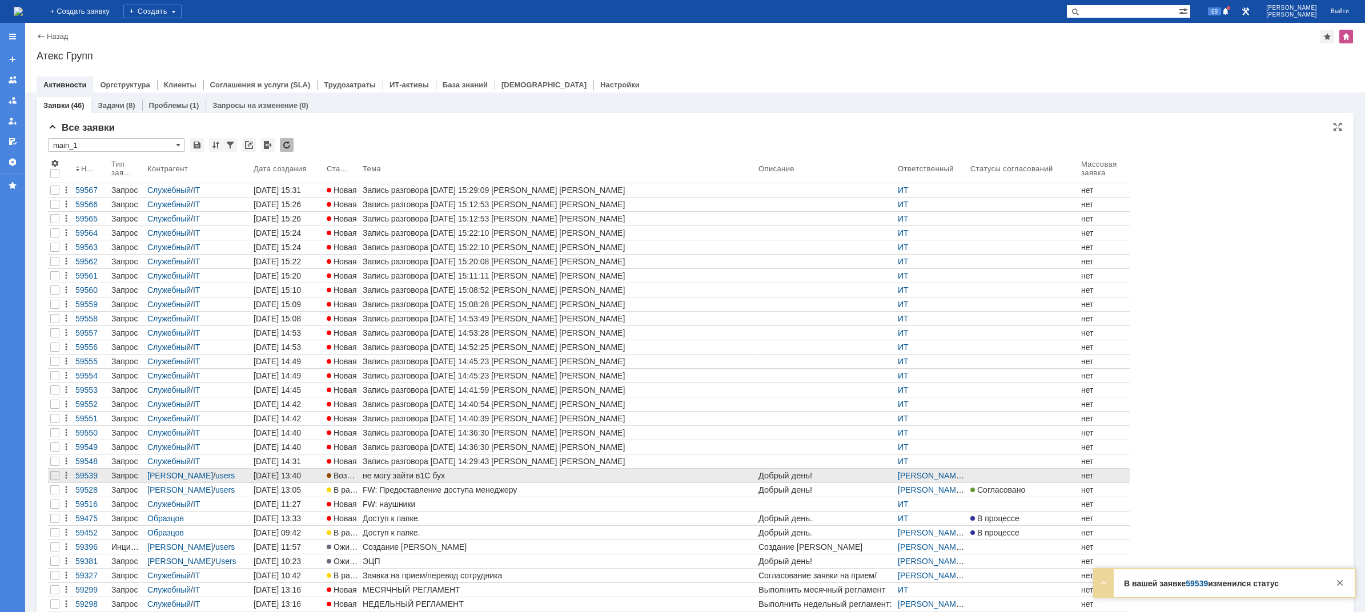
click at [405, 479] on div "не могу зайти в1С бух" at bounding box center [558, 475] width 391 height 9
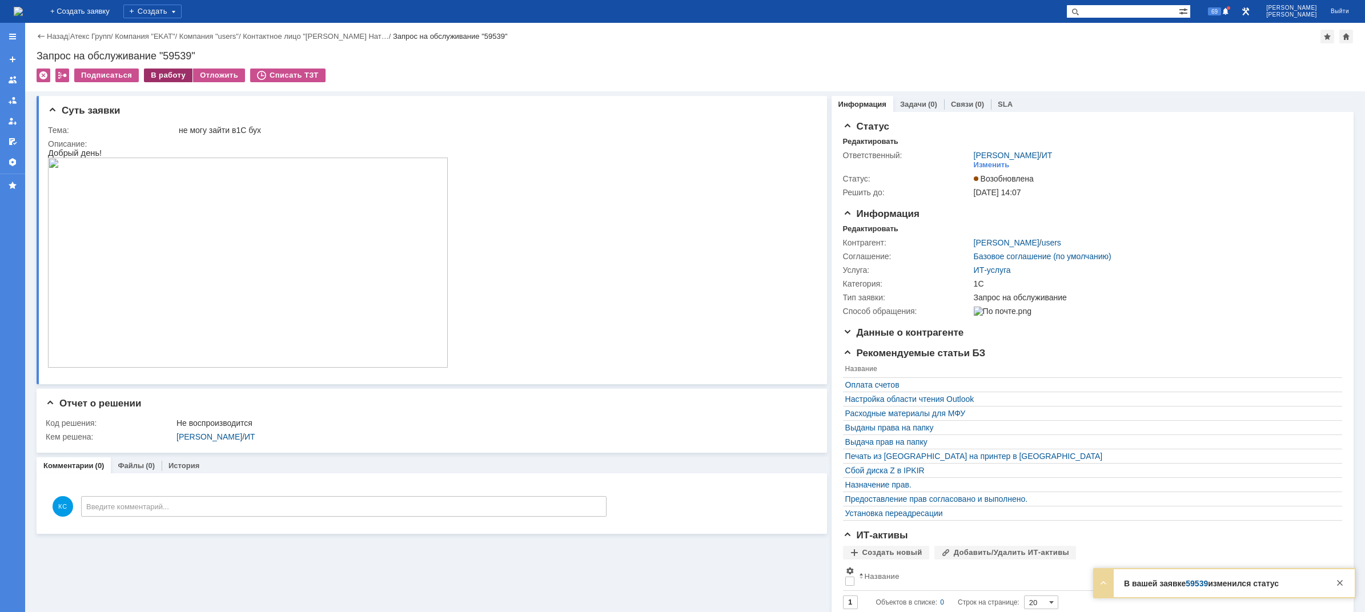
click at [179, 73] on div "В работу" at bounding box center [168, 76] width 49 height 14
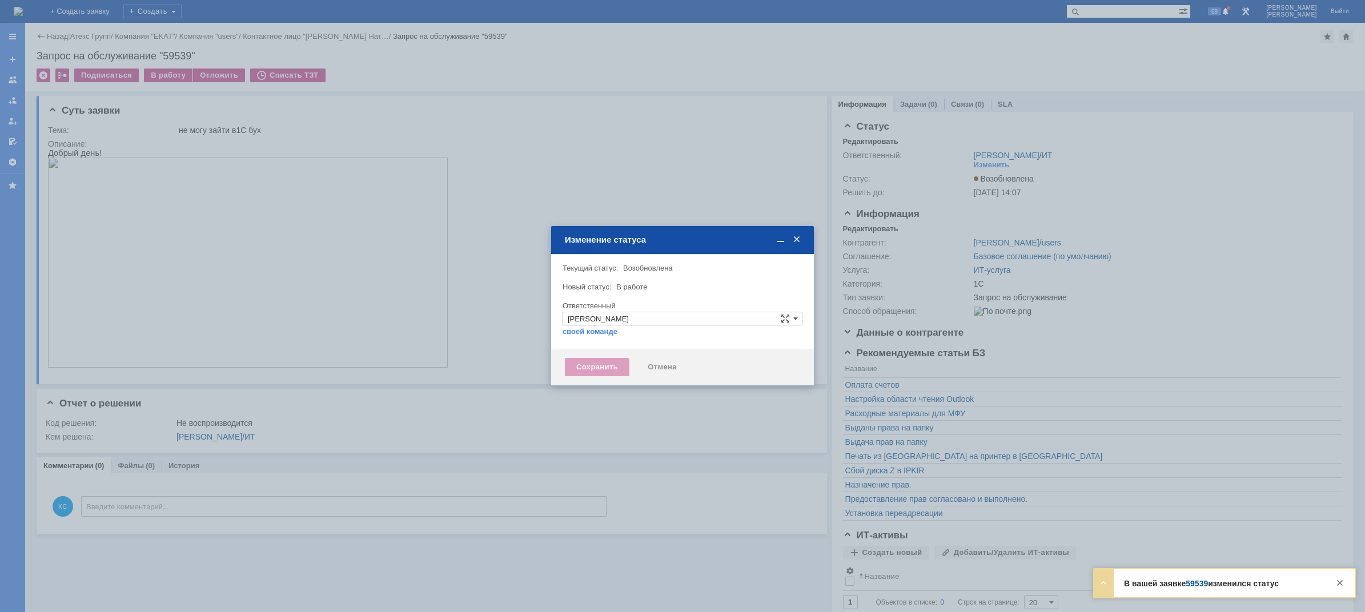
type input "1С"
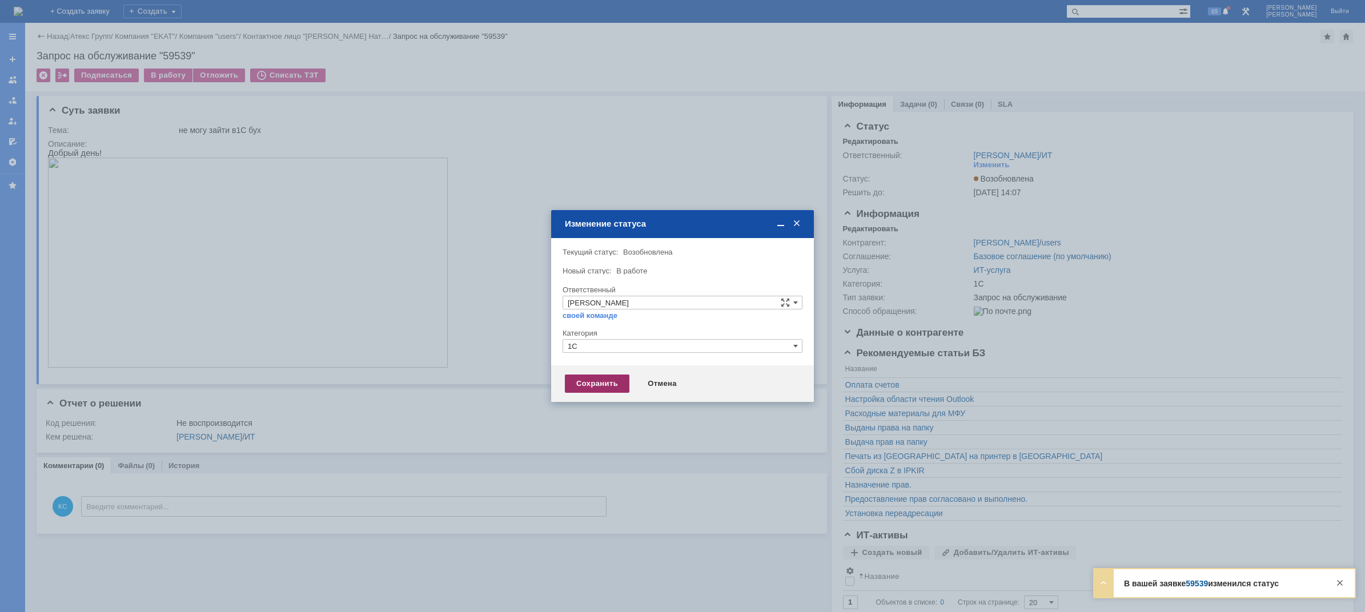
click at [590, 392] on div "Сохранить" at bounding box center [597, 384] width 65 height 18
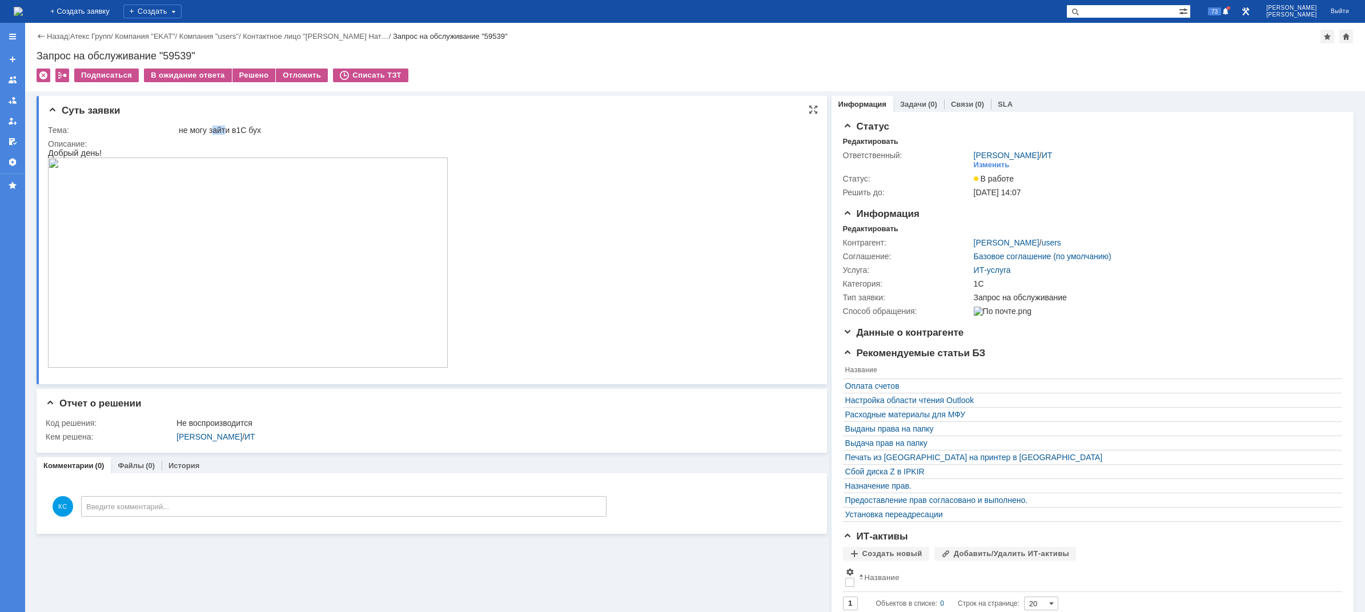
drag, startPoint x: 215, startPoint y: 133, endPoint x: 240, endPoint y: 130, distance: 25.3
click at [229, 131] on div "не могу зайти в1С бух" at bounding box center [493, 130] width 629 height 9
click at [246, 129] on div "не могу зайти в1С бух" at bounding box center [493, 130] width 629 height 9
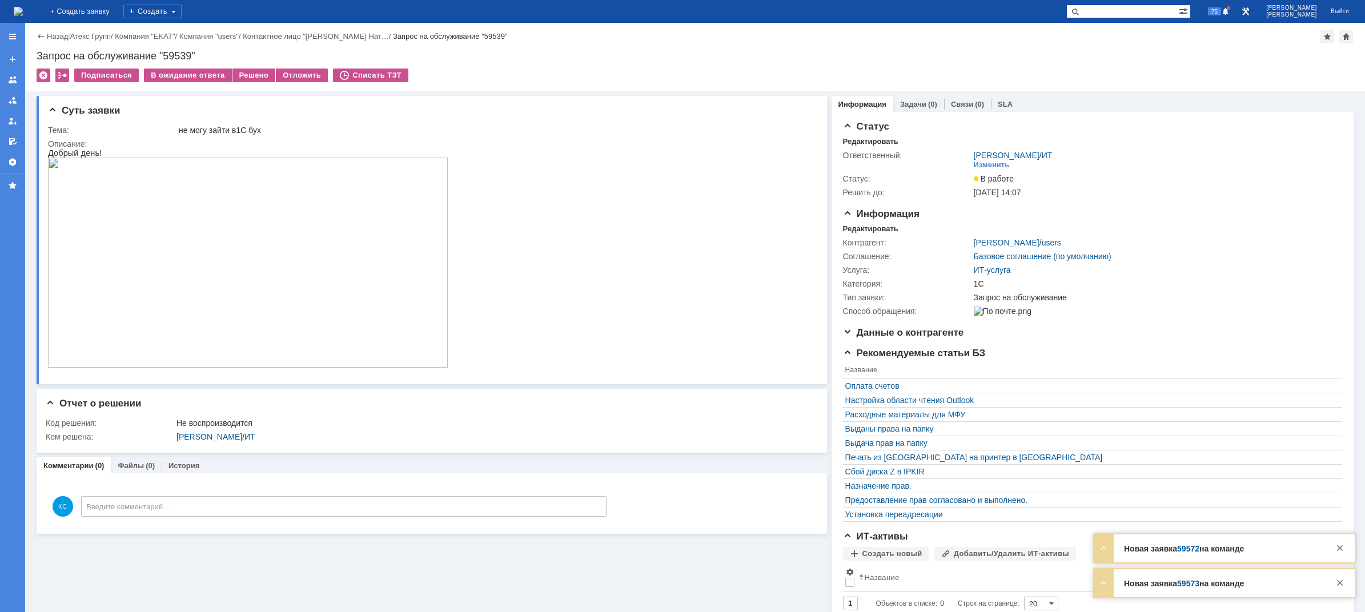
click at [23, 7] on img at bounding box center [18, 11] width 9 height 9
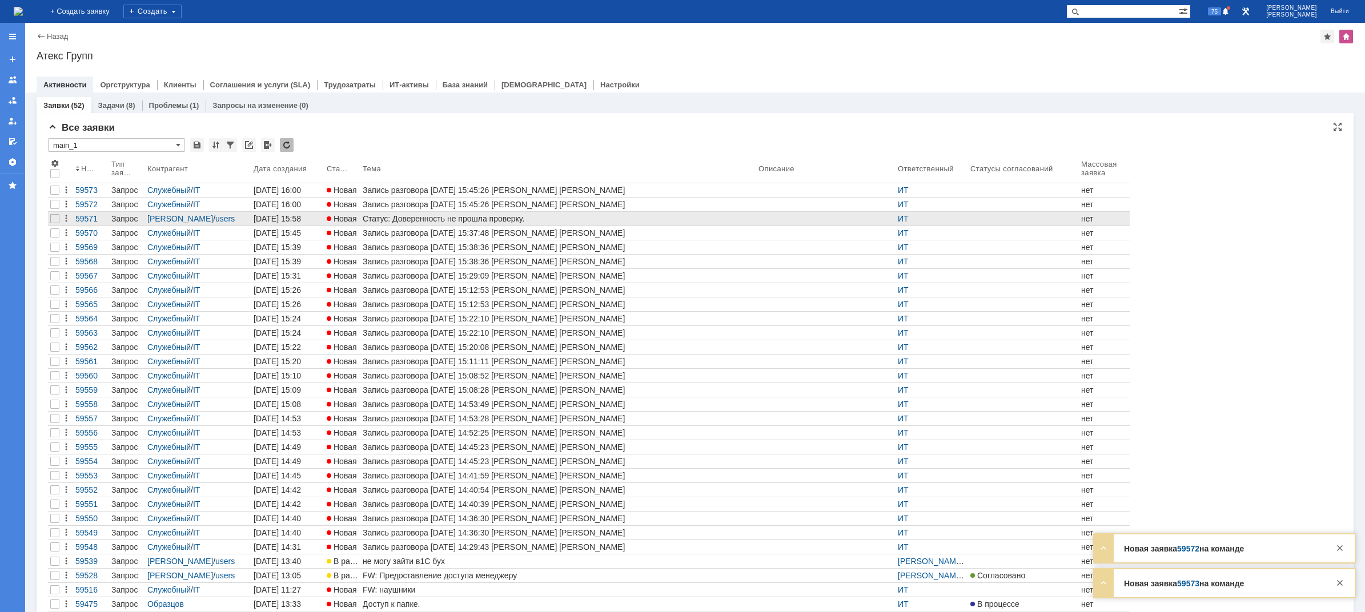
click at [450, 222] on div "Статус: Доверенность не прошла проверку." at bounding box center [558, 218] width 391 height 9
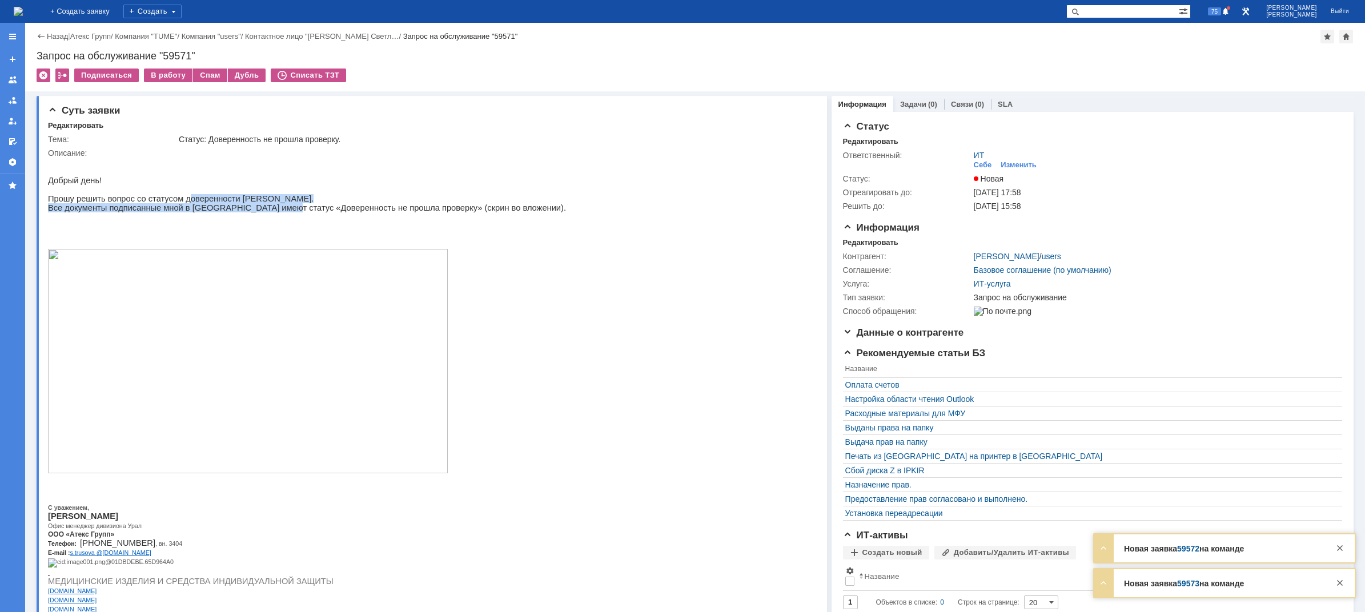
drag, startPoint x: 178, startPoint y: 202, endPoint x: 268, endPoint y: 210, distance: 90.0
click at [268, 210] on div "Добрый день! Прошу решить вопрос со статусом доверенности Трусовой Светланы Вал…" at bounding box center [307, 390] width 518 height 465
click at [105, 212] on p "Все документы подписанные мной в [GEOGRAPHIC_DATA] имеют статус «Доверенность н…" at bounding box center [307, 207] width 518 height 9
drag, startPoint x: 155, startPoint y: 217, endPoint x: 223, endPoint y: 217, distance: 68.0
click at [219, 212] on p "Все документы подписанные мной в [GEOGRAPHIC_DATA] имеют статус «Доверенность н…" at bounding box center [307, 207] width 518 height 9
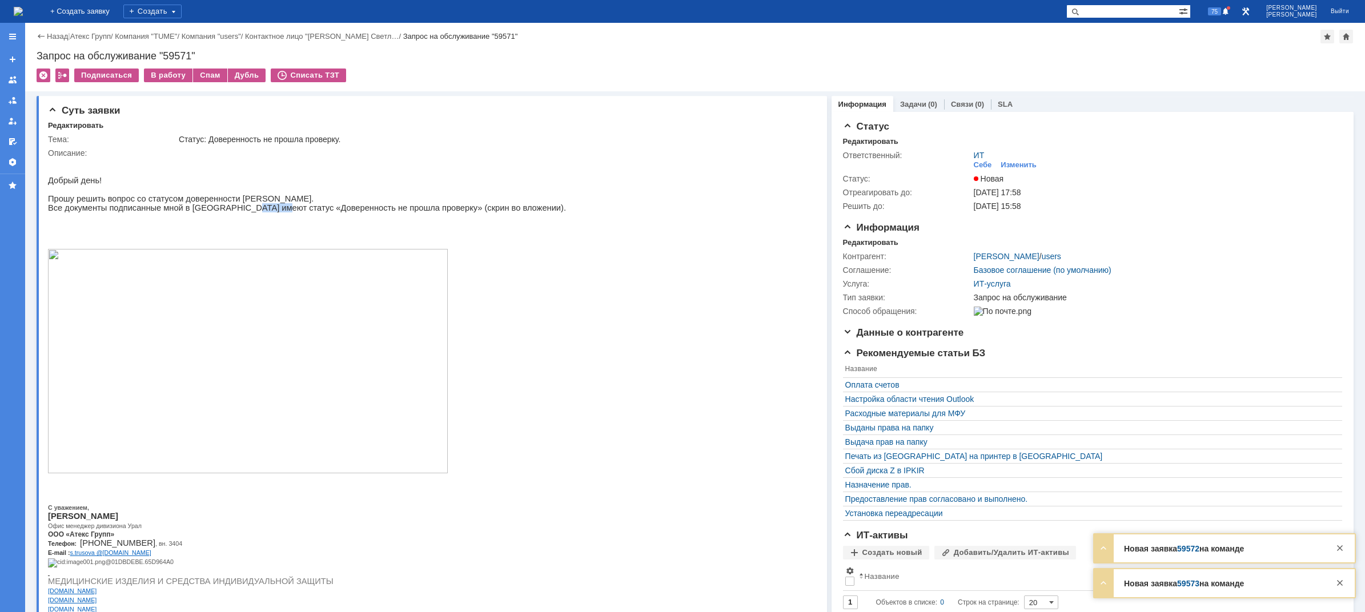
drag, startPoint x: 239, startPoint y: 218, endPoint x: 307, endPoint y: 219, distance: 68.0
click at [293, 212] on p "Все документы подписанные мной в [GEOGRAPHIC_DATA] имеют статус «Доверенность н…" at bounding box center [307, 207] width 518 height 9
drag, startPoint x: 311, startPoint y: 219, endPoint x: 379, endPoint y: 219, distance: 68.0
click at [375, 212] on p "Все документы подписанные мной в [GEOGRAPHIC_DATA] имеют статус «Доверенность н…" at bounding box center [307, 207] width 518 height 9
drag, startPoint x: 379, startPoint y: 219, endPoint x: 427, endPoint y: 218, distance: 47.4
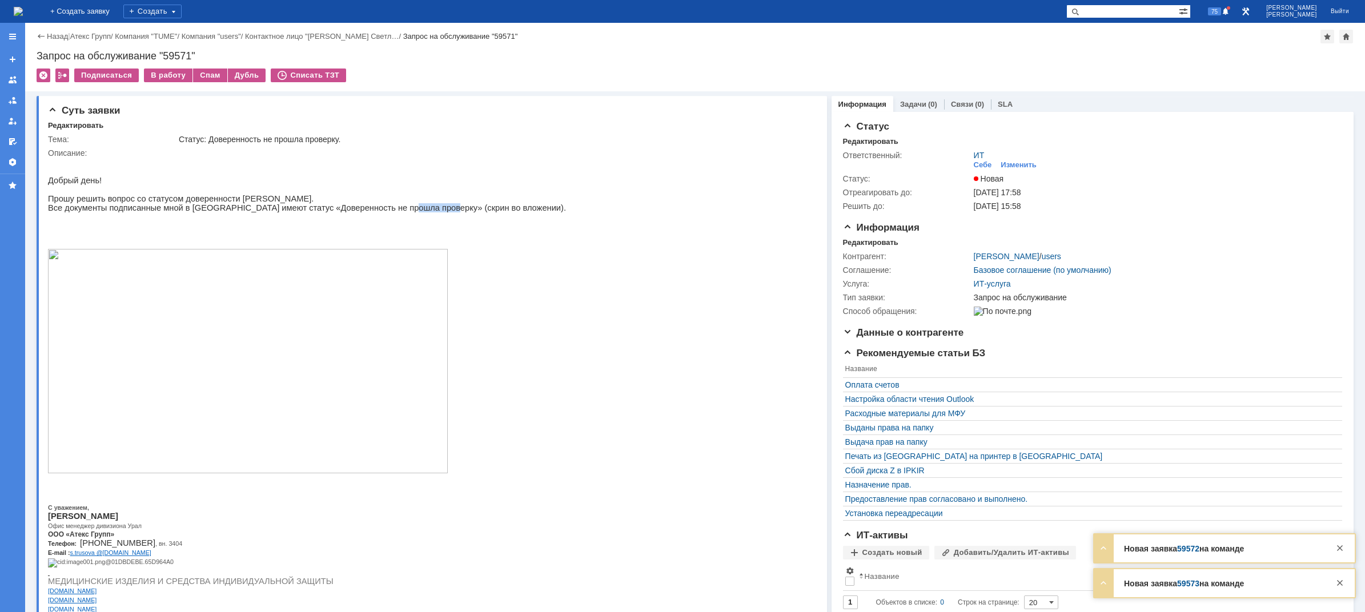
click at [424, 212] on p "Все документы подписанные мной в [GEOGRAPHIC_DATA] имеют статус «Доверенность н…" at bounding box center [307, 207] width 518 height 9
click at [427, 212] on p "Все документы подписанные мной в [GEOGRAPHIC_DATA] имеют статус «Доверенность н…" at bounding box center [307, 207] width 518 height 9
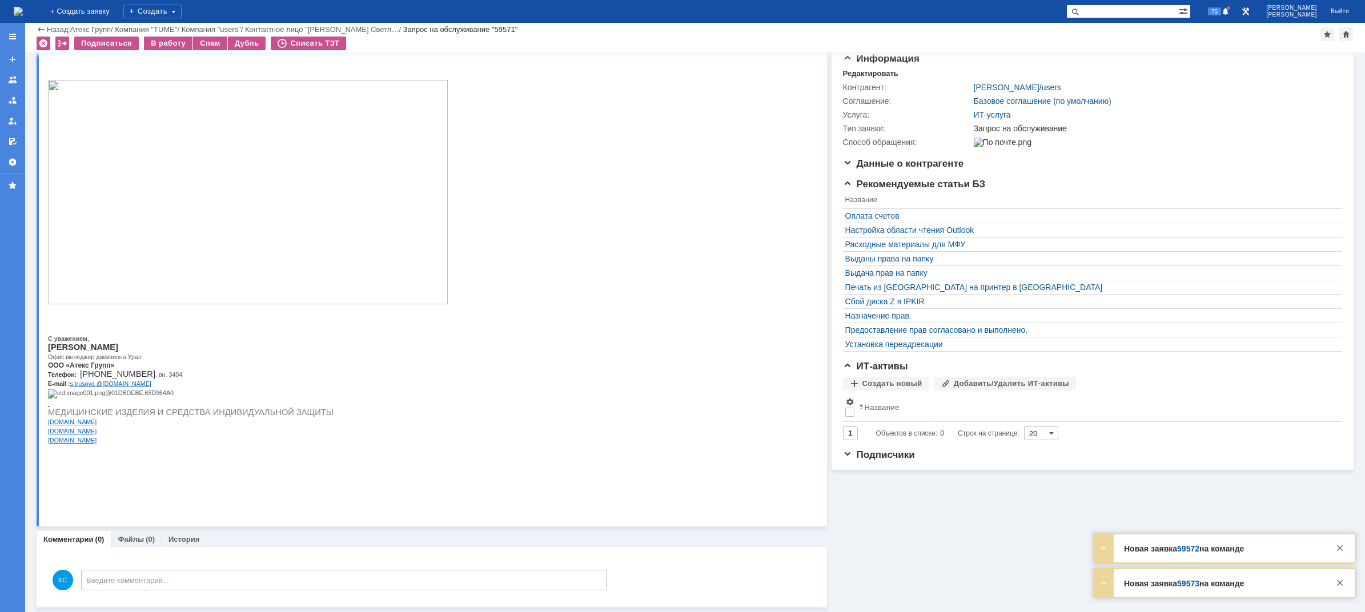
click at [264, 162] on img at bounding box center [248, 192] width 400 height 224
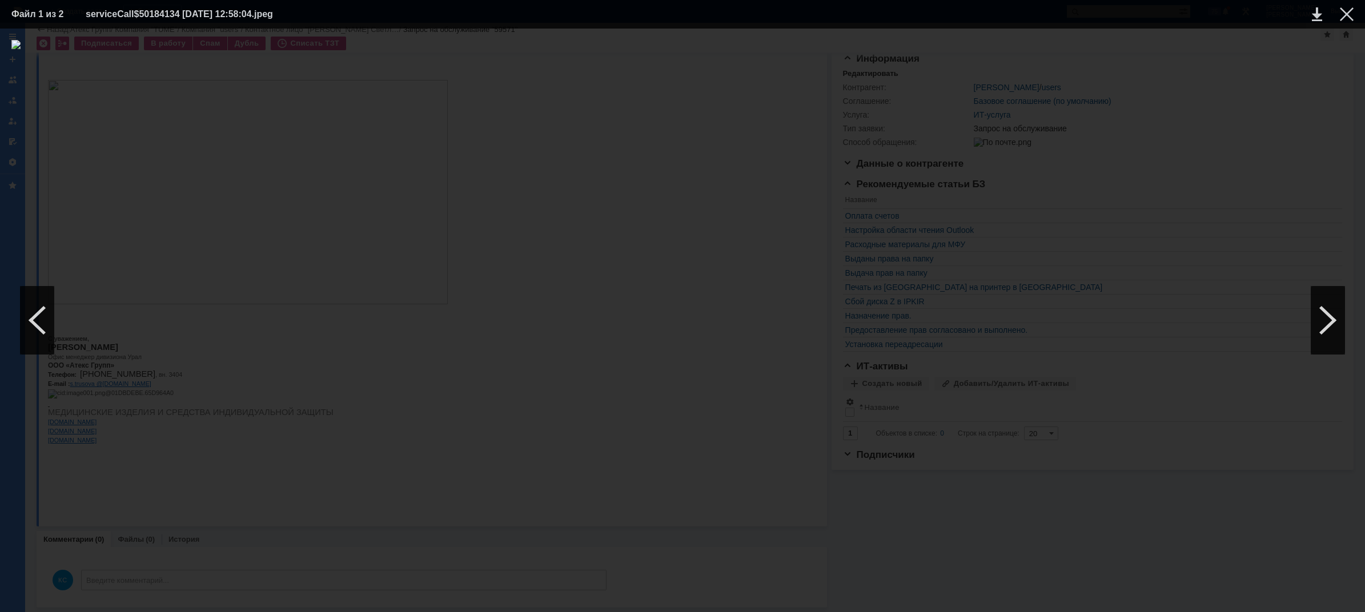
click at [1246, 94] on div at bounding box center [682, 320] width 1342 height 561
click at [1344, 19] on div at bounding box center [1347, 14] width 14 height 14
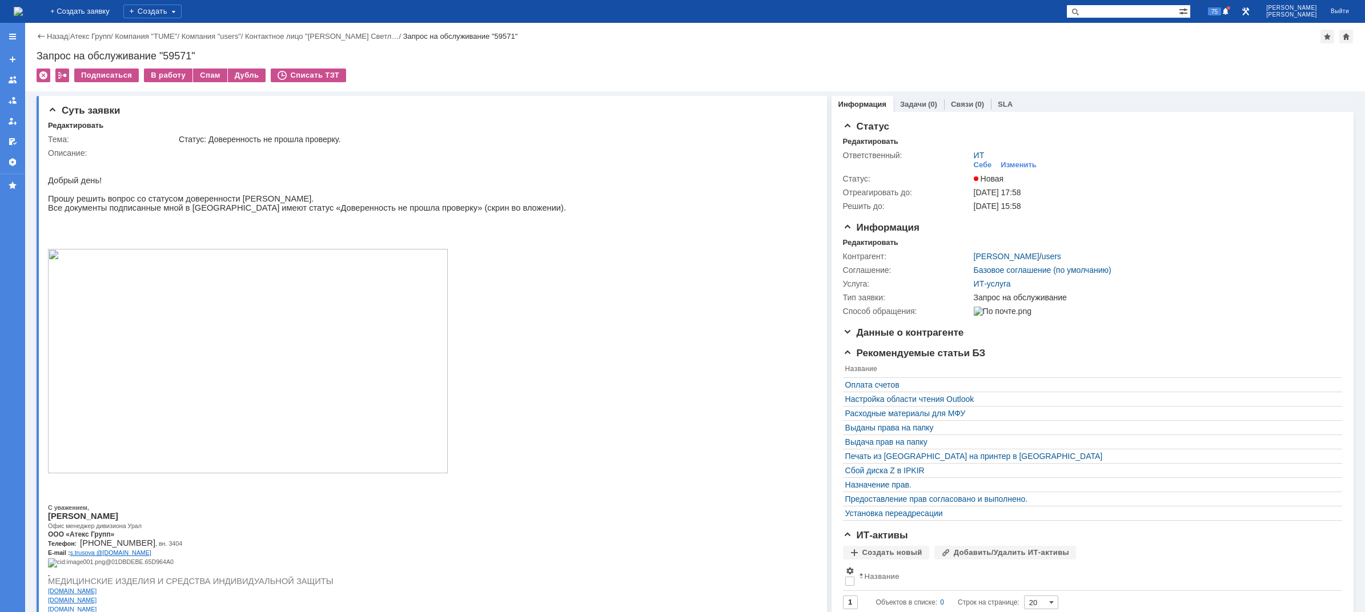
click at [23, 16] on img at bounding box center [18, 11] width 9 height 9
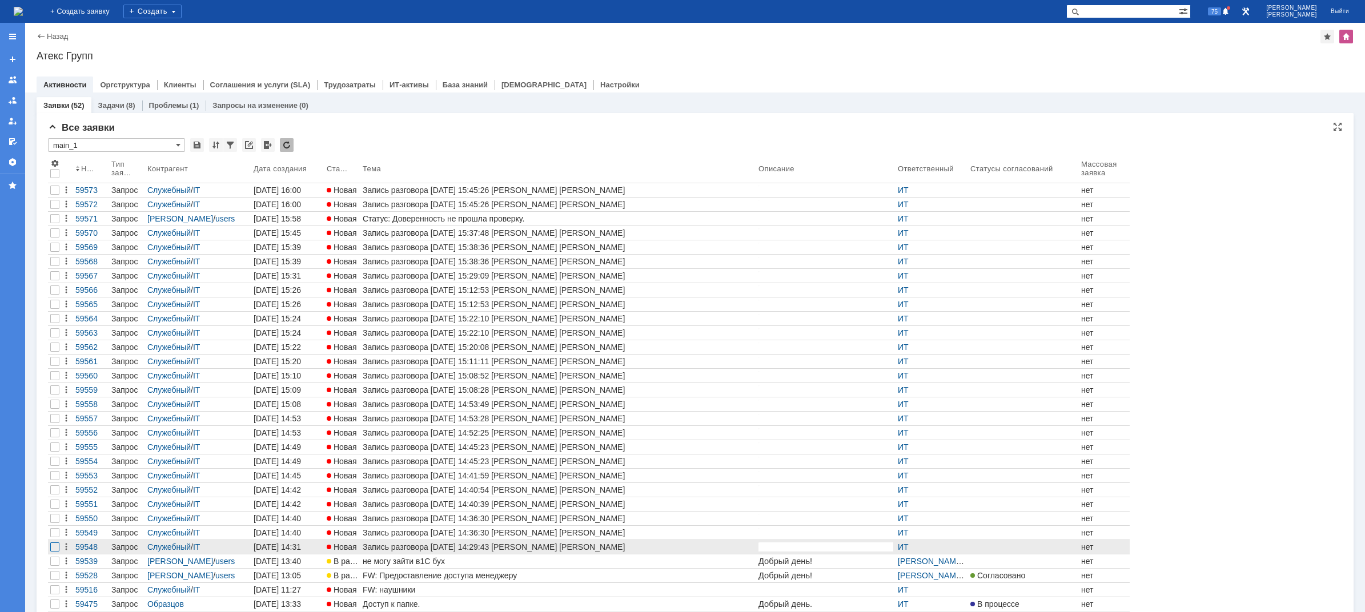
click at [54, 548] on div at bounding box center [54, 547] width 9 height 9
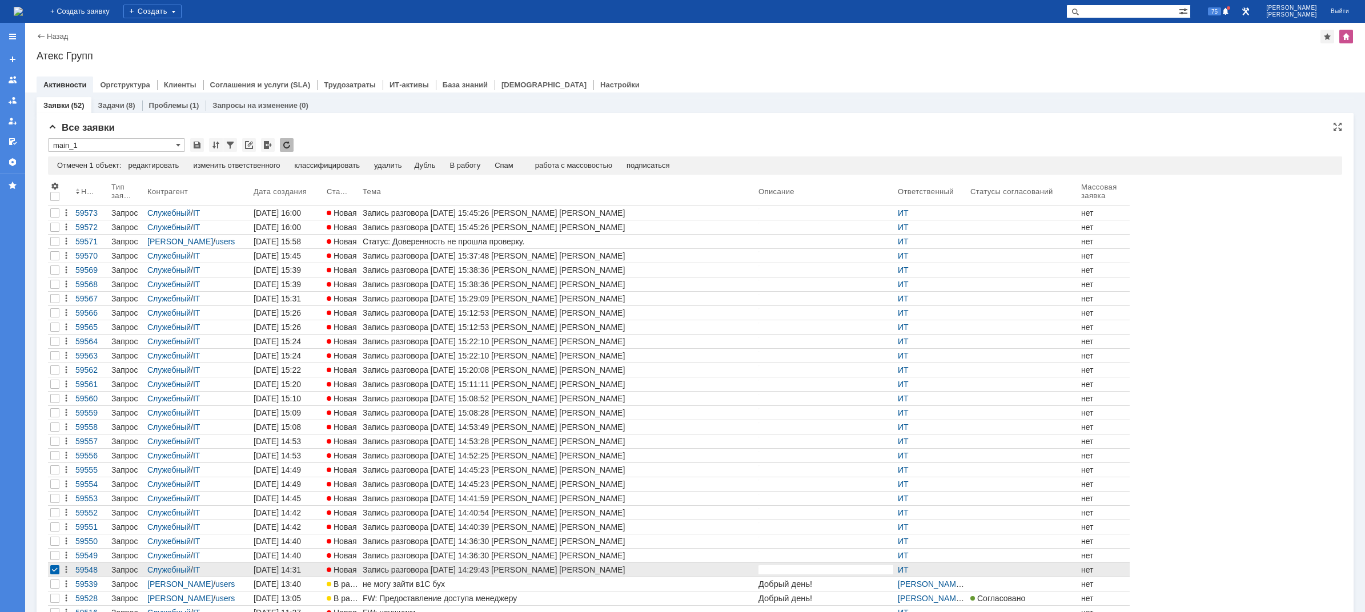
click at [55, 572] on div at bounding box center [54, 570] width 9 height 9
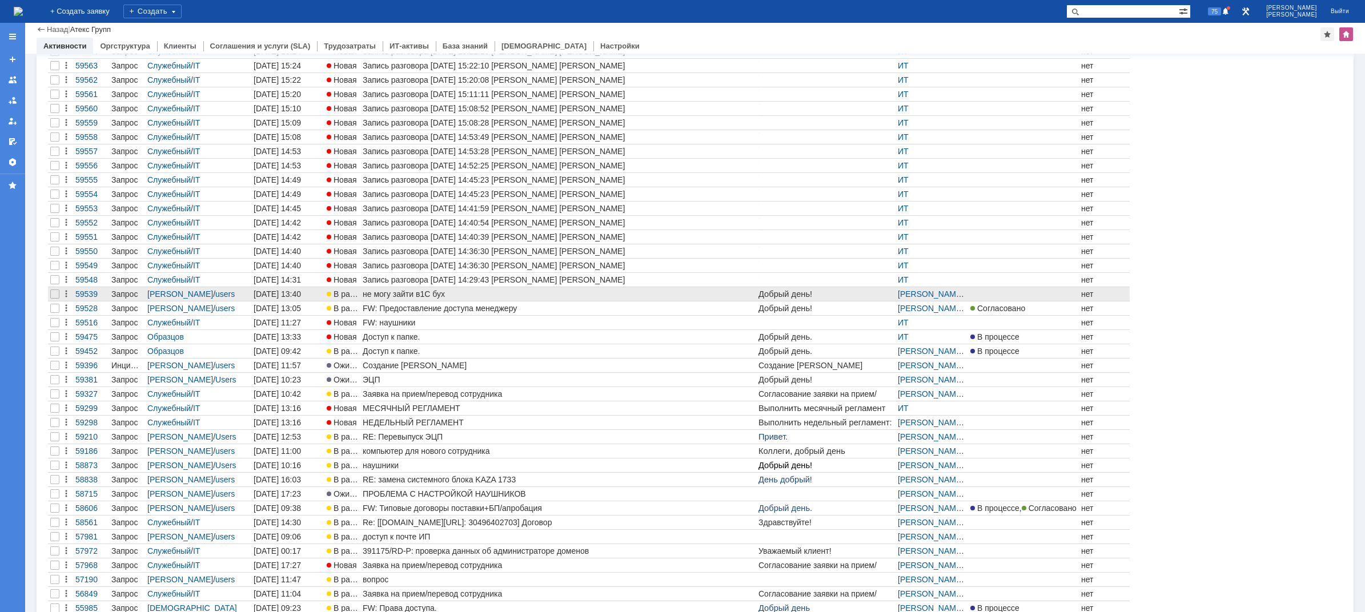
click at [371, 297] on div "не могу зайти в1С бух" at bounding box center [558, 294] width 391 height 9
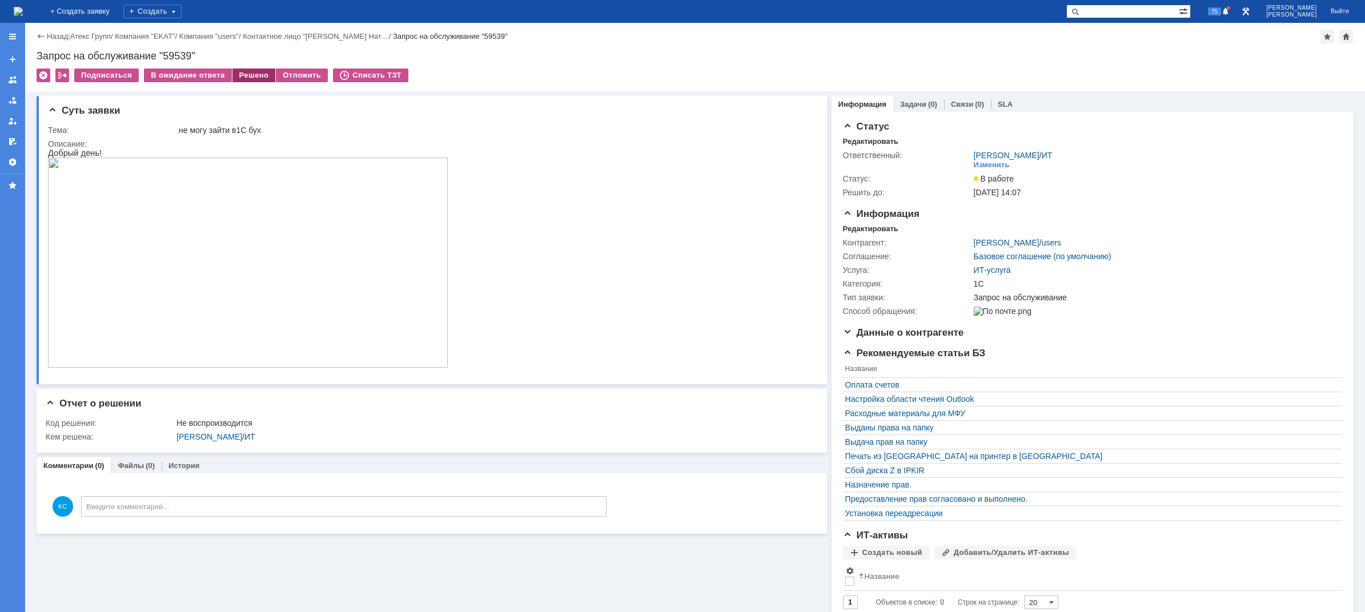
click at [245, 73] on div "Решено" at bounding box center [253, 76] width 43 height 14
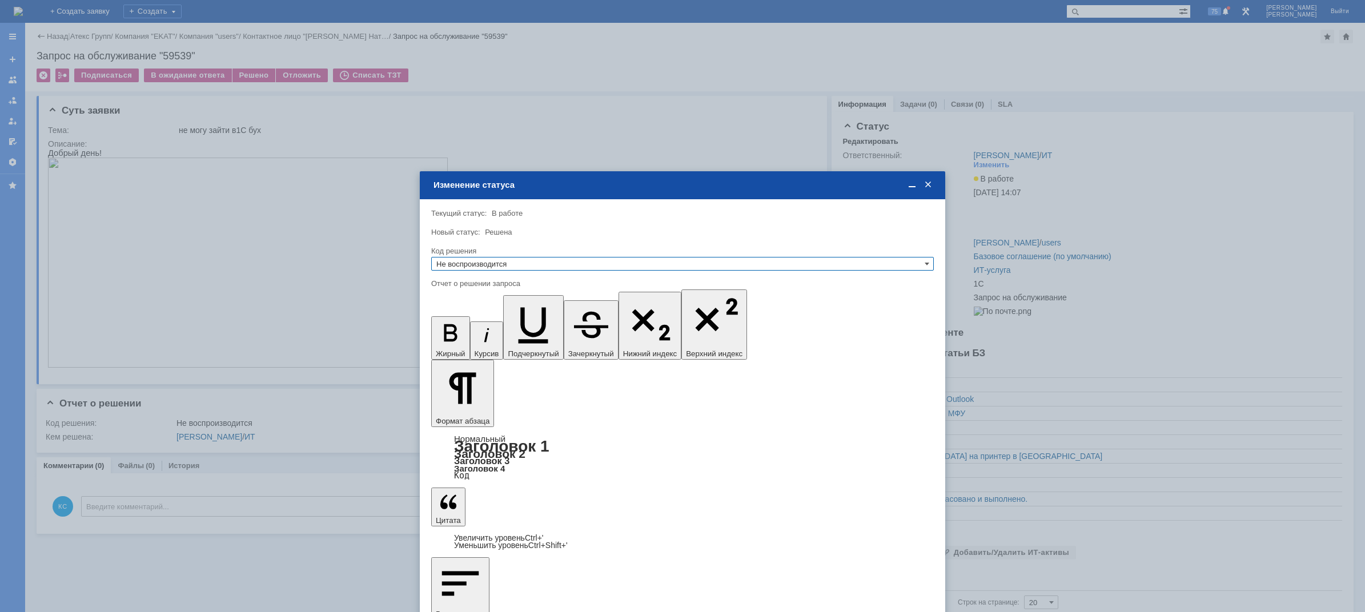
click at [571, 261] on input "Не воспроизводится" at bounding box center [682, 264] width 503 height 14
click at [472, 314] on div "Решено" at bounding box center [683, 319] width 502 height 13
type input "Решено"
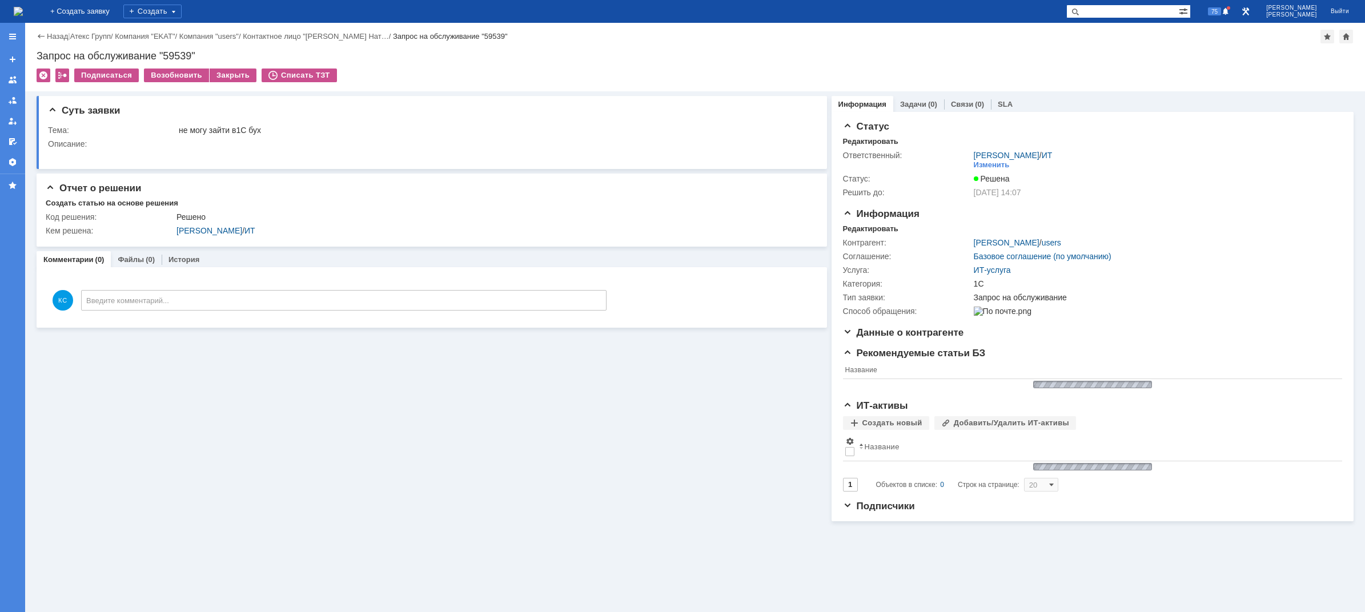
click at [23, 7] on img at bounding box center [18, 11] width 9 height 9
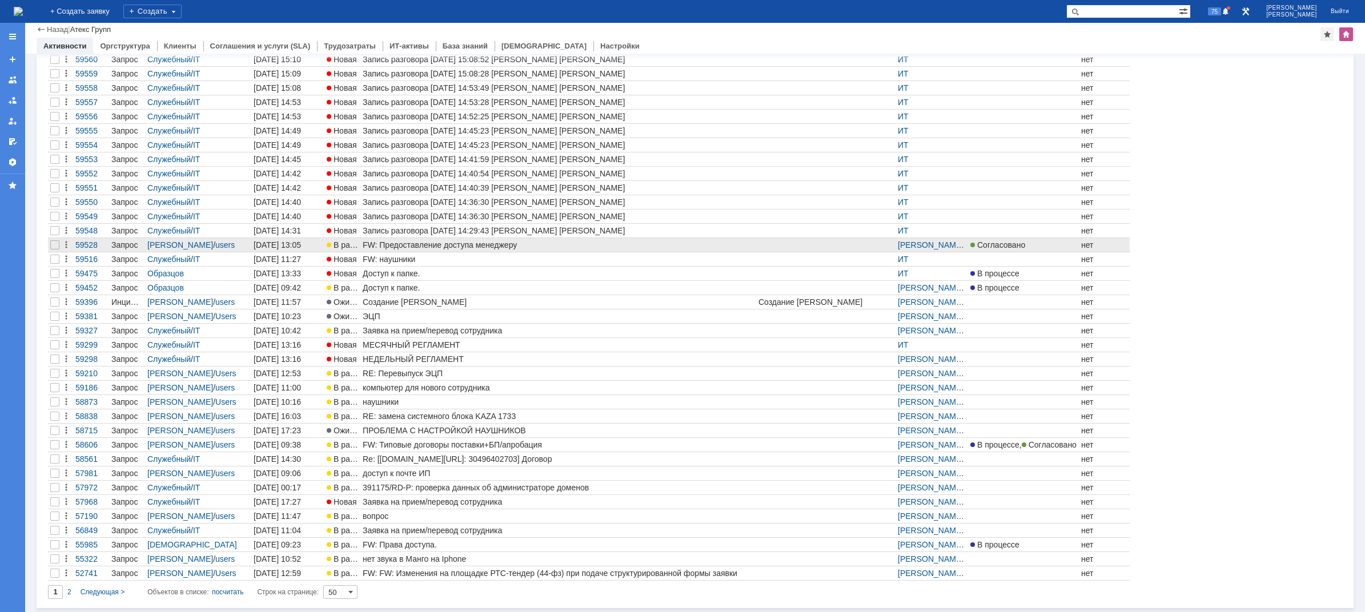
click at [416, 244] on div "FW: Предоставление доступа менеджеру" at bounding box center [558, 244] width 391 height 9
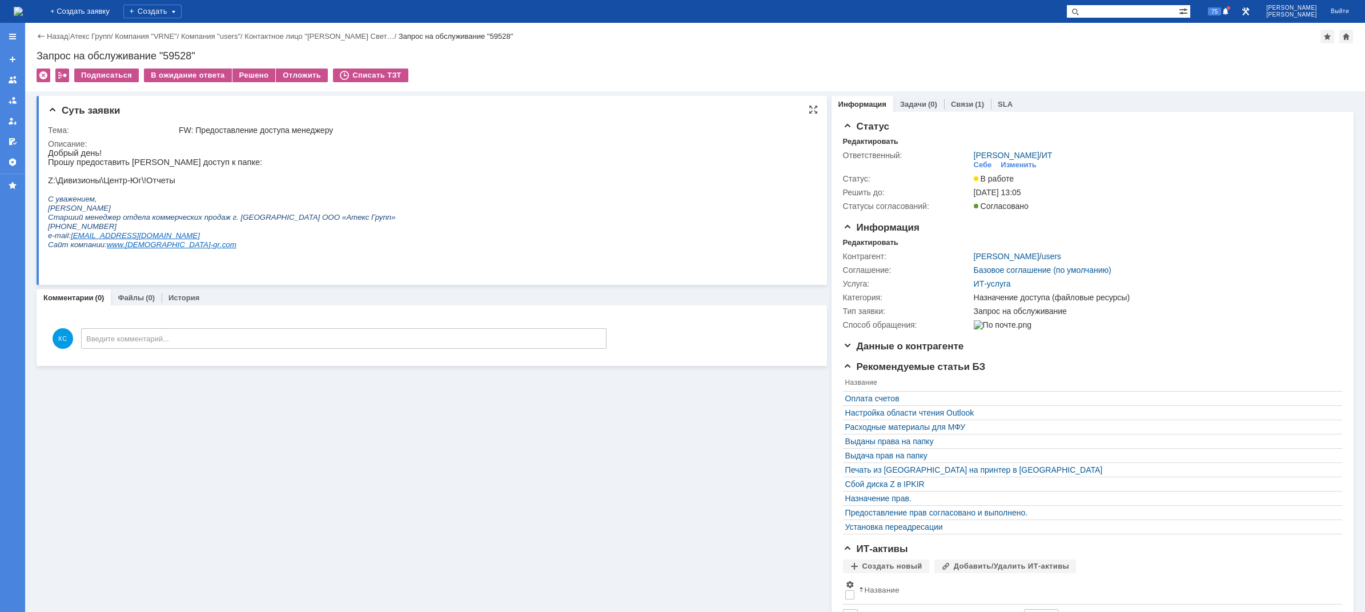
drag, startPoint x: 280, startPoint y: 229, endPoint x: 172, endPoint y: 189, distance: 115.9
click at [953, 102] on link "Связи" at bounding box center [962, 104] width 22 height 9
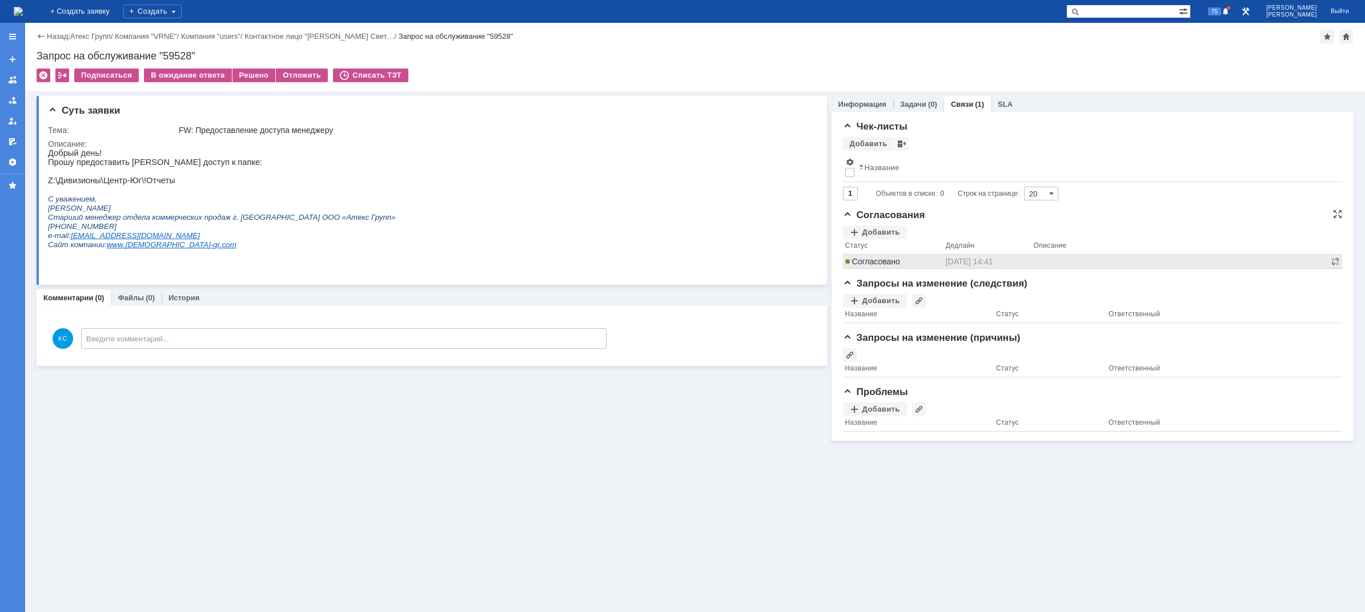
click at [896, 260] on span "Согласовано" at bounding box center [872, 261] width 55 height 9
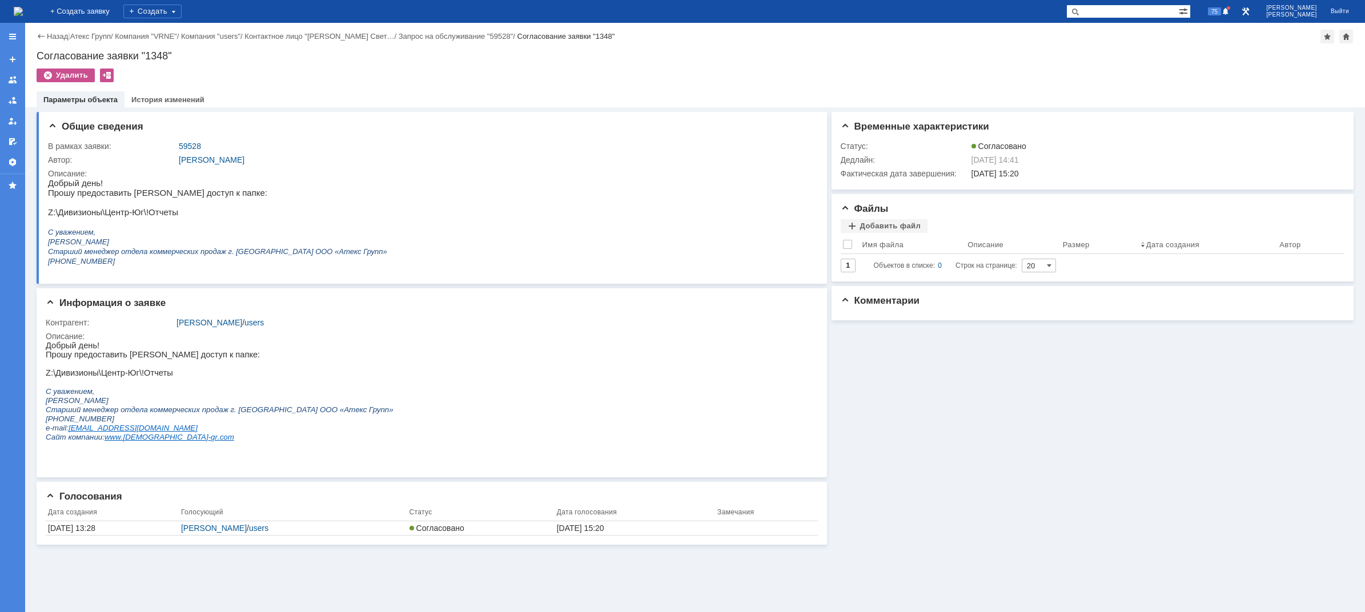
click at [23, 14] on img at bounding box center [18, 11] width 9 height 9
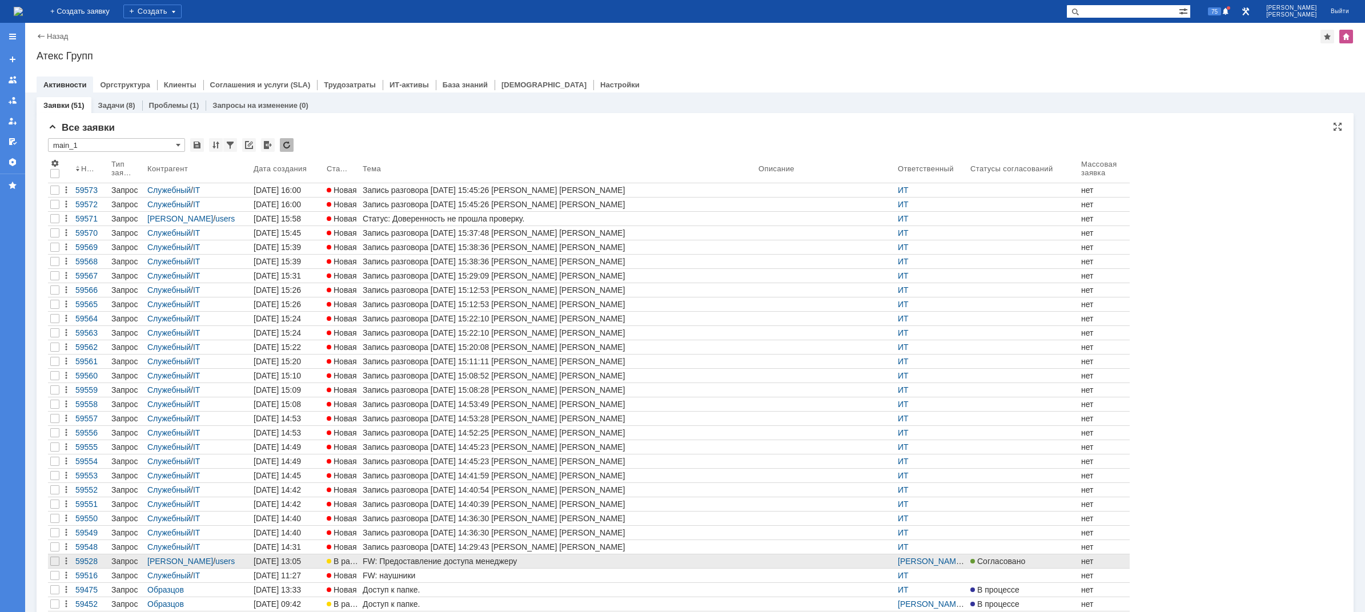
click at [422, 564] on div "FW: Предоставление доступа менеджеру" at bounding box center [558, 561] width 391 height 9
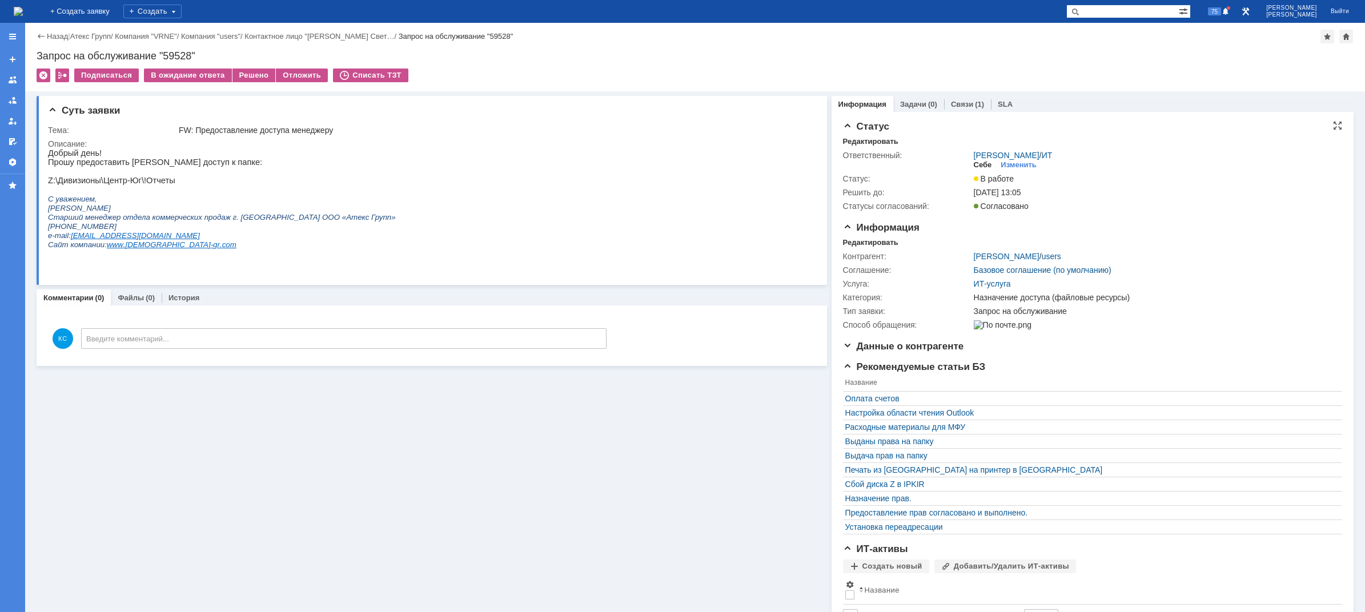
click at [981, 163] on div "Себе" at bounding box center [983, 165] width 18 height 9
click at [238, 77] on div "Решено" at bounding box center [253, 76] width 43 height 14
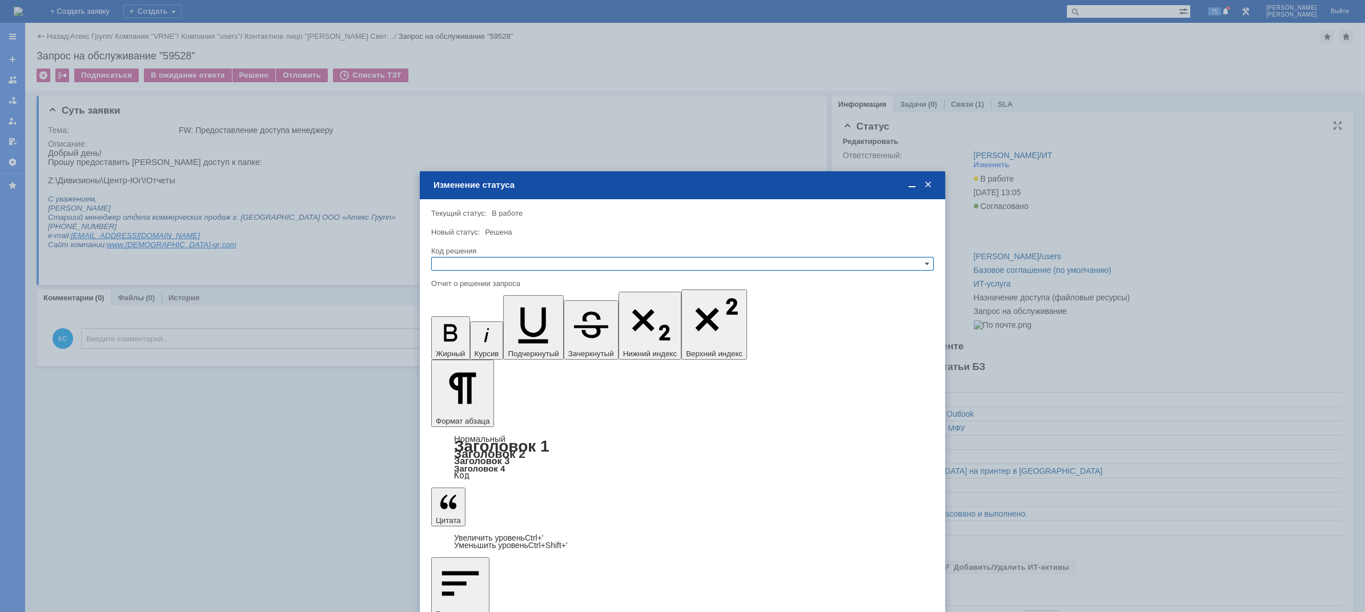
click at [560, 262] on input "text" at bounding box center [682, 264] width 503 height 14
drag, startPoint x: 484, startPoint y: 323, endPoint x: 51, endPoint y: 47, distance: 513.9
click at [484, 323] on span "Решено" at bounding box center [682, 319] width 492 height 9
type input "Решено"
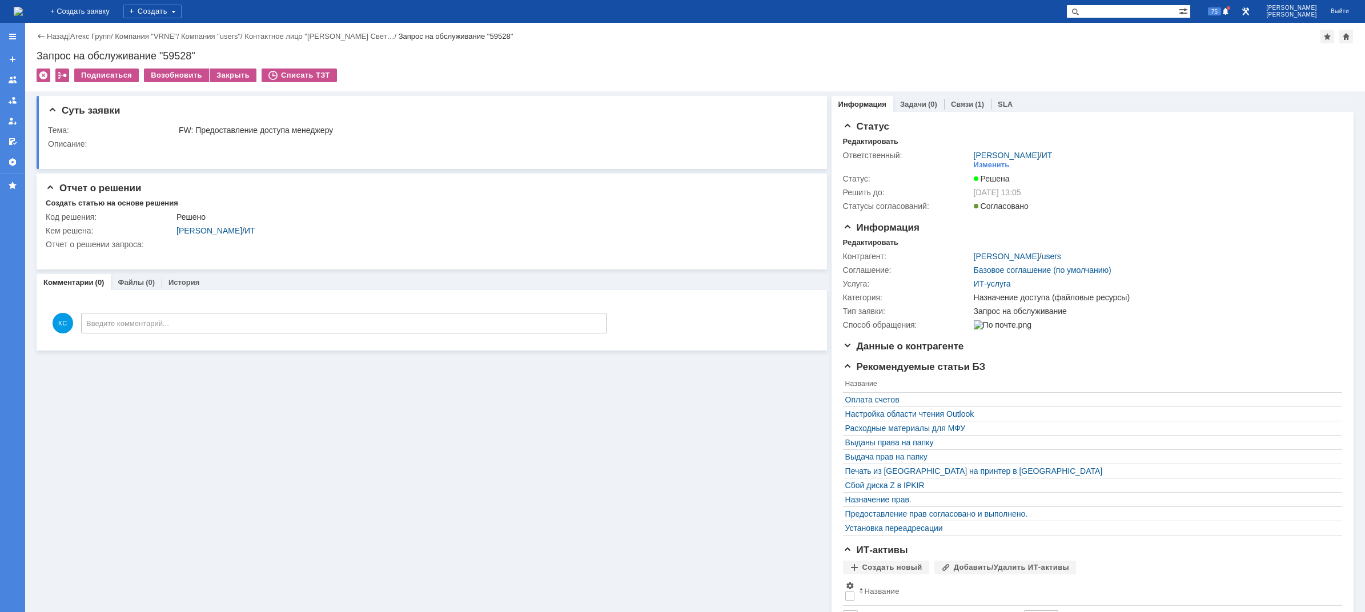
click at [23, 9] on img at bounding box center [18, 11] width 9 height 9
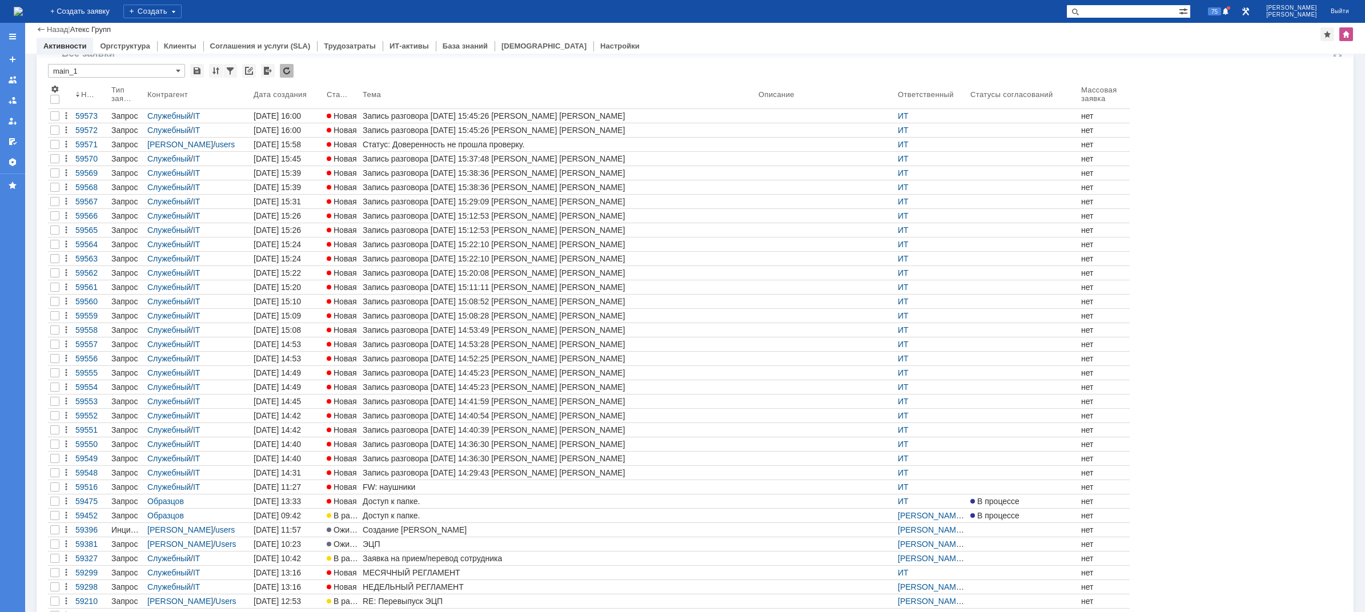
scroll to position [278, 0]
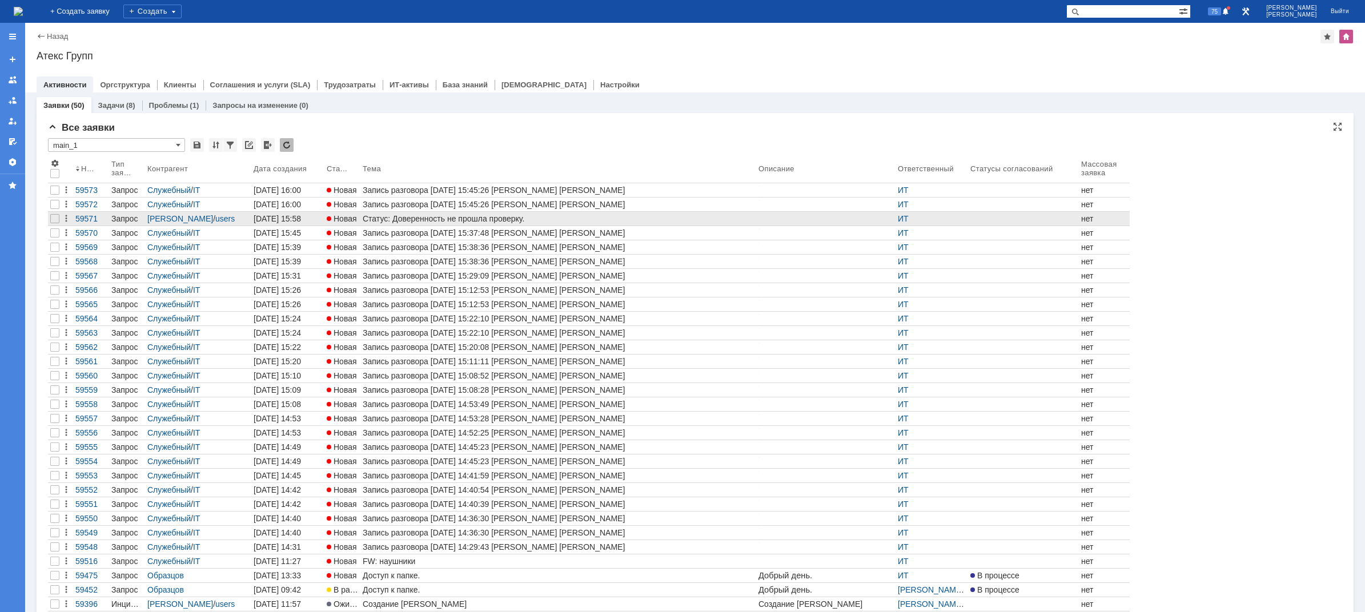
click at [440, 216] on div "Статус: Доверенность не прошла проверку." at bounding box center [558, 218] width 391 height 9
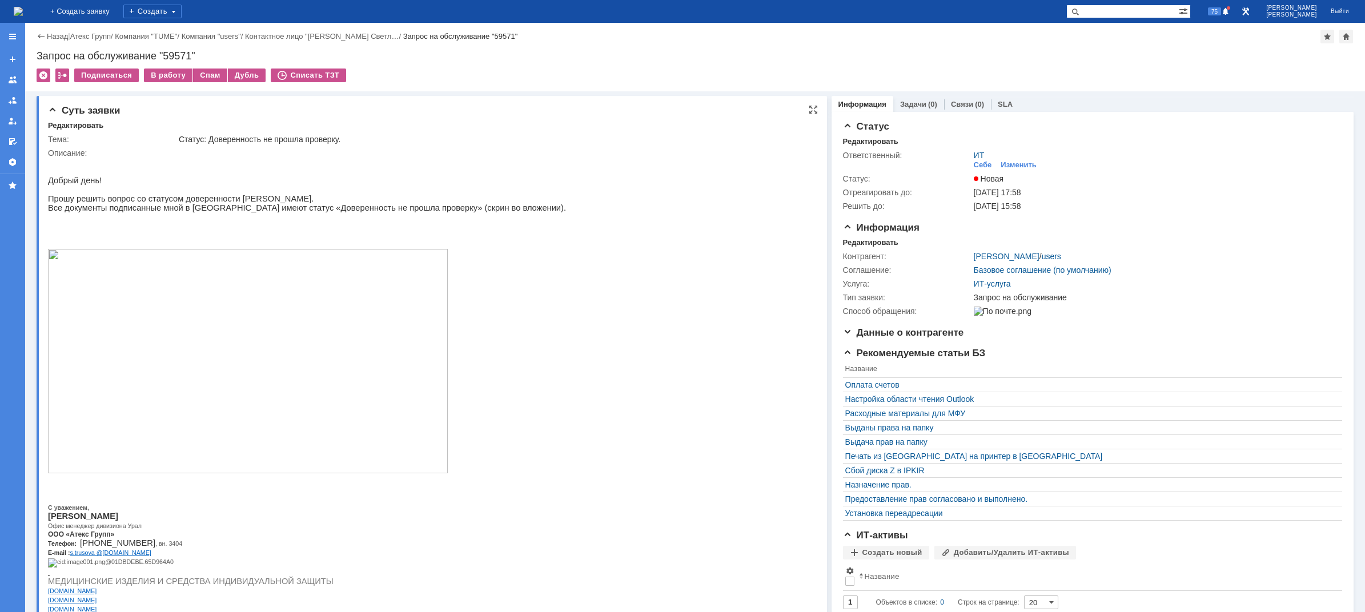
click at [242, 341] on img at bounding box center [248, 361] width 400 height 224
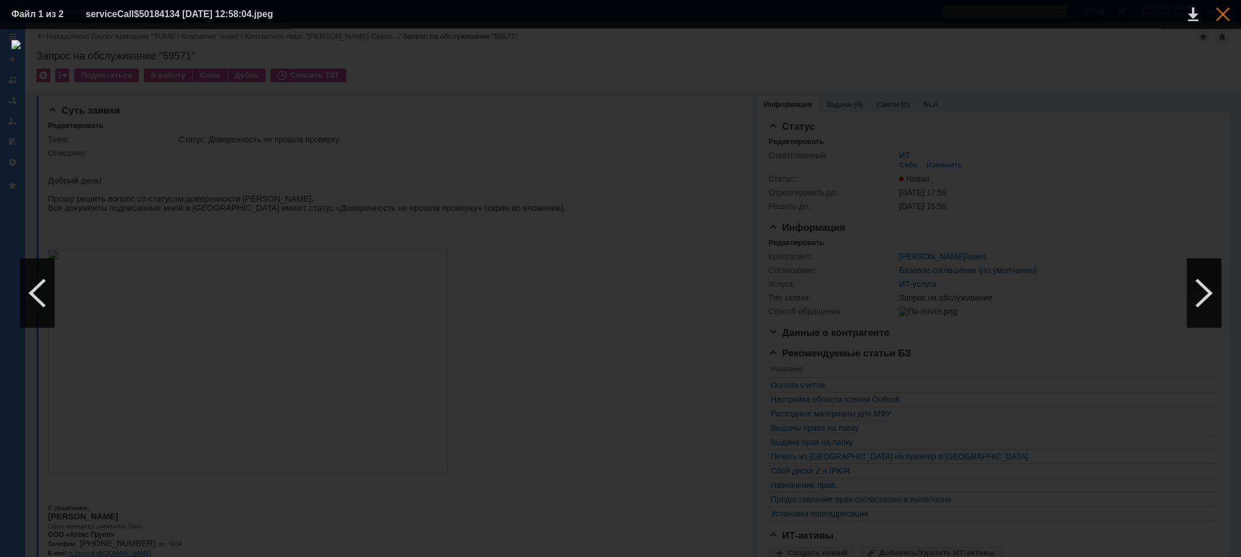
click at [1222, 19] on div at bounding box center [1223, 14] width 14 height 14
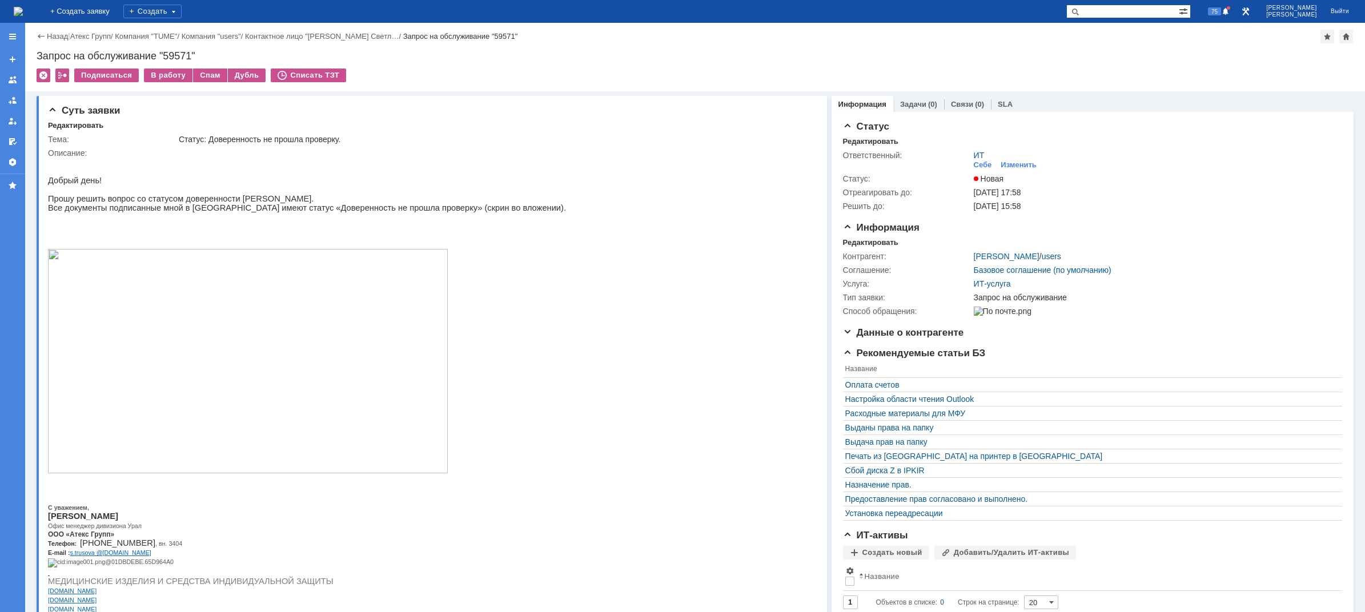
click at [23, 14] on img at bounding box center [18, 11] width 9 height 9
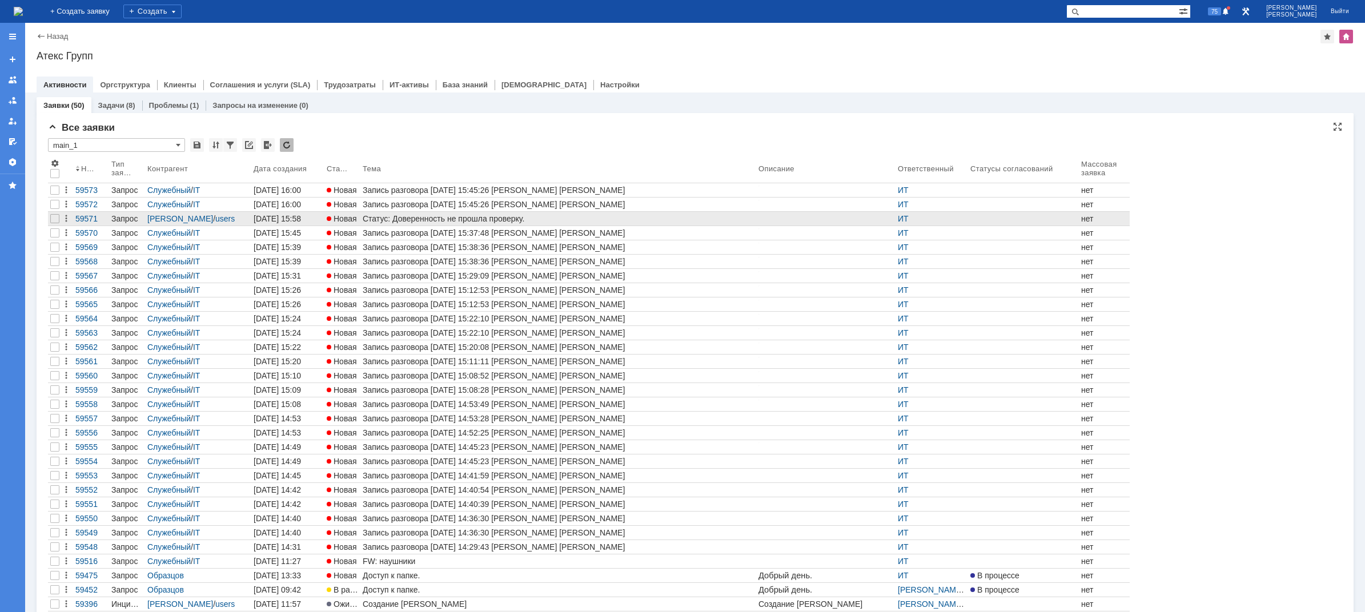
click at [372, 219] on div "Статус: Доверенность не прошла проверку." at bounding box center [558, 218] width 391 height 9
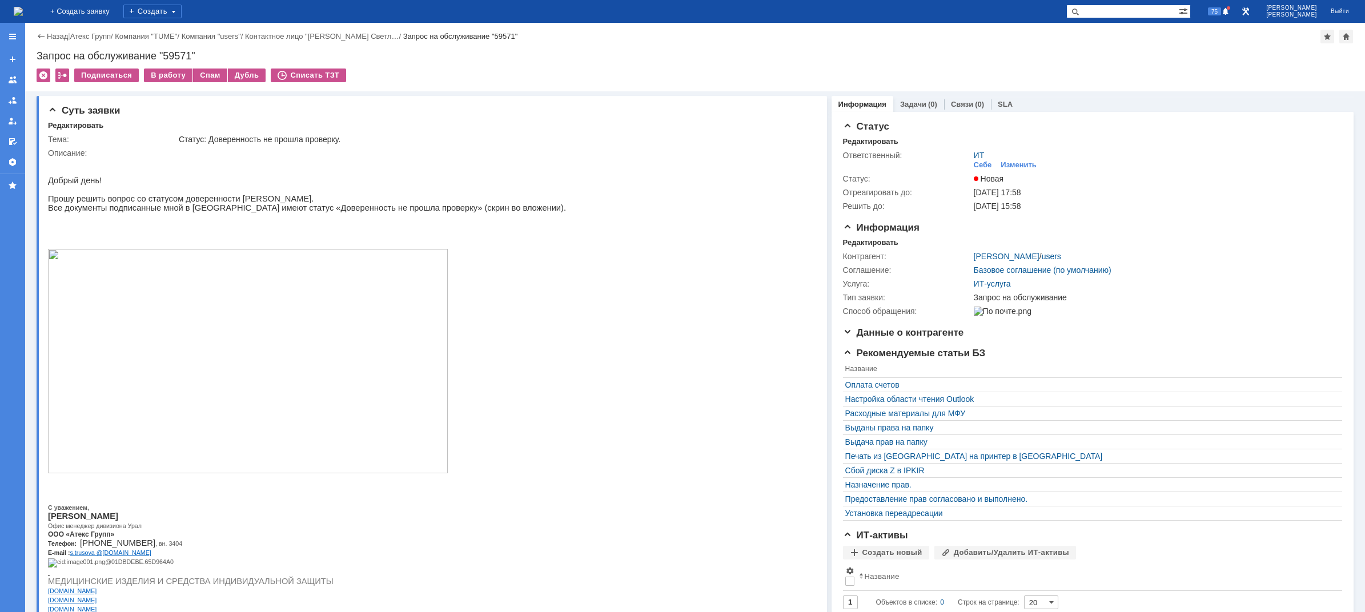
click at [23, 10] on img at bounding box center [18, 11] width 9 height 9
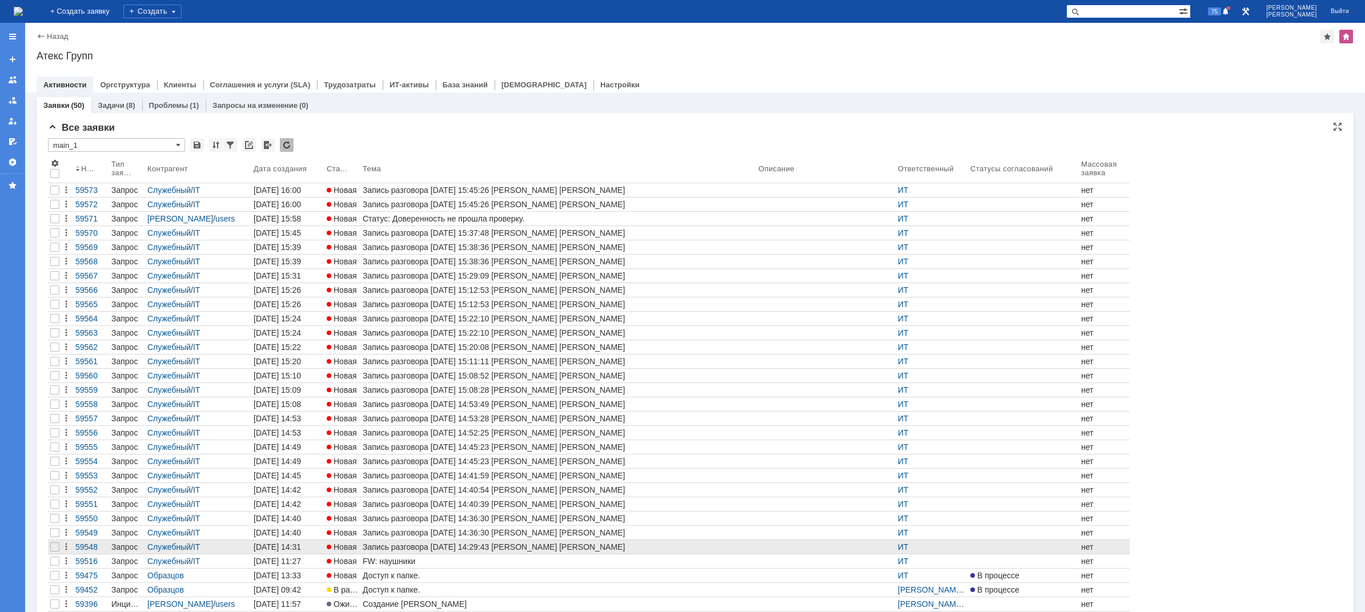
click at [382, 551] on div "Запись разговора [DATE] 14:29:43 [PERSON_NAME] [PERSON_NAME]" at bounding box center [558, 547] width 391 height 9
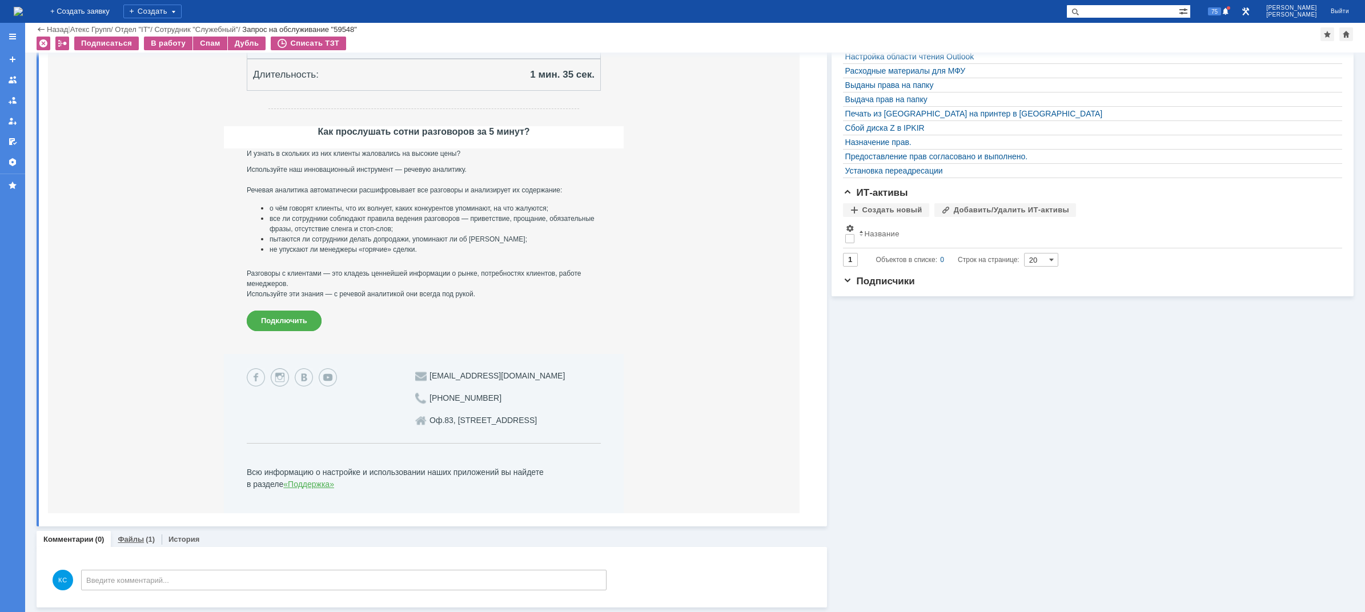
click at [140, 535] on div "Файлы (1)" at bounding box center [136, 539] width 51 height 17
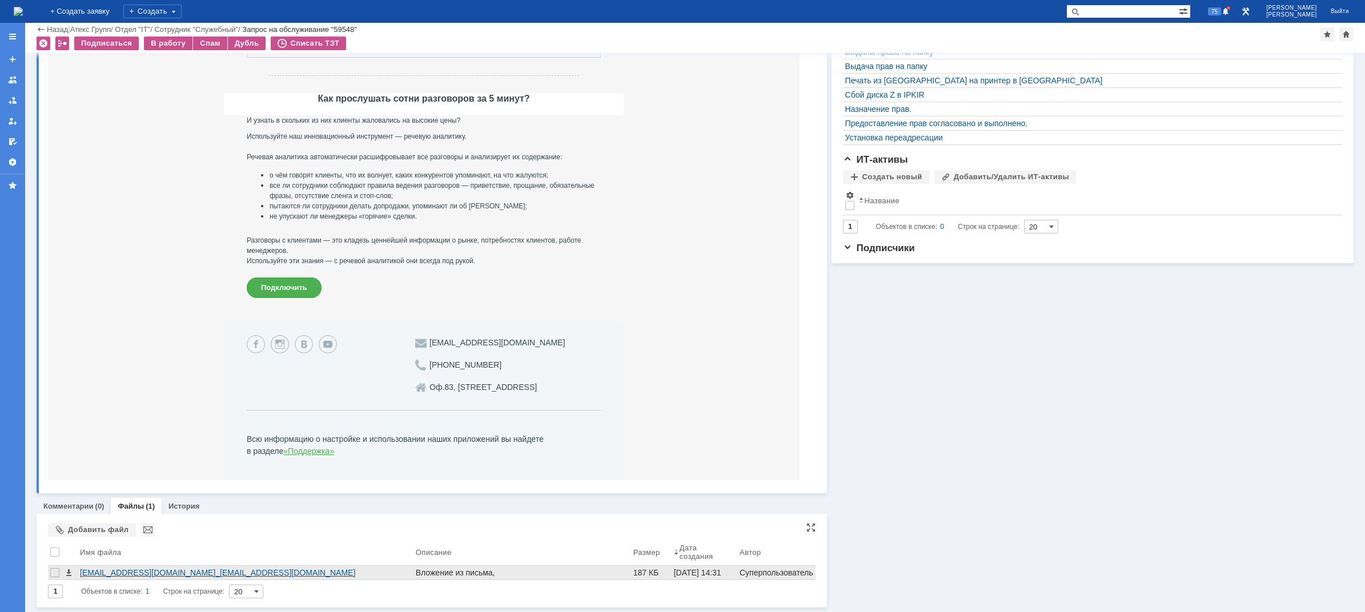
click at [170, 574] on div "[EMAIL_ADDRESS][DOMAIN_NAME]_[EMAIL_ADDRESS][DOMAIN_NAME][DOMAIN_NAME]__[DATE]_…" at bounding box center [245, 572] width 331 height 9
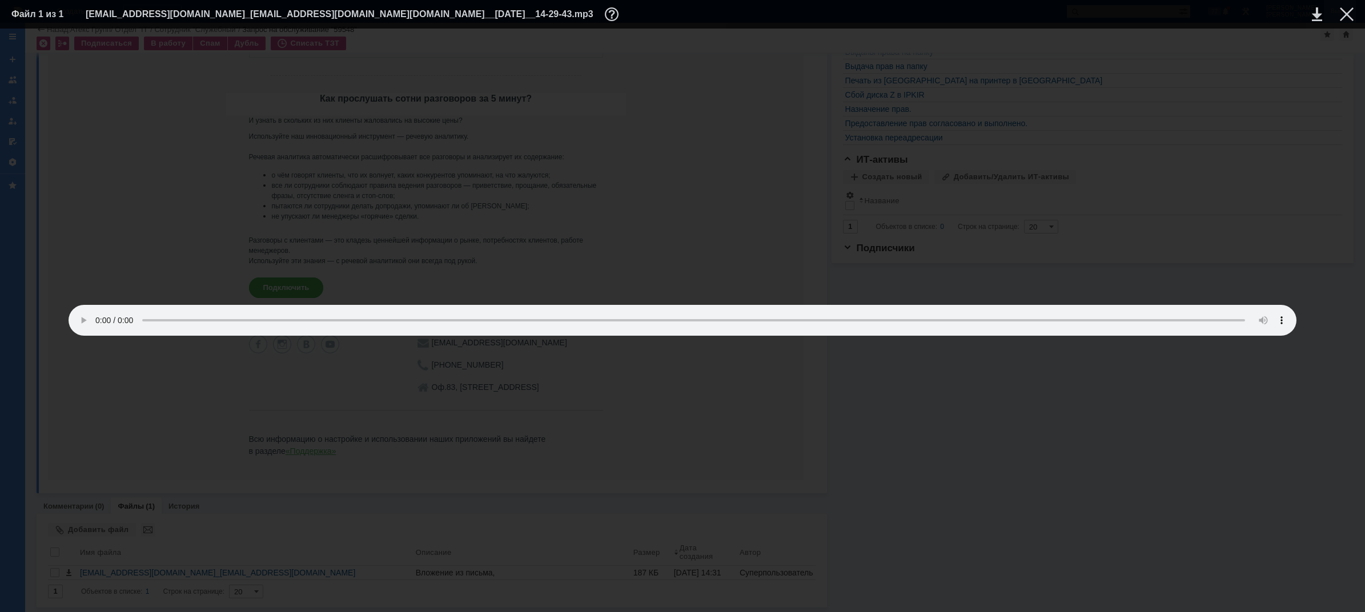
click at [1349, 12] on div at bounding box center [1347, 14] width 14 height 14
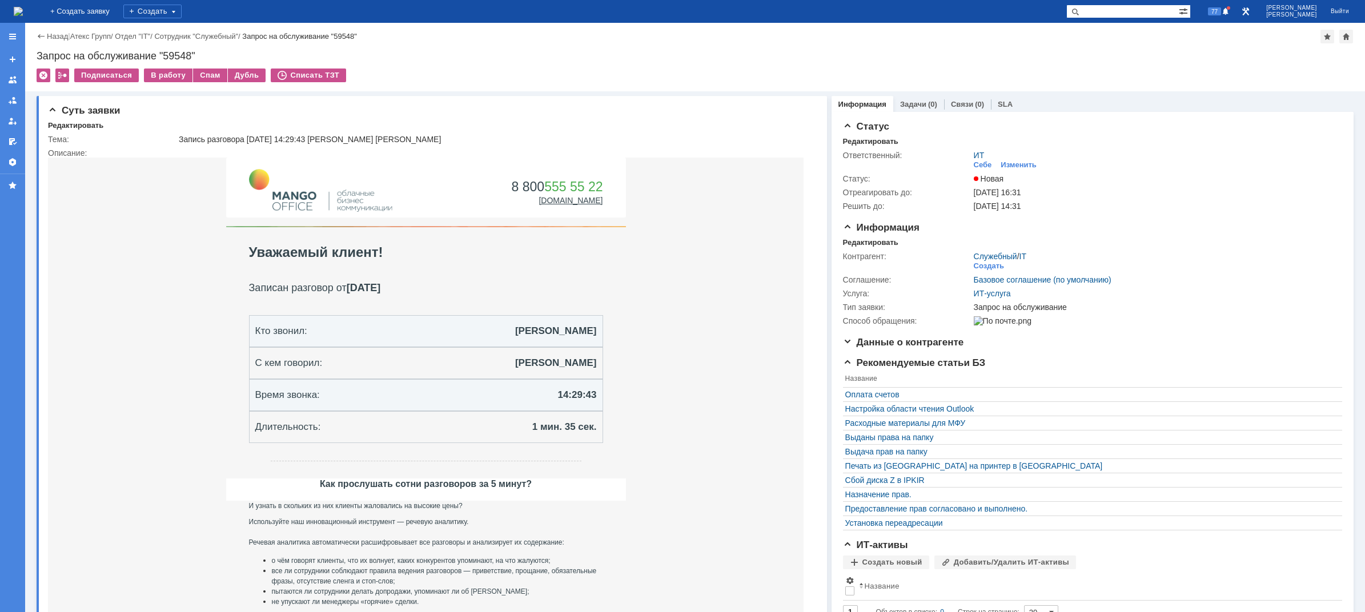
click at [23, 11] on img at bounding box center [18, 11] width 9 height 9
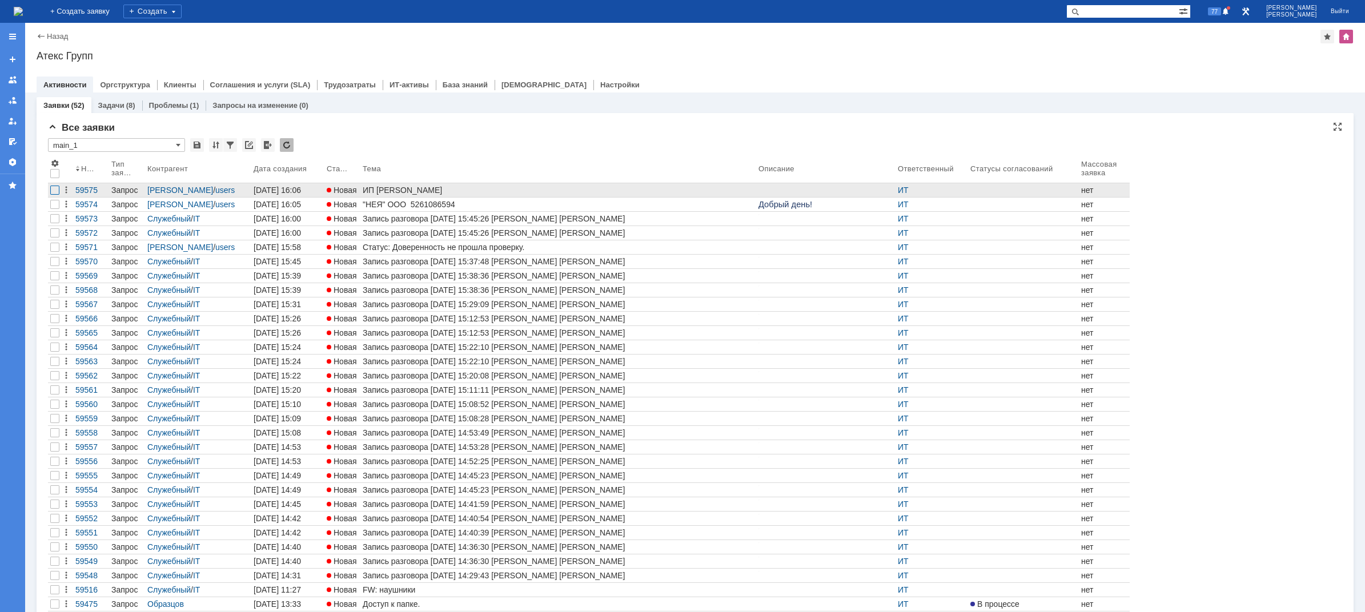
click at [58, 188] on div at bounding box center [54, 190] width 9 height 9
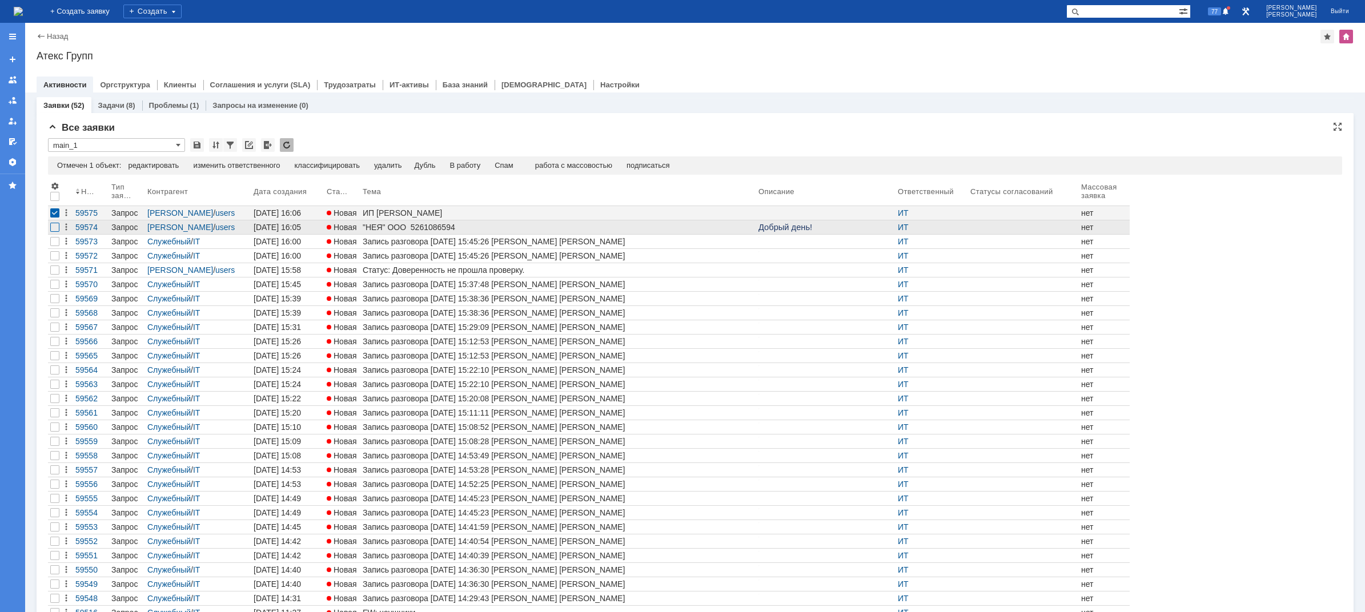
click at [54, 226] on div at bounding box center [54, 227] width 9 height 9
click at [304, 165] on div "изменить ответственного" at bounding box center [291, 165] width 87 height 9
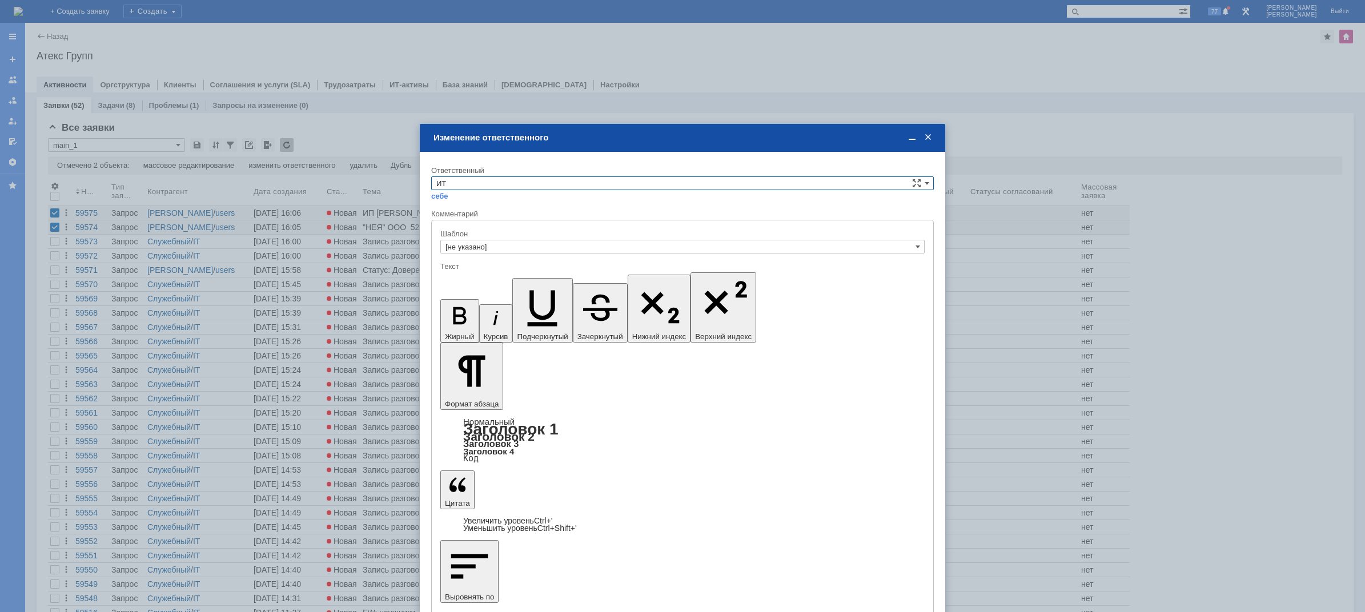
click at [498, 187] on input "ИТ" at bounding box center [682, 184] width 503 height 14
click at [481, 215] on span "АСУ" at bounding box center [682, 212] width 492 height 9
type input "АСУ"
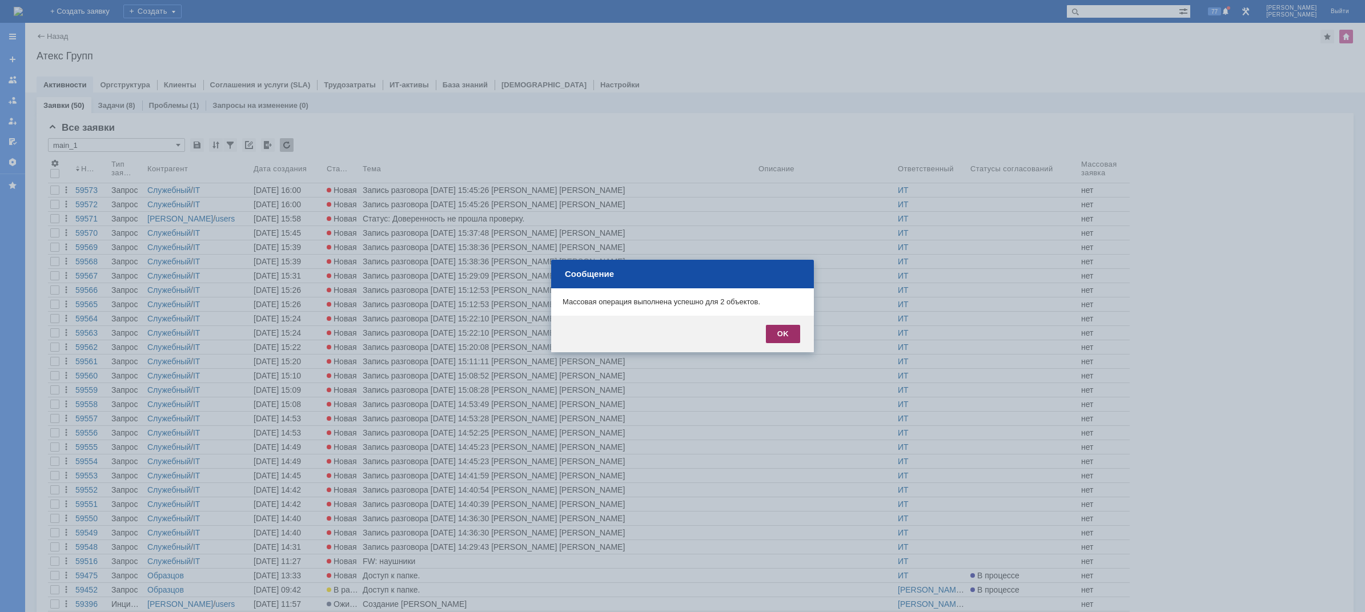
click at [793, 339] on div "OK" at bounding box center [783, 334] width 34 height 18
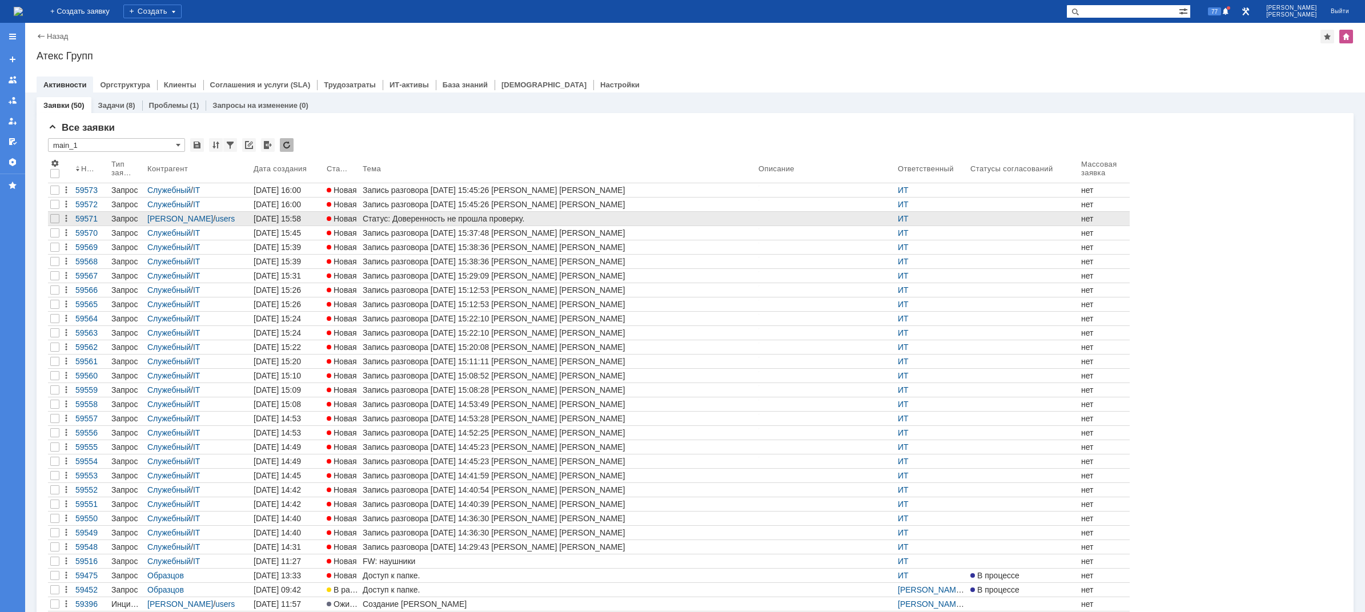
click at [375, 222] on div "Статус: Доверенность не прошла проверку." at bounding box center [558, 218] width 391 height 9
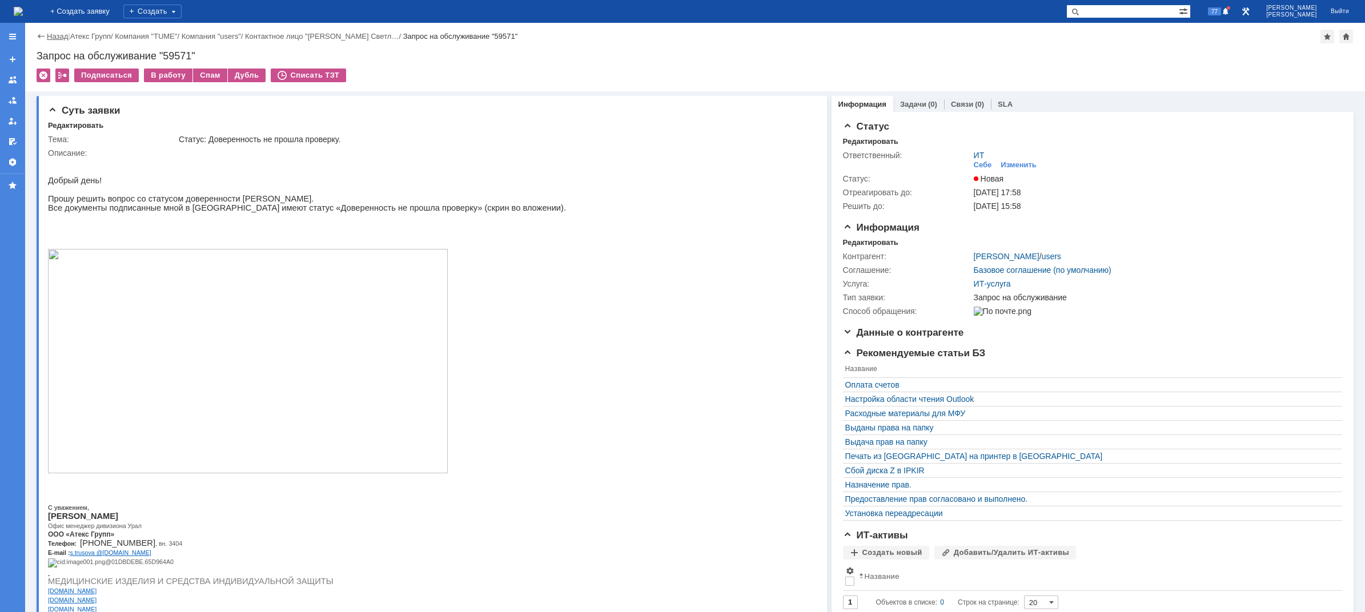
click at [54, 36] on link "Назад" at bounding box center [57, 36] width 21 height 9
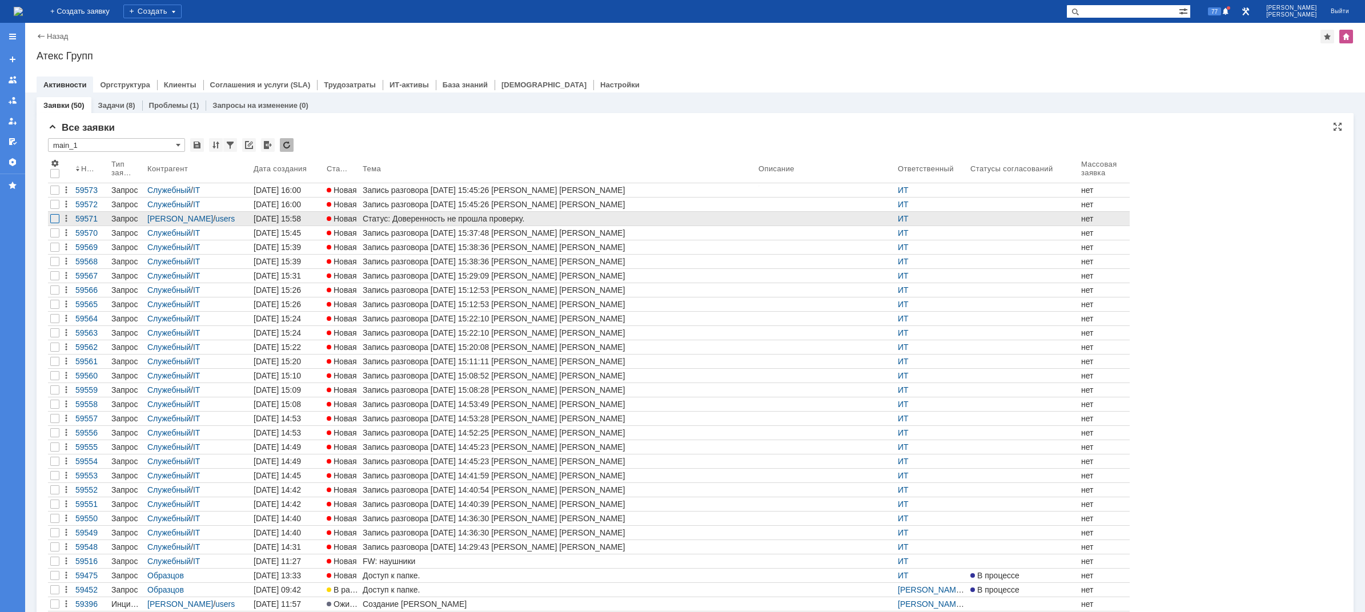
click at [53, 222] on div at bounding box center [54, 218] width 9 height 9
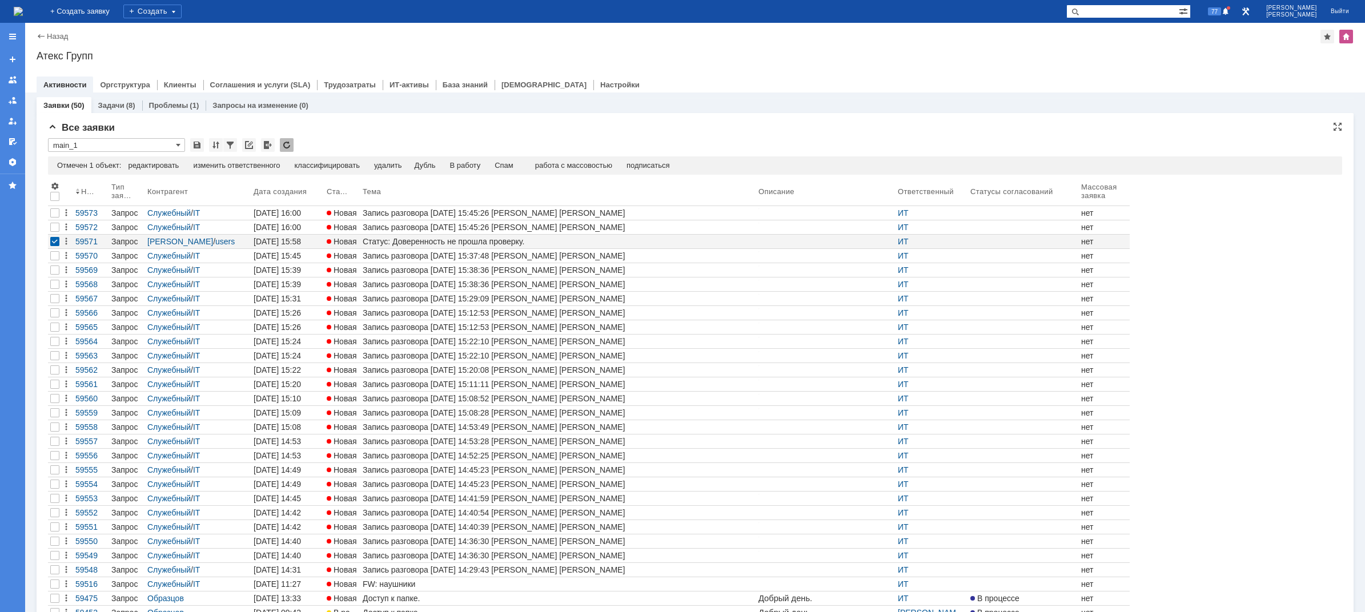
click at [224, 161] on div "Отмечен 1 объект: редактировать массовое редактирование изменить ответственного…" at bounding box center [695, 166] width 1294 height 18
click at [224, 166] on div "изменить ответственного" at bounding box center [236, 165] width 87 height 9
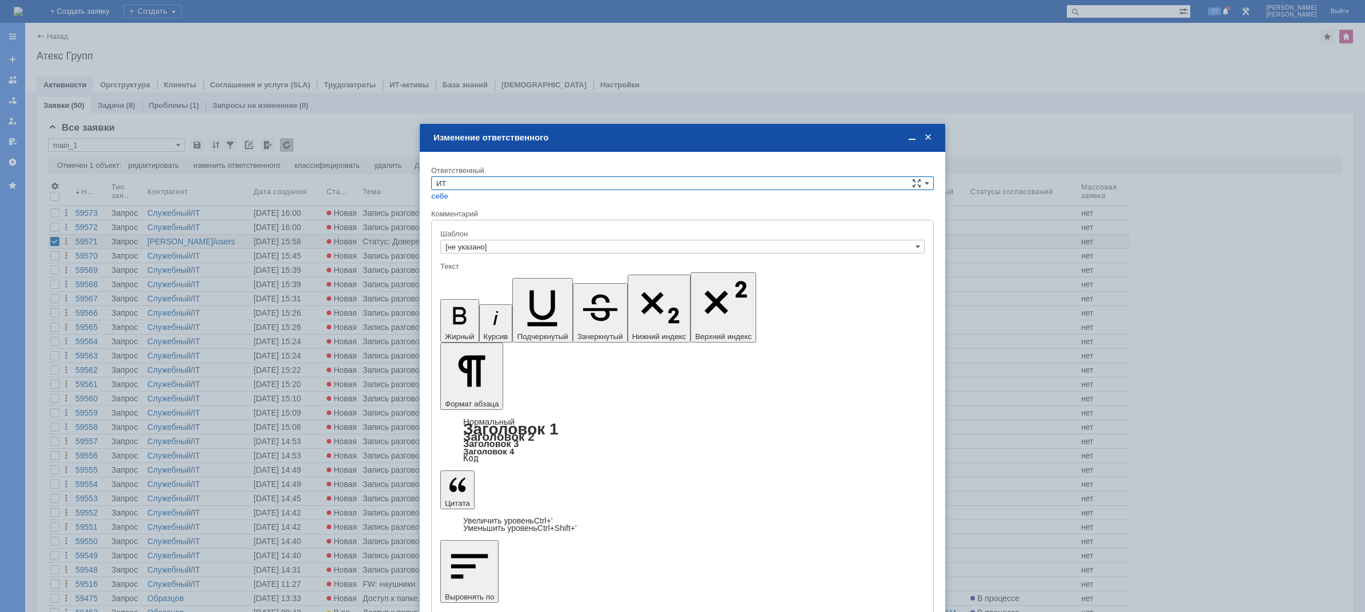
click at [515, 181] on input "ИТ" at bounding box center [682, 184] width 503 height 14
click at [484, 277] on span "АСУ" at bounding box center [682, 278] width 492 height 9
type input "АСУ"
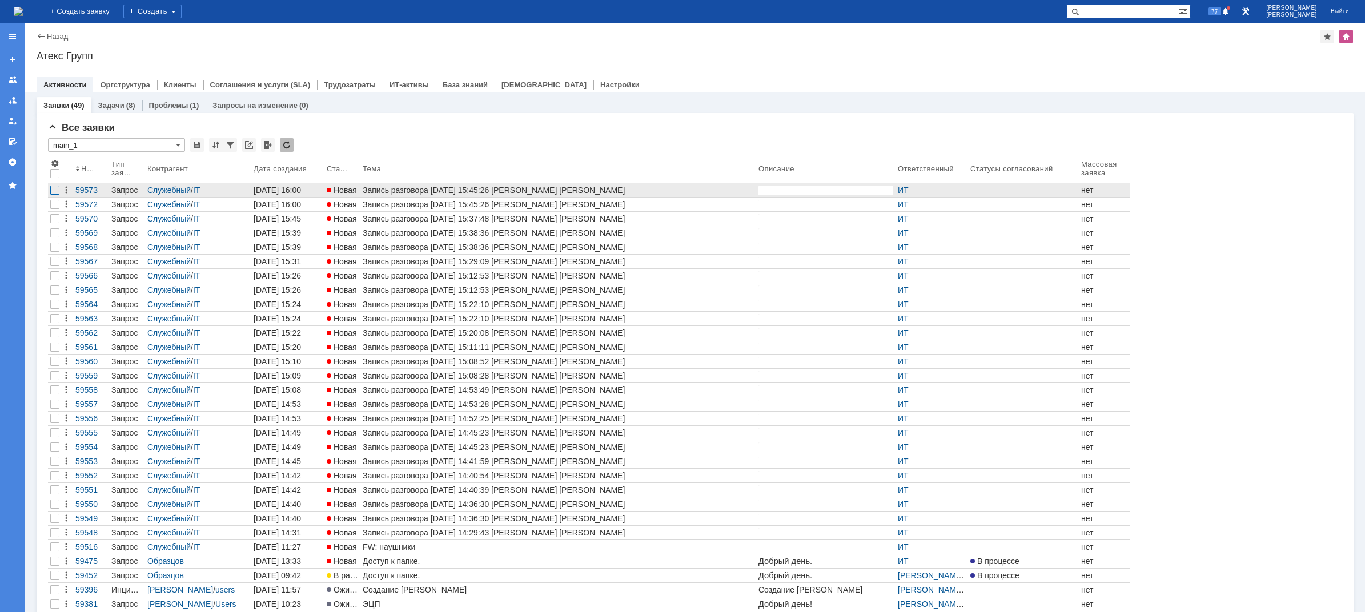
click at [54, 194] on div at bounding box center [54, 190] width 9 height 9
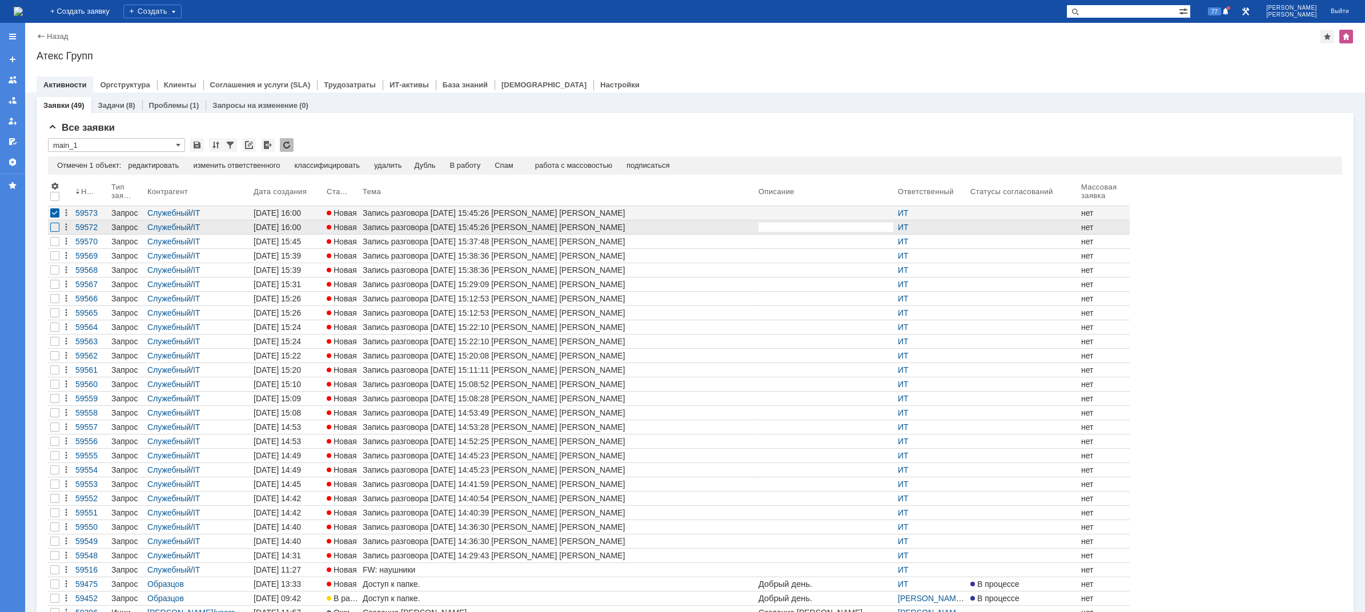
click at [53, 224] on div at bounding box center [54, 227] width 9 height 9
click at [55, 246] on div at bounding box center [54, 241] width 9 height 9
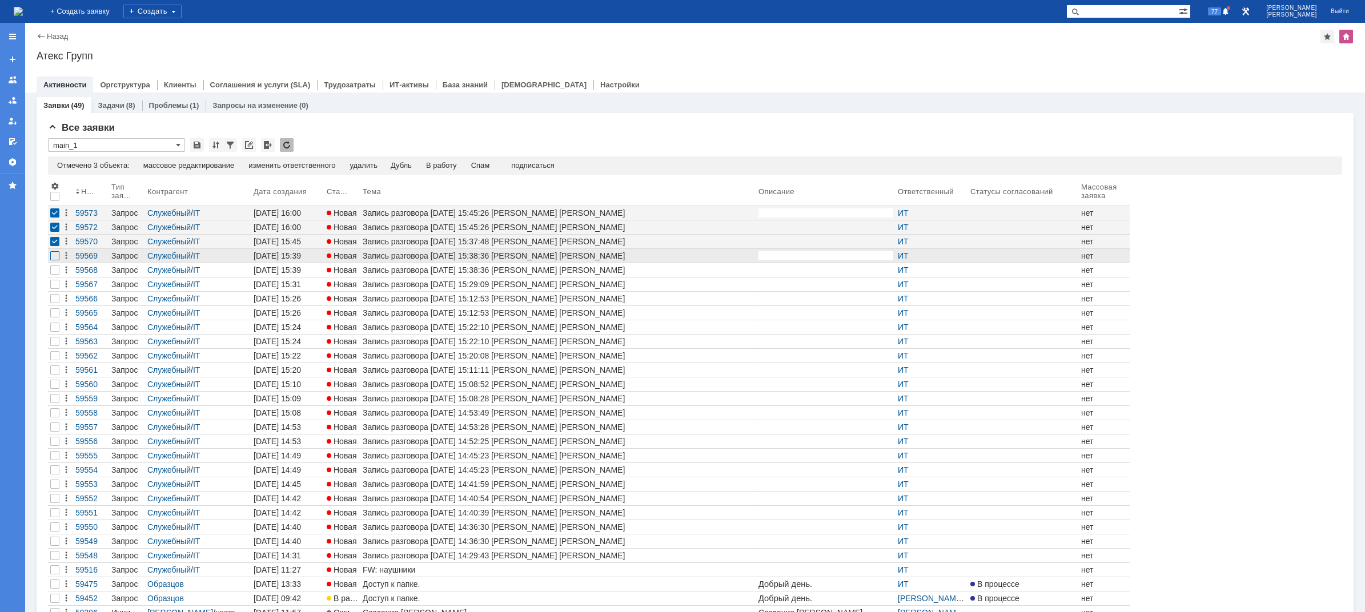
click at [55, 260] on div at bounding box center [54, 255] width 9 height 9
click at [55, 271] on div at bounding box center [54, 270] width 9 height 9
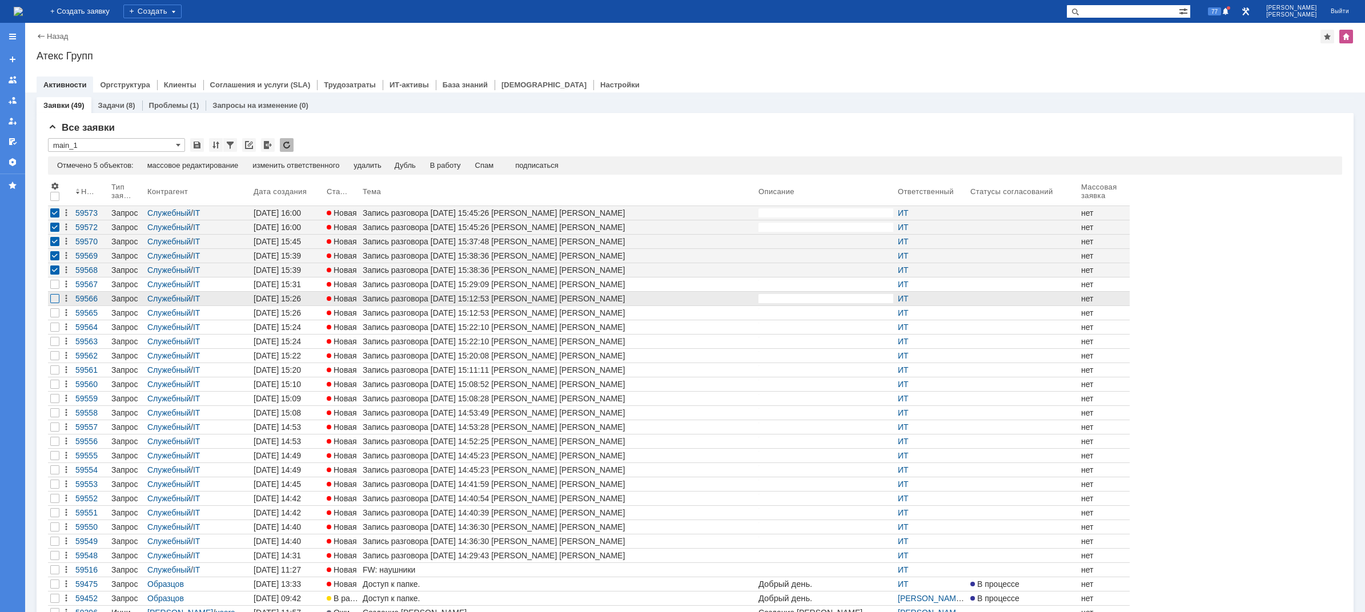
click at [57, 295] on div at bounding box center [54, 298] width 9 height 9
click at [55, 314] on div at bounding box center [54, 312] width 9 height 9
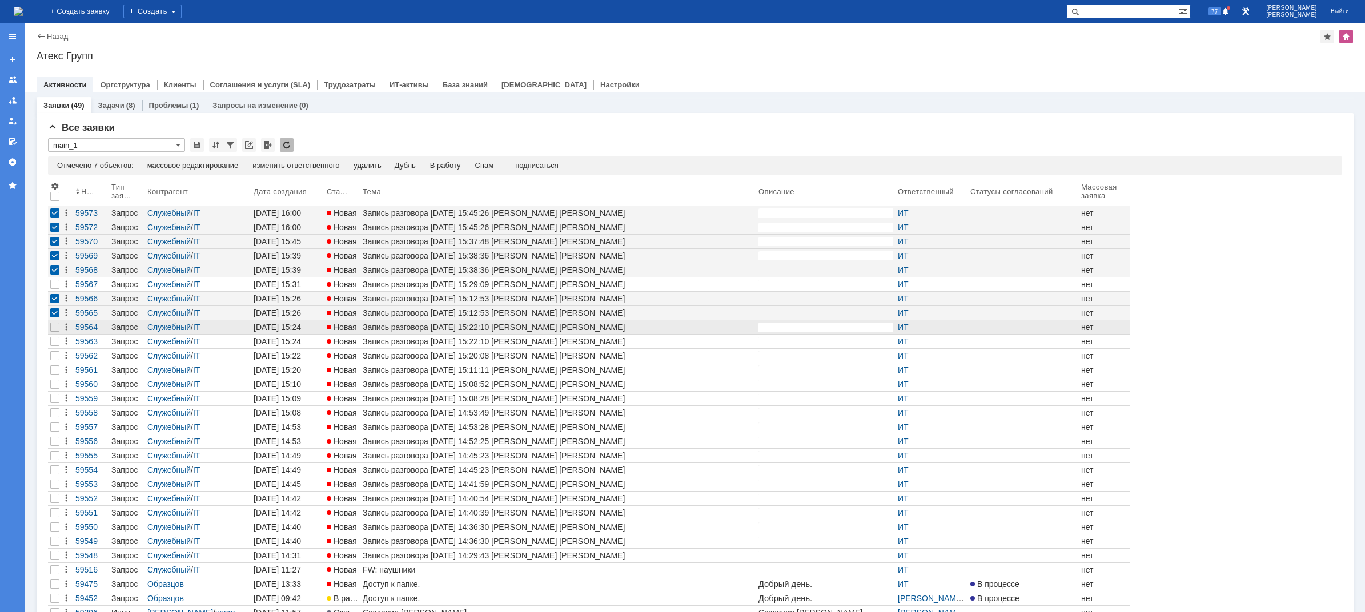
click at [53, 334] on div at bounding box center [55, 327] width 14 height 14
click at [53, 347] on div at bounding box center [55, 342] width 14 height 14
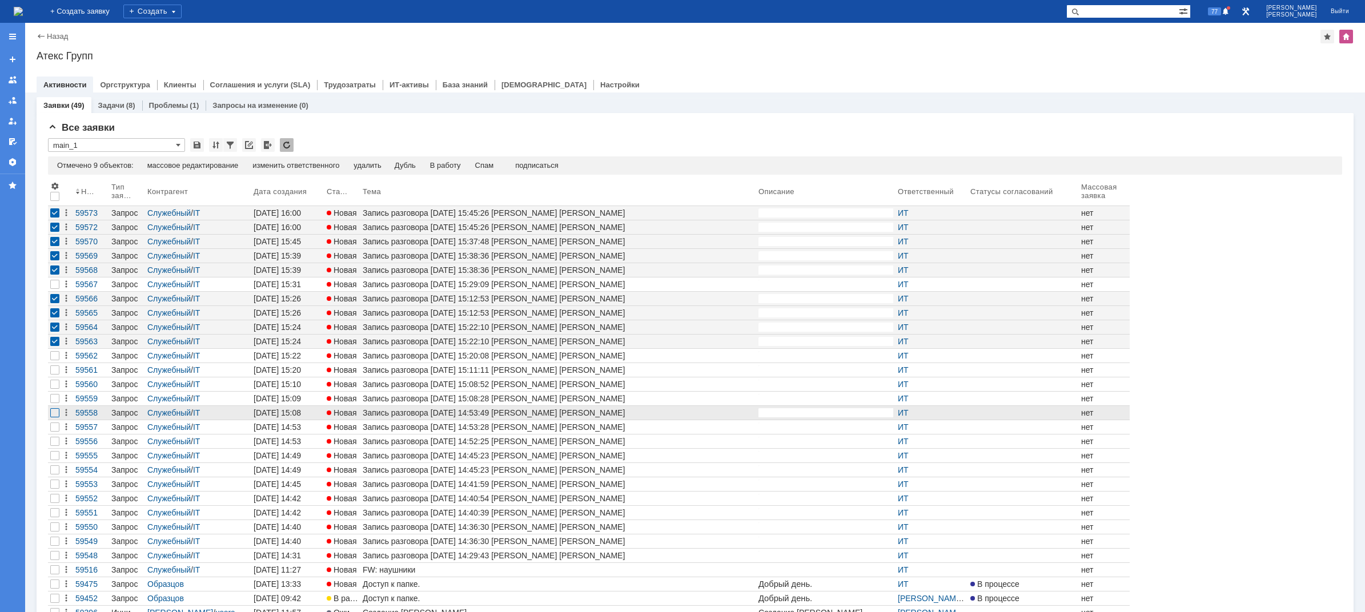
click at [53, 412] on div at bounding box center [54, 412] width 9 height 9
click at [51, 431] on div at bounding box center [54, 427] width 9 height 9
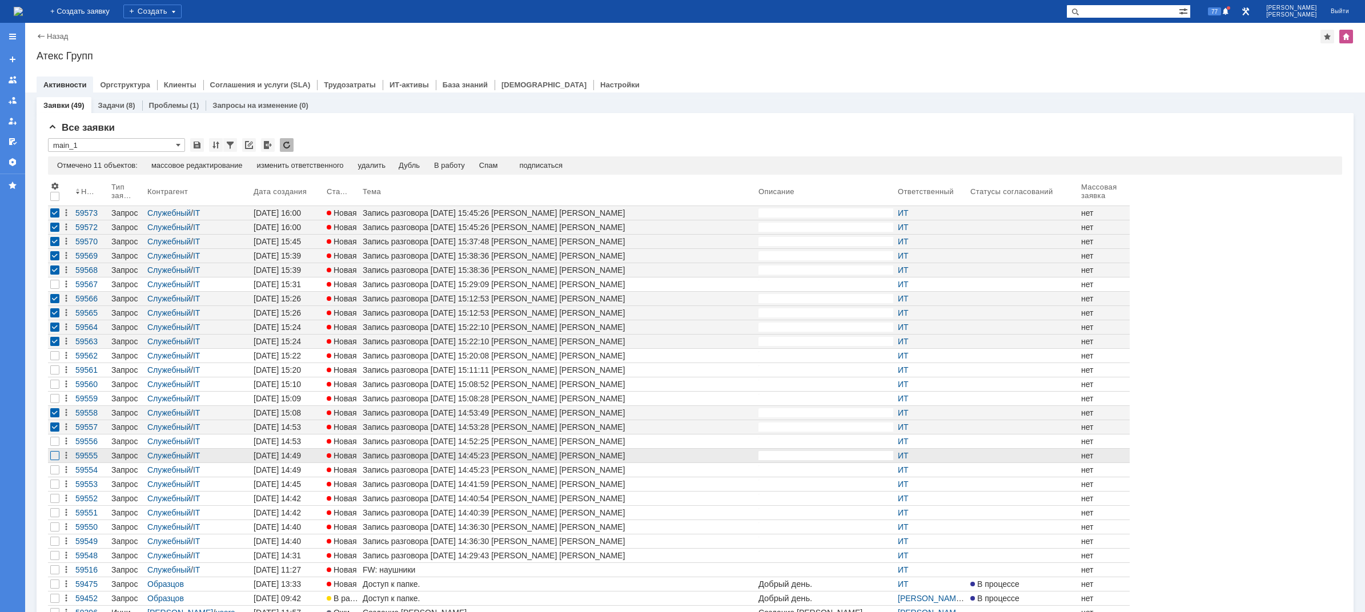
click at [52, 459] on div at bounding box center [54, 455] width 9 height 9
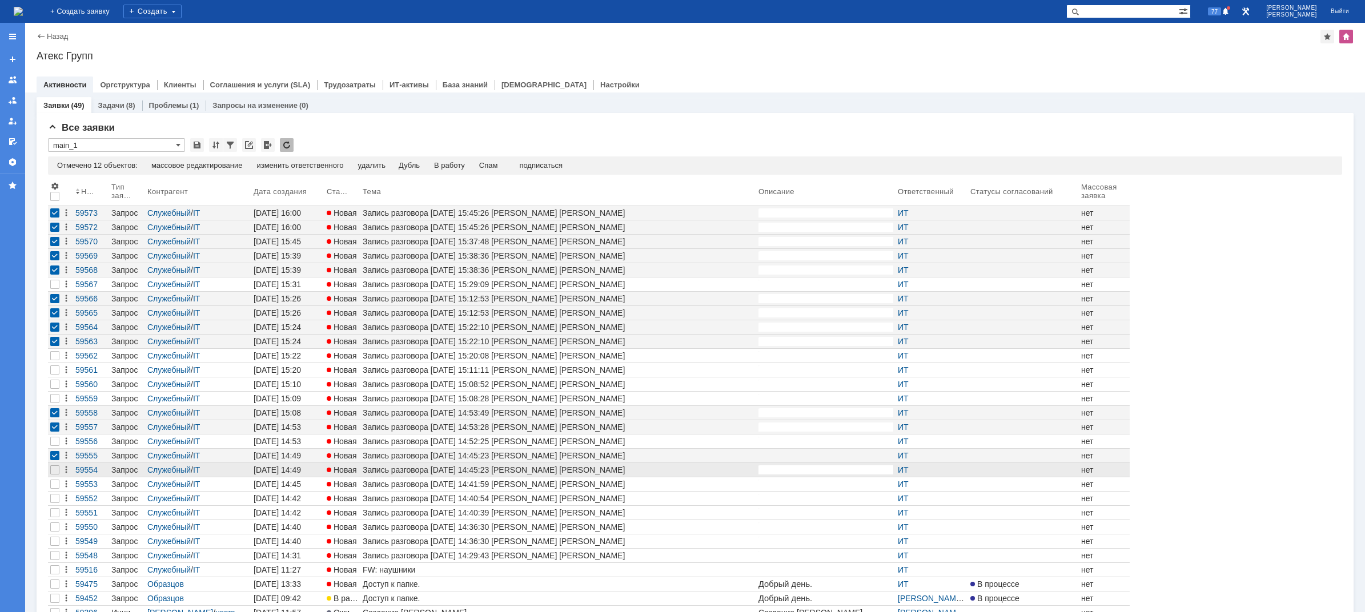
click at [51, 465] on div at bounding box center [55, 470] width 14 height 14
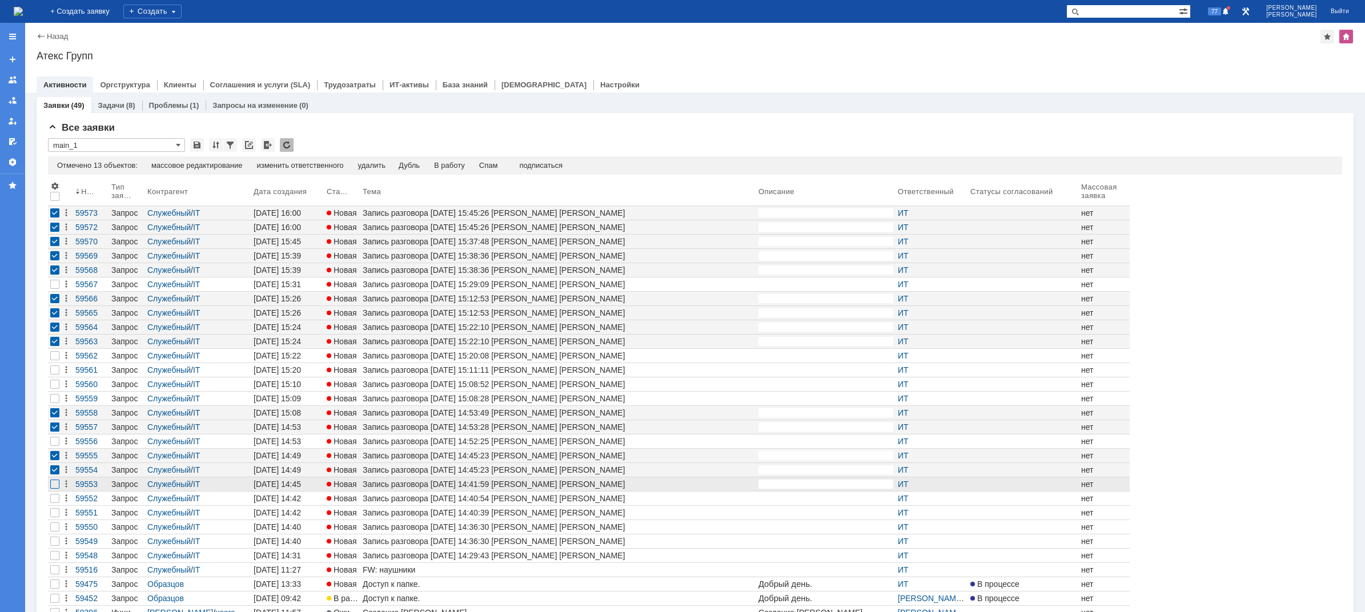
click at [54, 483] on div at bounding box center [54, 484] width 9 height 9
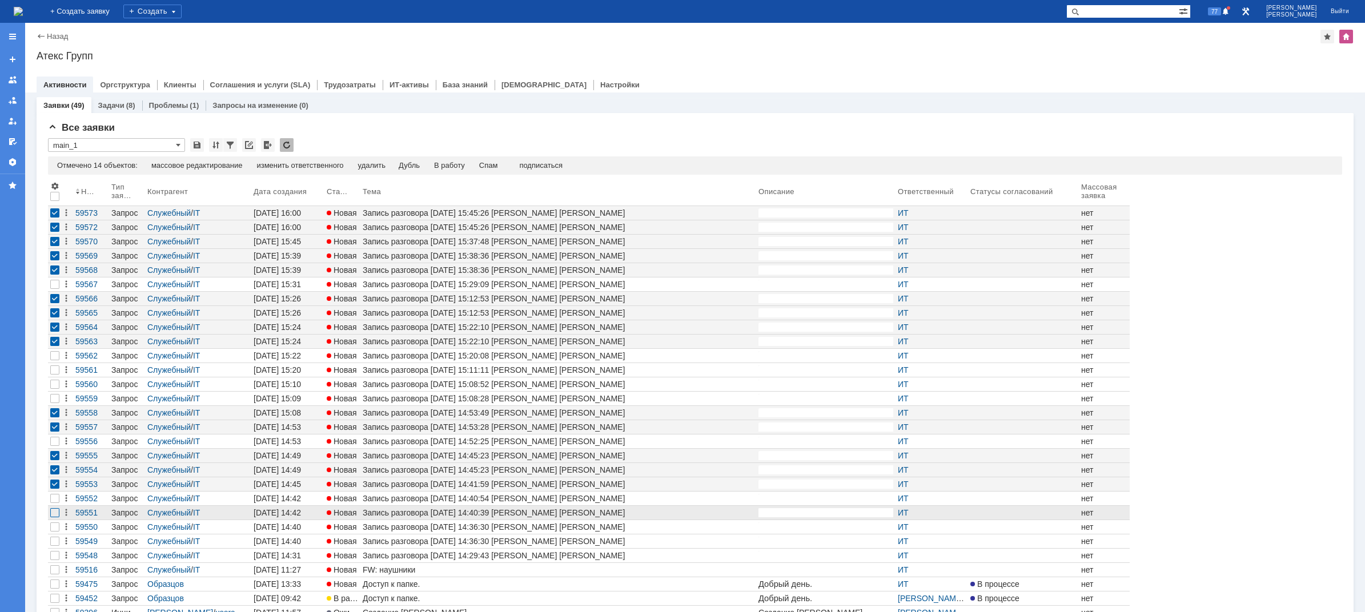
click at [51, 511] on div at bounding box center [54, 512] width 9 height 9
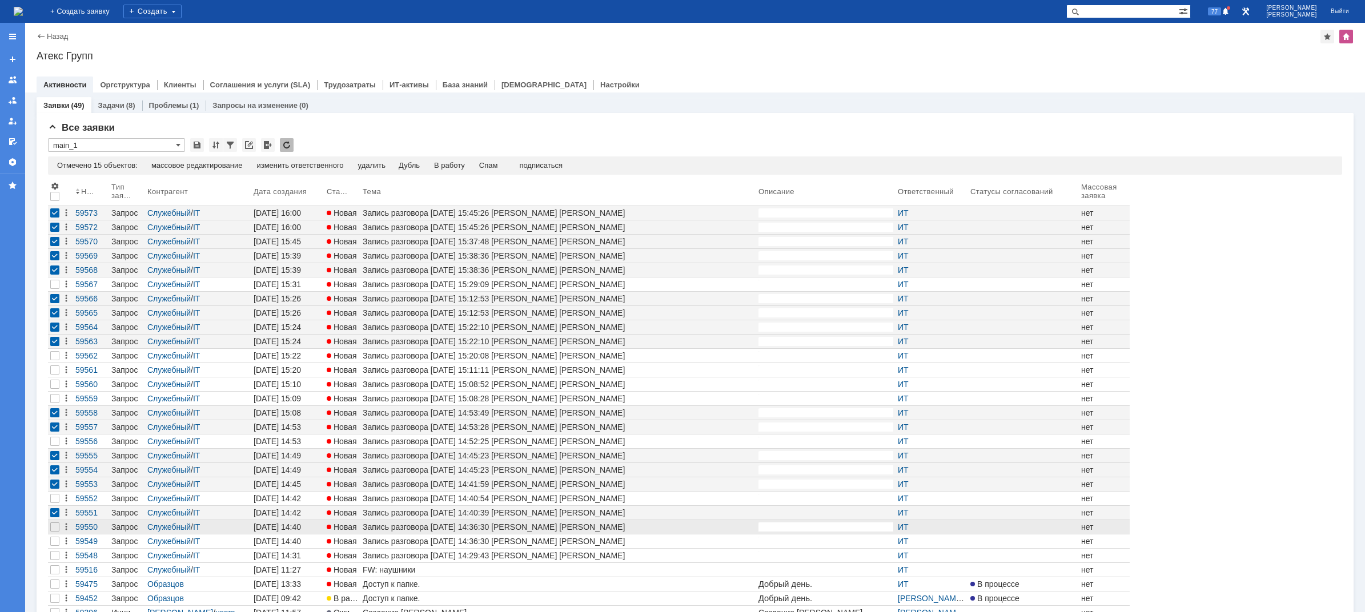
click at [49, 525] on div at bounding box center [55, 527] width 14 height 14
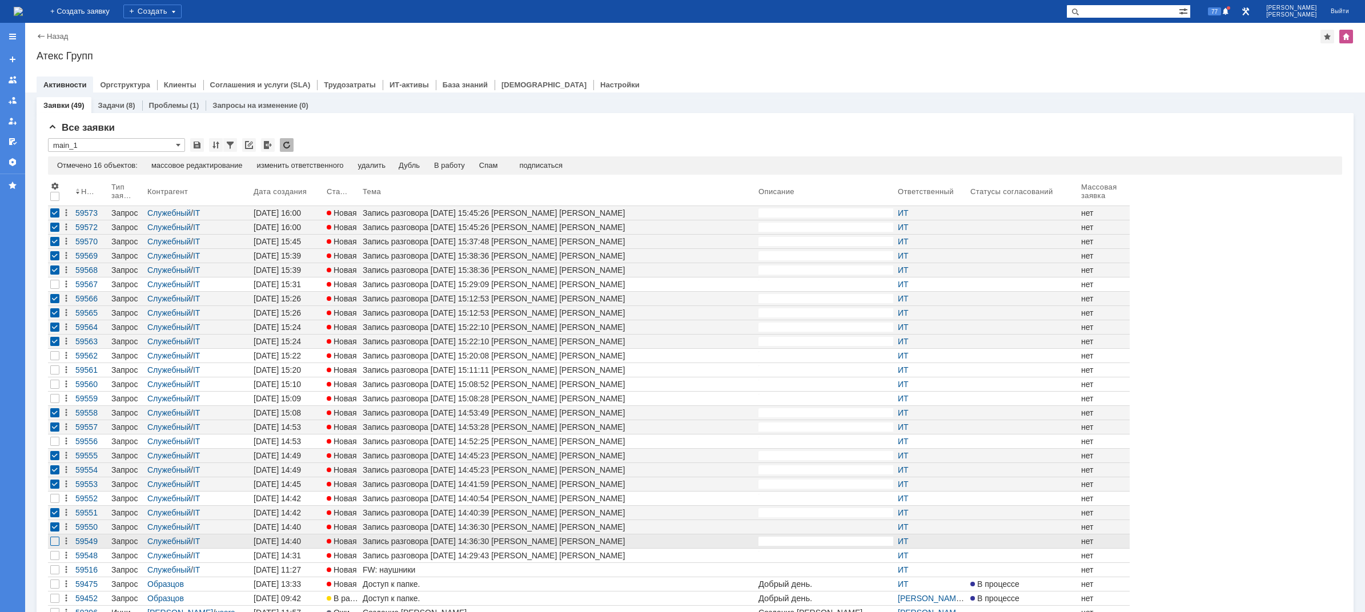
click at [52, 543] on div at bounding box center [54, 541] width 9 height 9
click at [497, 162] on div "Спам" at bounding box center [488, 165] width 19 height 9
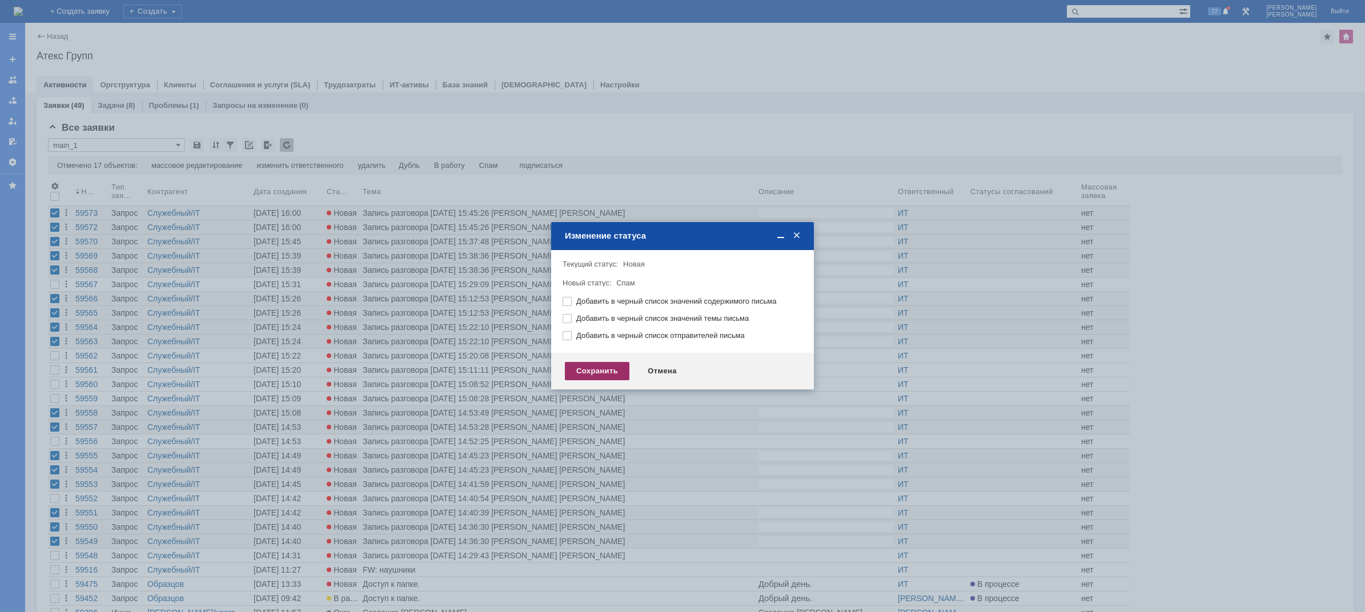
click at [616, 375] on div "Сохранить" at bounding box center [597, 371] width 65 height 18
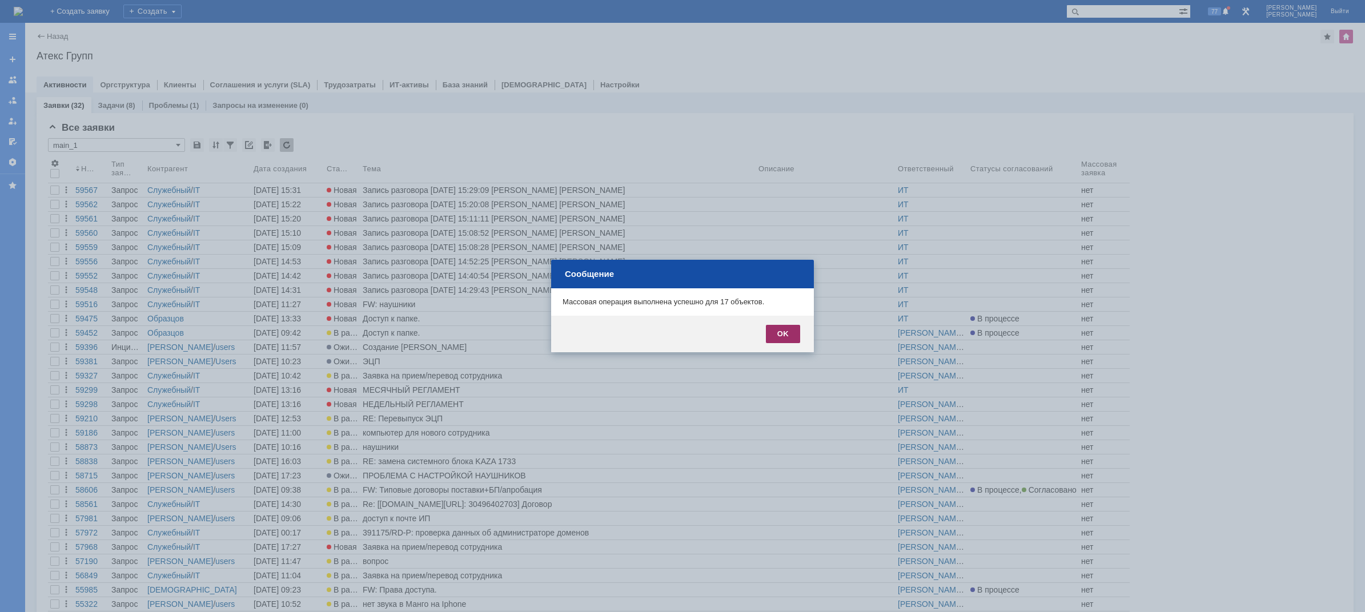
click at [777, 334] on div "OK" at bounding box center [783, 334] width 34 height 18
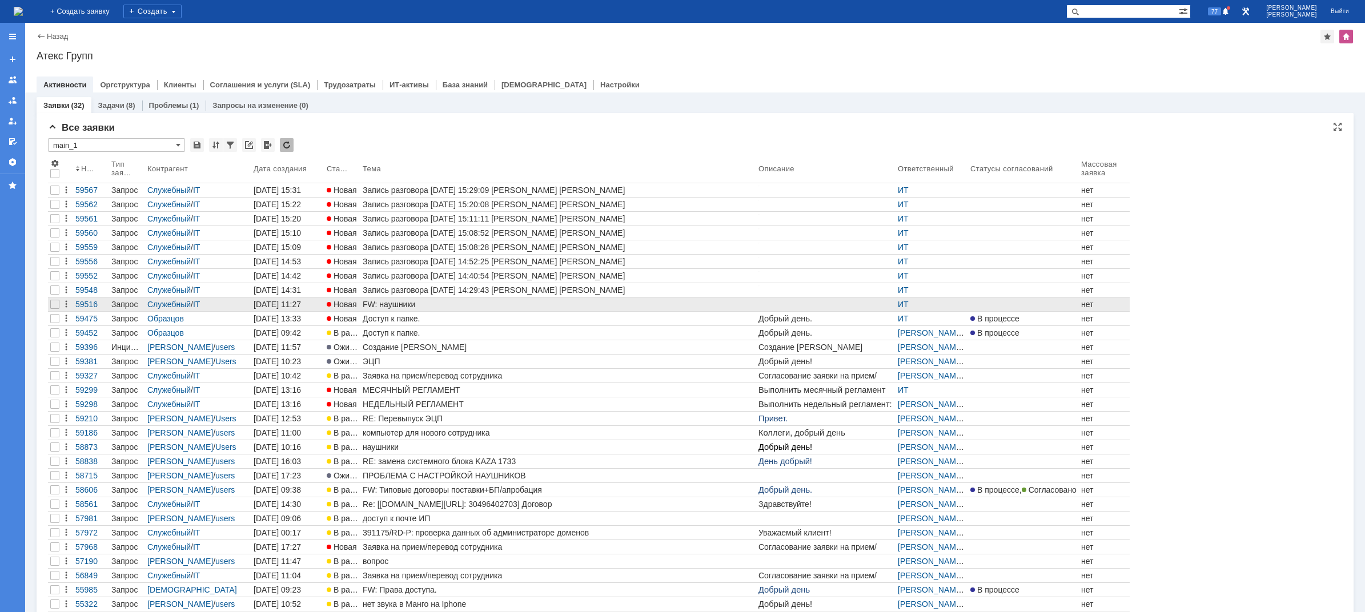
click at [446, 304] on div "FW: наушники" at bounding box center [558, 304] width 391 height 9
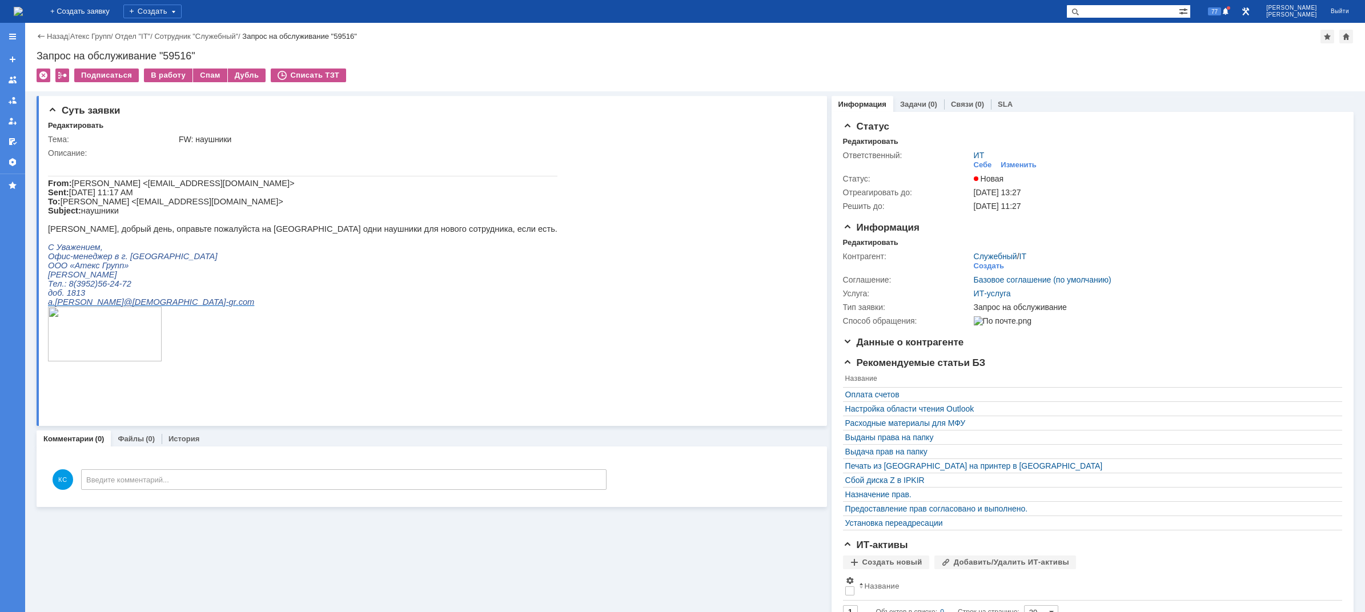
click at [23, 7] on img at bounding box center [18, 11] width 9 height 9
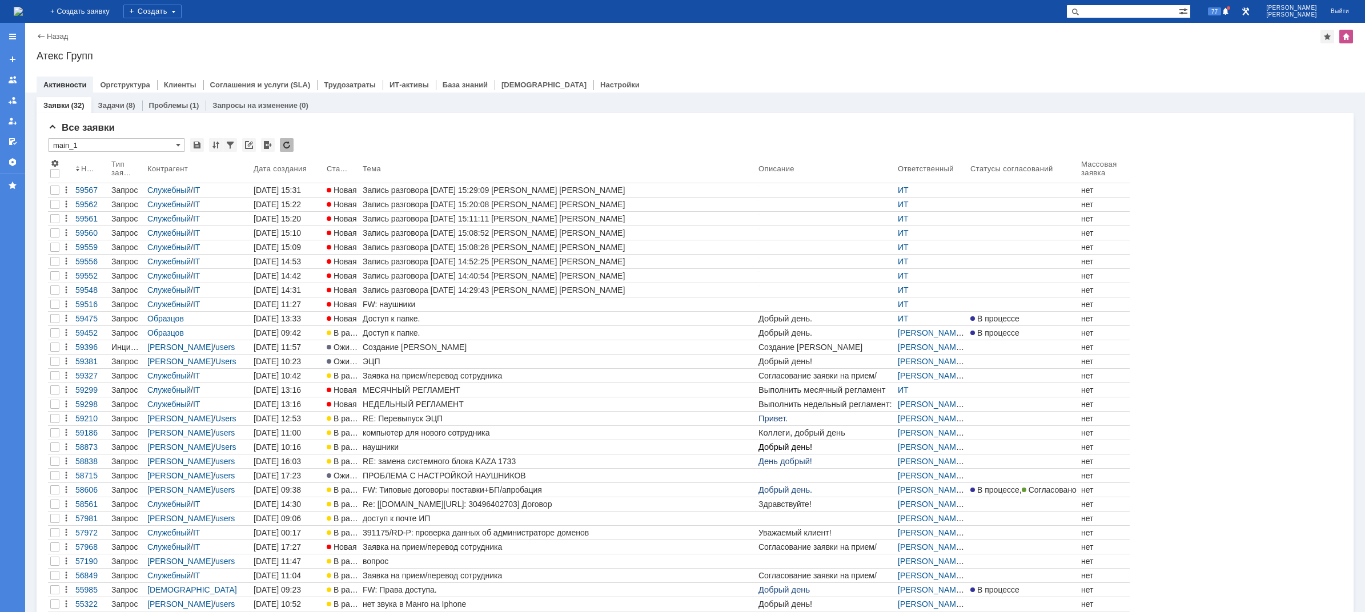
click at [23, 7] on img at bounding box center [18, 11] width 9 height 9
click at [23, 14] on img at bounding box center [18, 11] width 9 height 9
click at [1185, 310] on div "Номер Тип заявки Контрагент Дата создания Статус Тема Описание Ответственный Ст…" at bounding box center [695, 399] width 1294 height 484
click at [23, 7] on img at bounding box center [18, 11] width 9 height 9
click at [23, 14] on img at bounding box center [18, 11] width 9 height 9
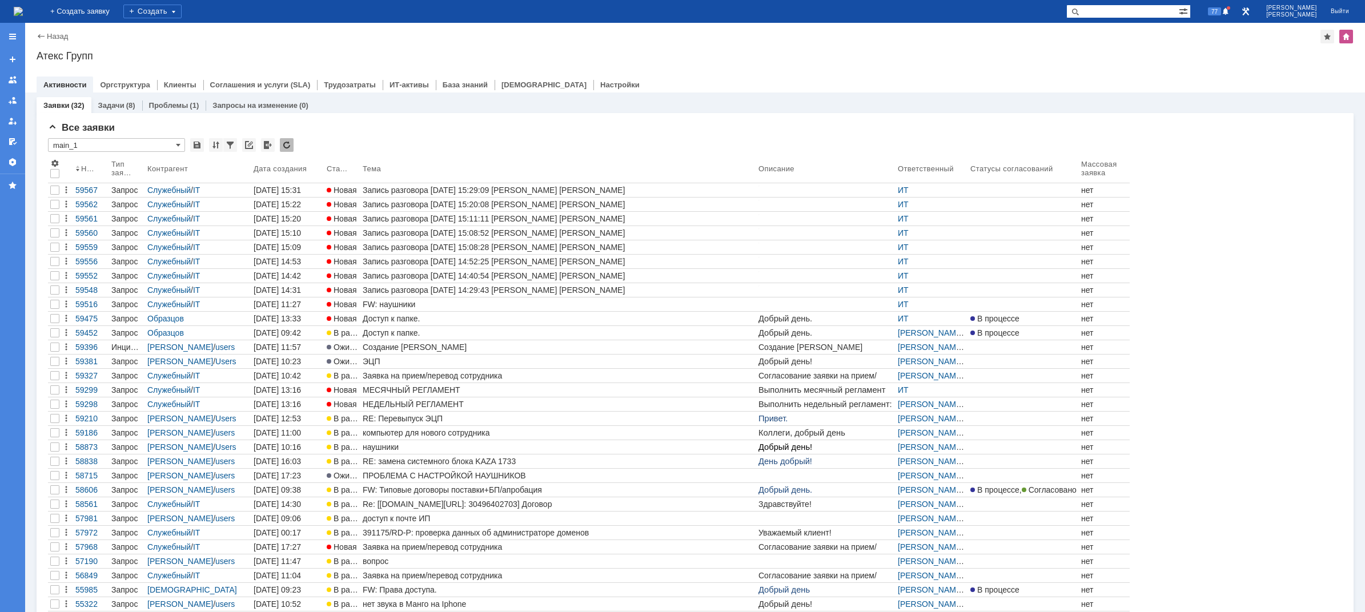
click at [23, 14] on img at bounding box center [18, 11] width 9 height 9
